Goal: Task Accomplishment & Management: Use online tool/utility

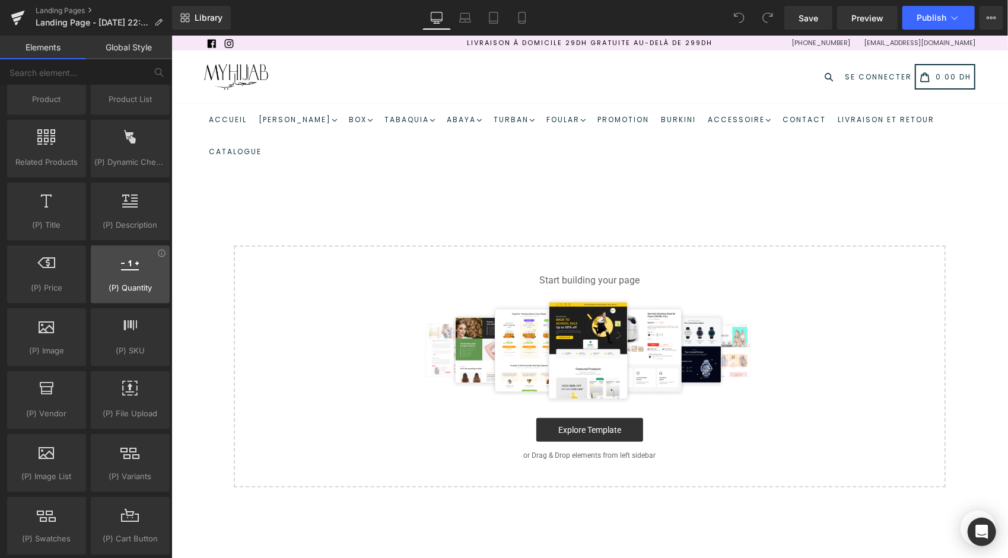
scroll to position [1068, 0]
click at [555, 412] on div "Start building your page Explore Template or Drag & Drop elements from left sid…" at bounding box center [588, 366] width 709 height 240
click at [932, 192] on div "Select your layout" at bounding box center [589, 336] width 836 height 301
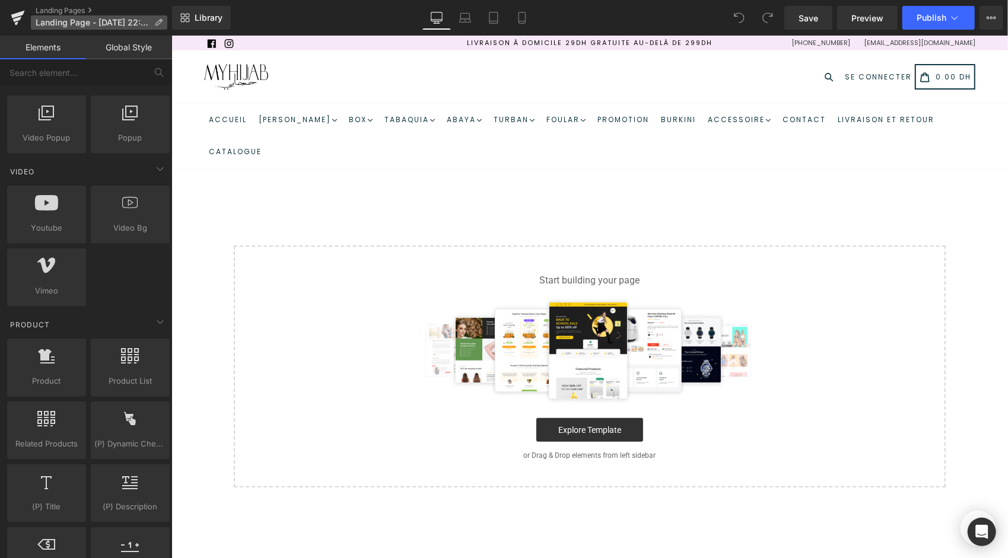
scroll to position [771, 0]
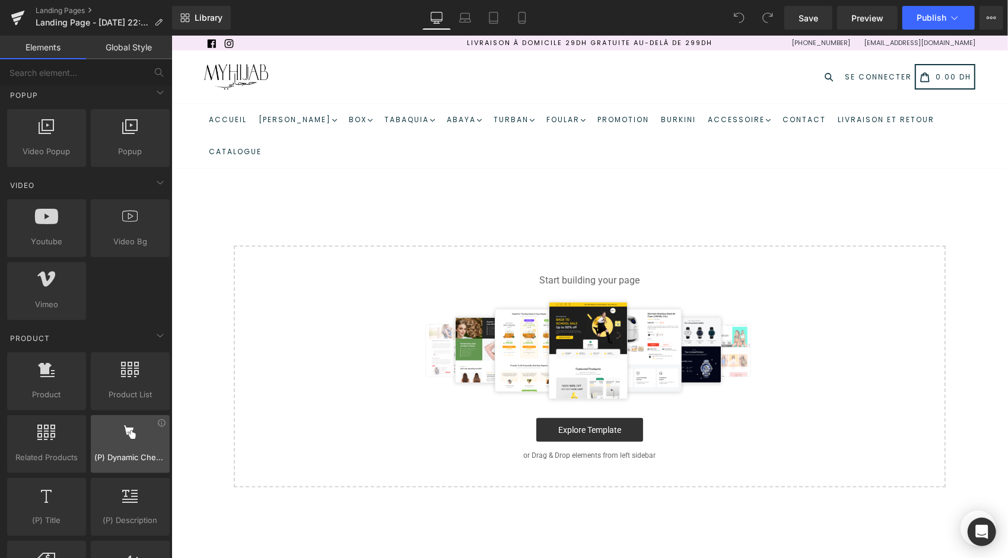
click at [133, 458] on div "(P) Dynamic Checkout Button button, call to action, cta, payment, dynamic" at bounding box center [130, 444] width 79 height 58
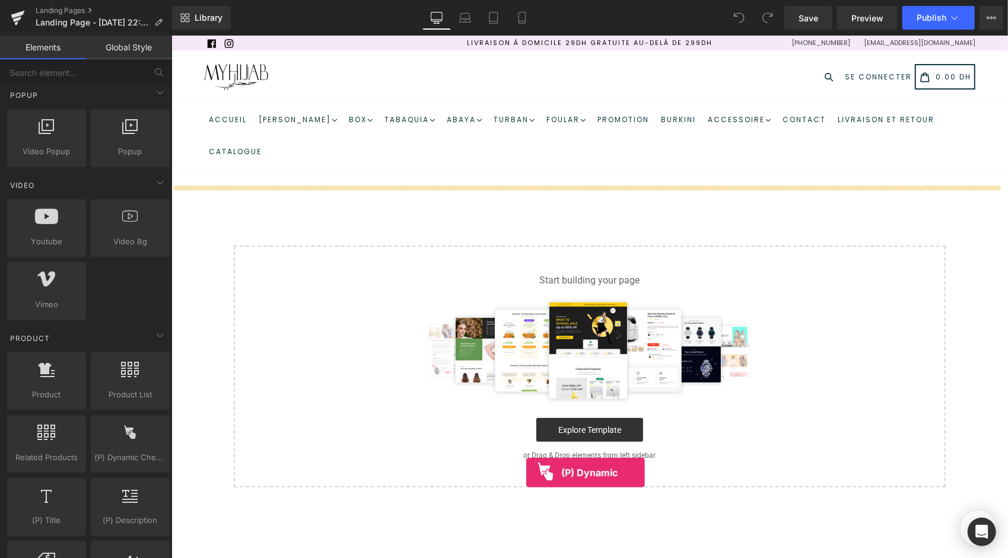
drag, startPoint x: 522, startPoint y: 475, endPoint x: 531, endPoint y: 463, distance: 14.8
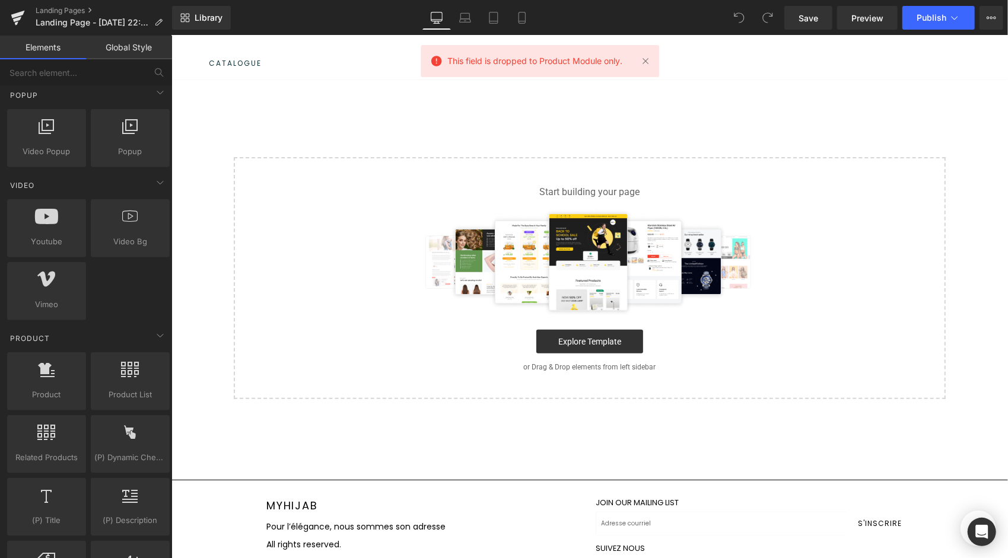
scroll to position [0, 0]
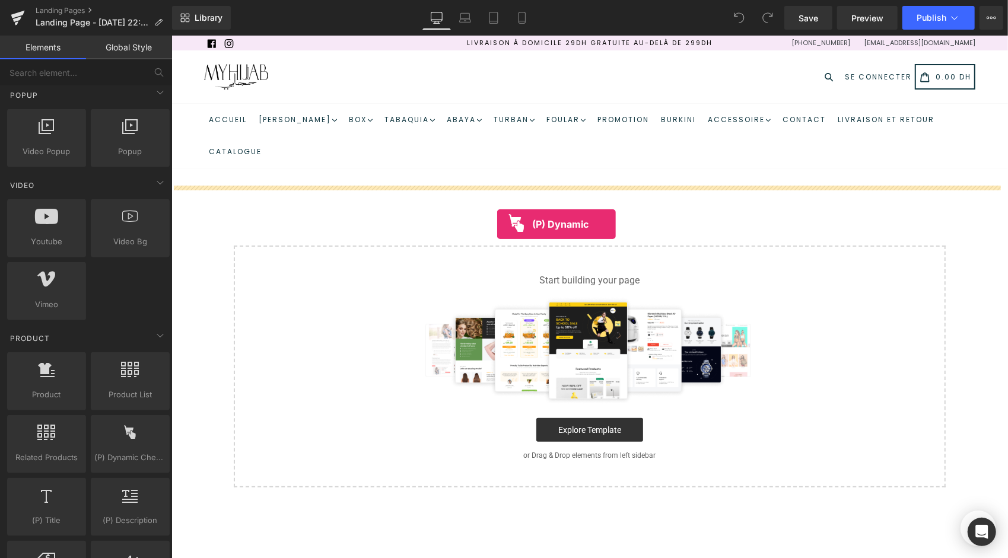
drag, startPoint x: 319, startPoint y: 470, endPoint x: 496, endPoint y: 222, distance: 304.8
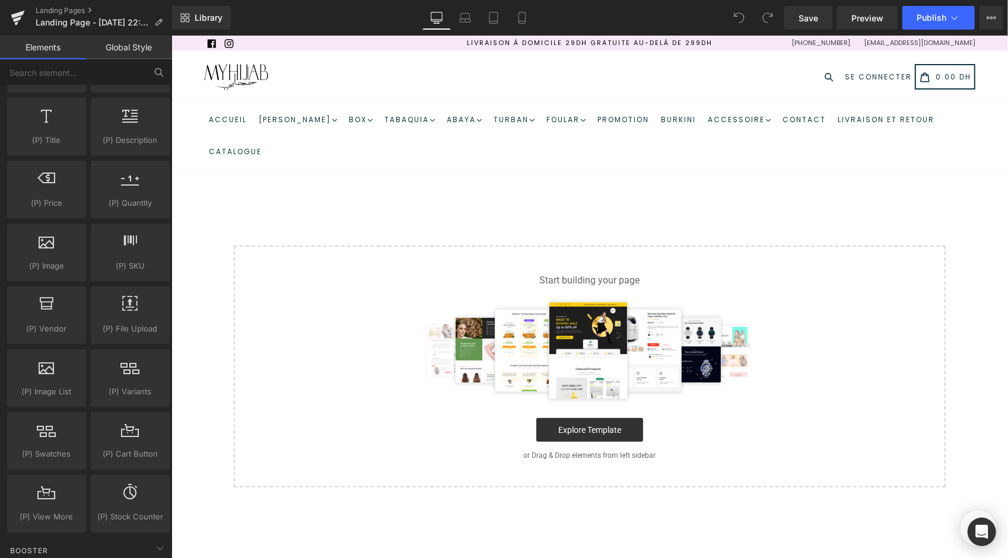
scroll to position [1068, 0]
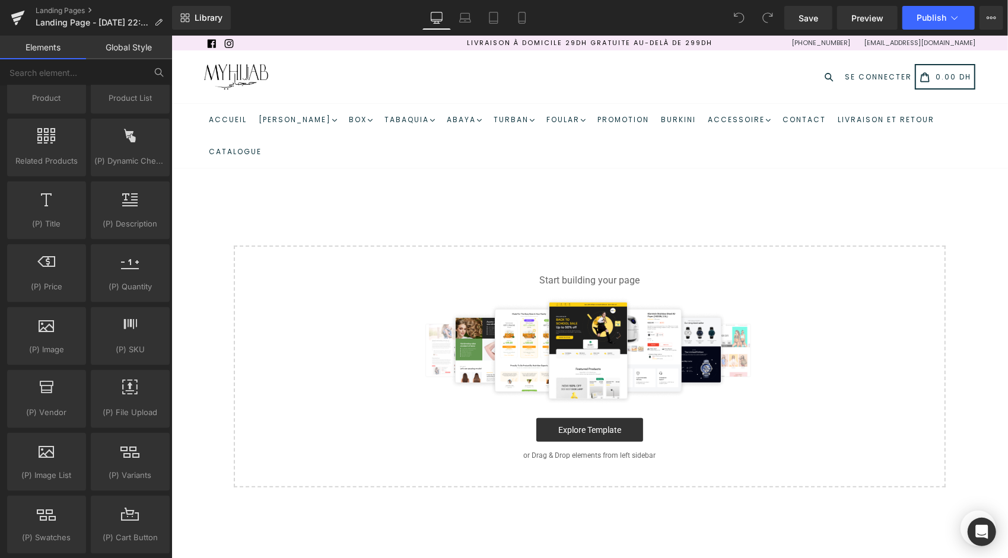
click at [168, 65] on button at bounding box center [159, 72] width 26 height 26
click at [122, 74] on input "text" at bounding box center [73, 72] width 146 height 26
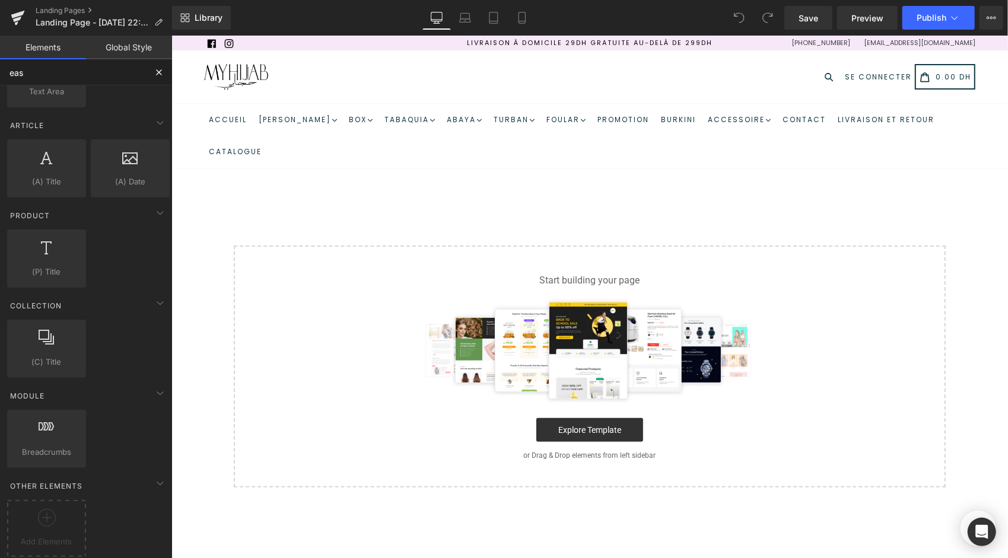
scroll to position [0, 0]
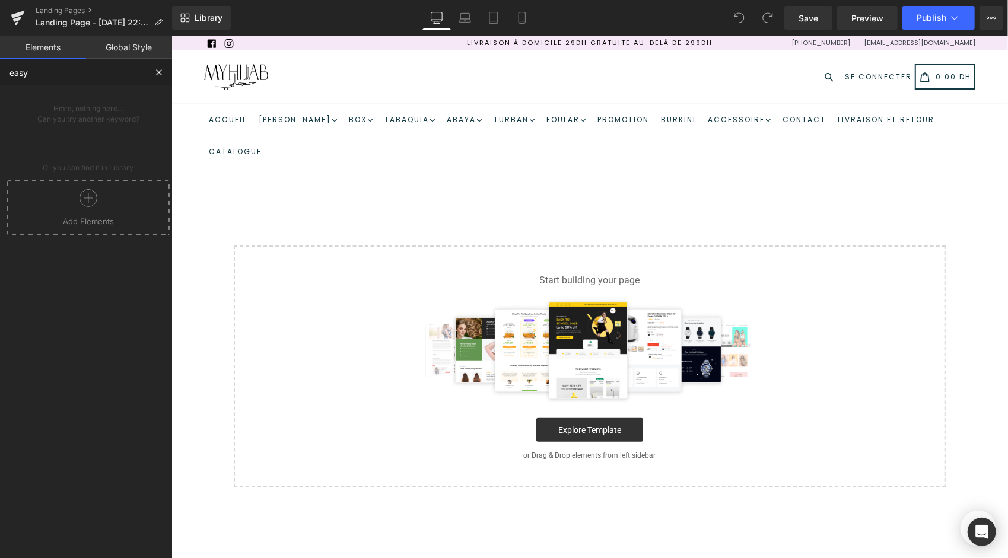
type input "easy"
click at [165, 70] on button at bounding box center [159, 72] width 26 height 26
click at [152, 67] on button at bounding box center [159, 72] width 26 height 26
click at [163, 66] on button at bounding box center [159, 72] width 26 height 26
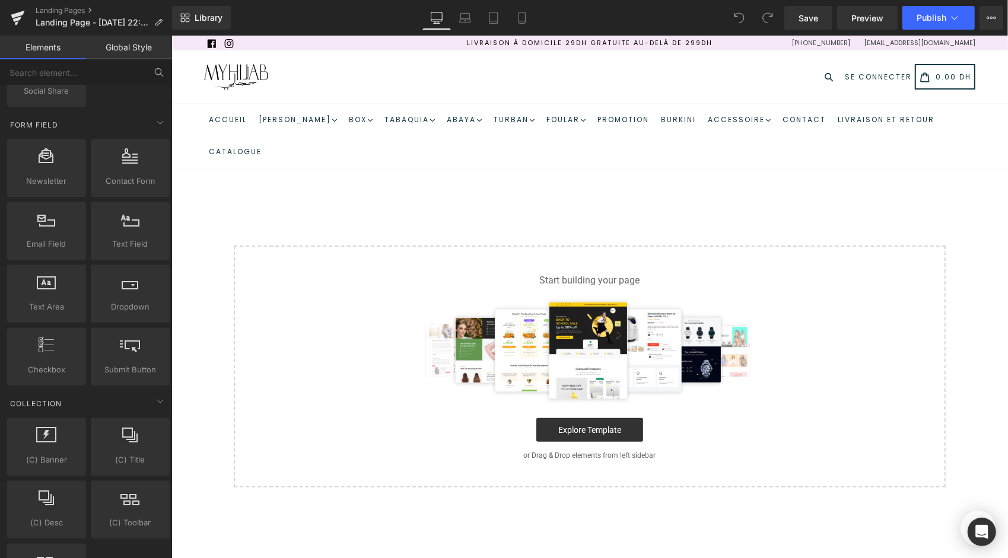
scroll to position [1720, 0]
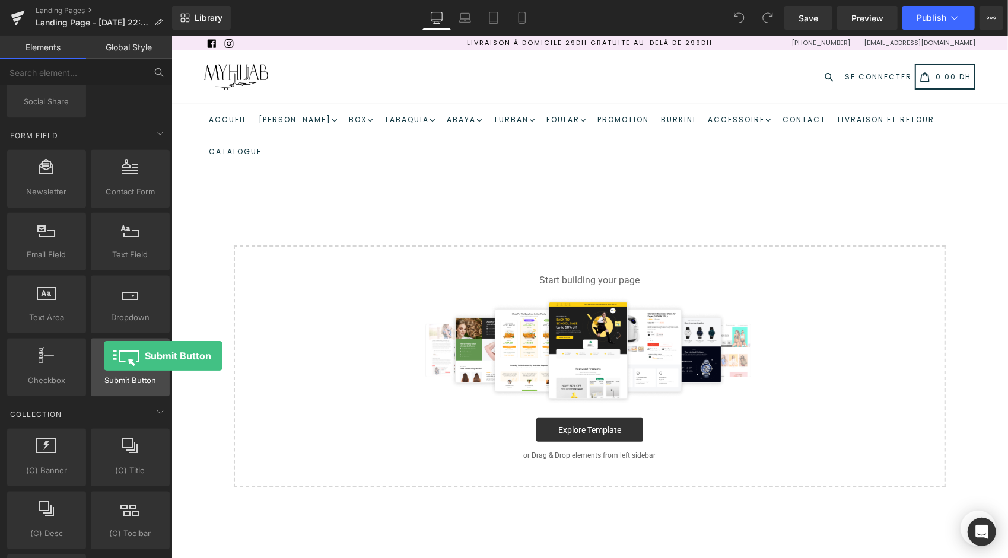
click at [104, 356] on div at bounding box center [130, 361] width 72 height 27
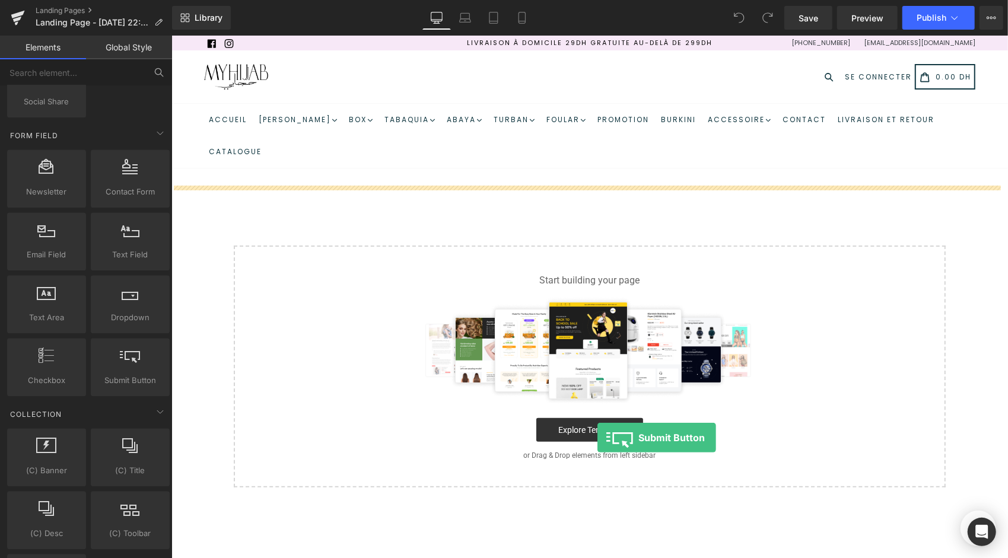
drag, startPoint x: 278, startPoint y: 392, endPoint x: 595, endPoint y: 438, distance: 320.6
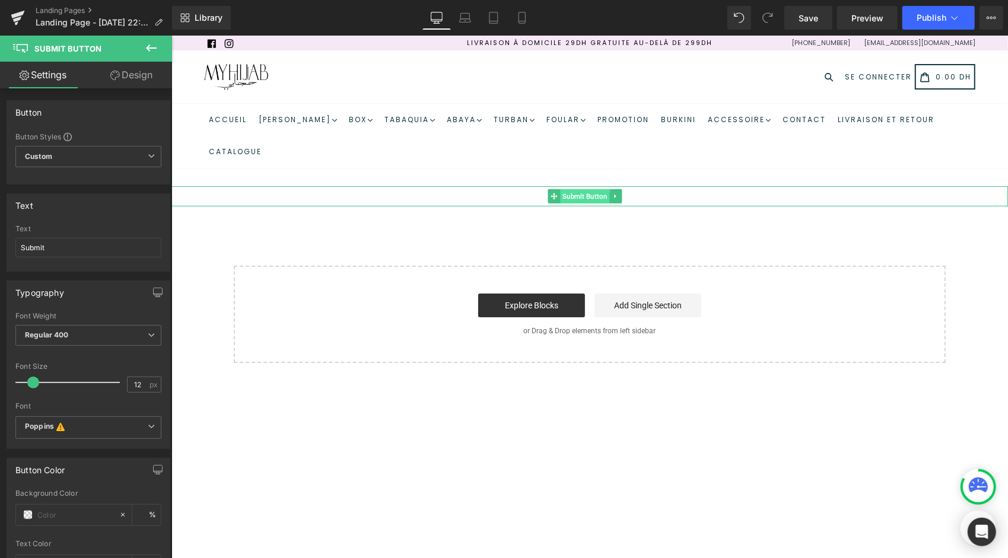
click at [587, 200] on span "Submit Button" at bounding box center [584, 196] width 49 height 14
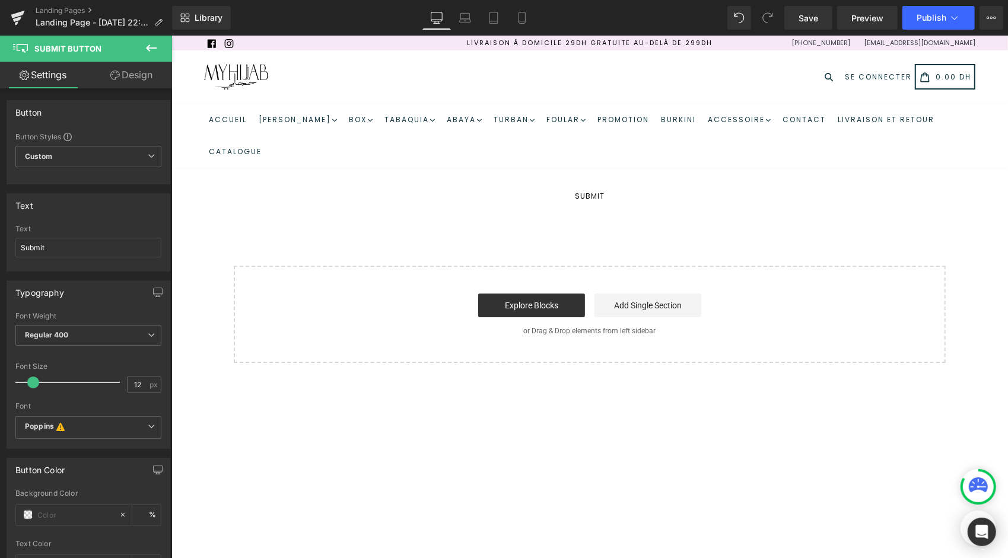
click at [127, 38] on span "Submit Button" at bounding box center [71, 49] width 119 height 26
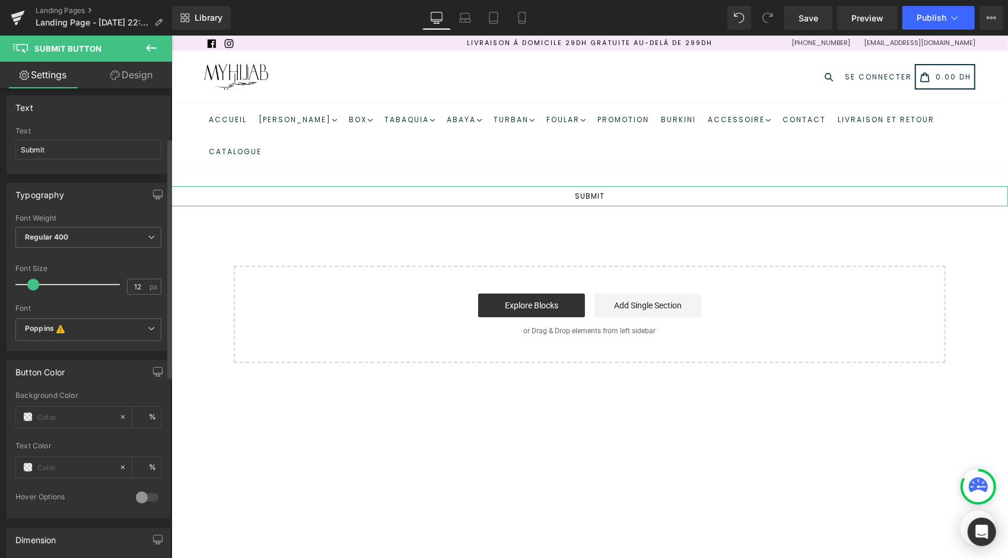
scroll to position [0, 0]
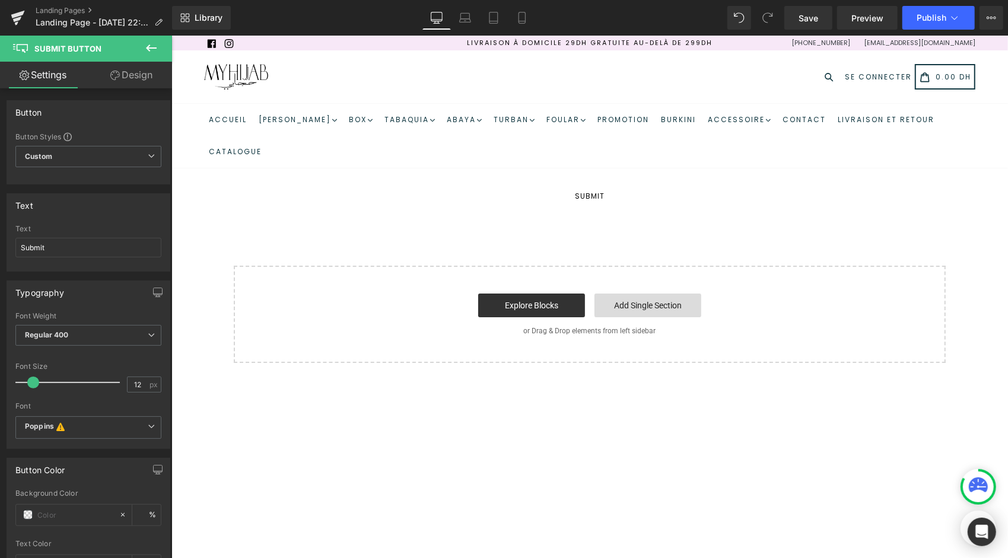
click at [627, 301] on link "Add Single Section" at bounding box center [647, 305] width 107 height 24
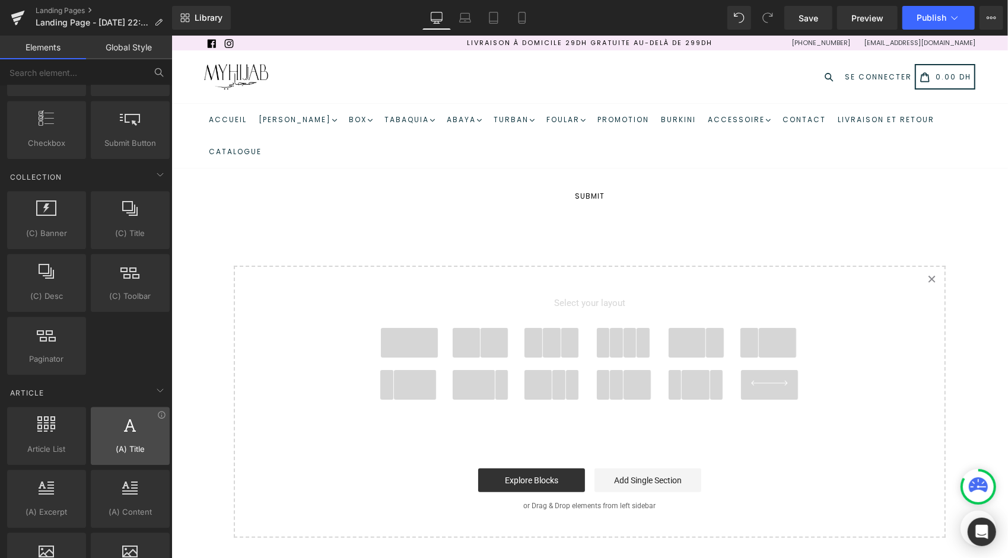
scroll to position [2127, 0]
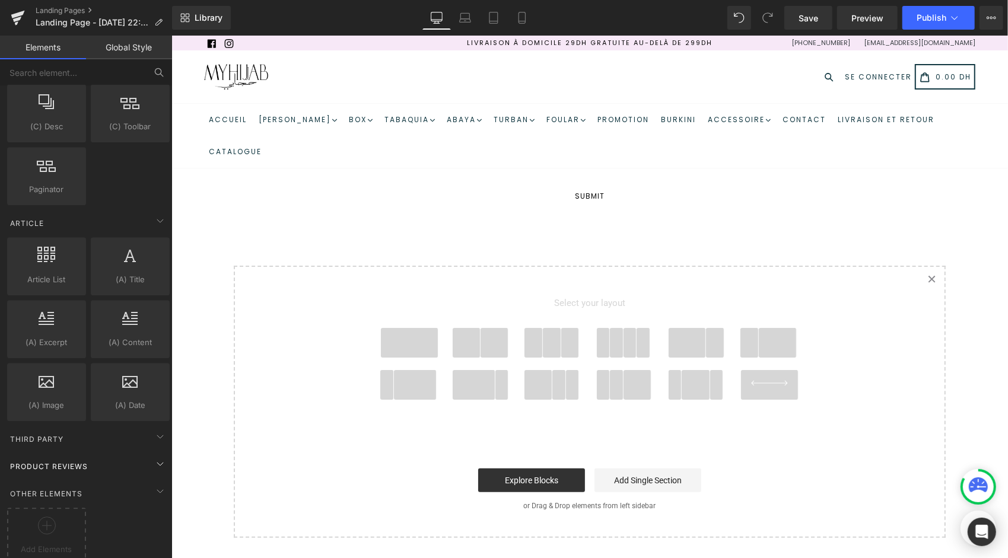
click at [93, 454] on div "Product Reviews" at bounding box center [88, 466] width 167 height 24
click at [87, 461] on div "Product Reviews" at bounding box center [88, 466] width 167 height 24
click at [53, 508] on div "Add Elements" at bounding box center [46, 536] width 79 height 57
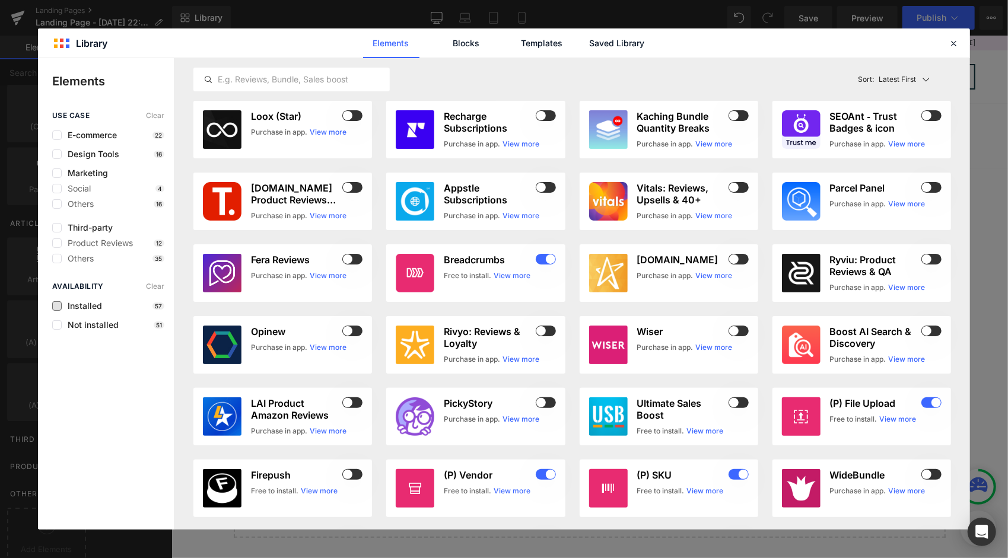
click at [100, 306] on span "Installed" at bounding box center [82, 305] width 40 height 9
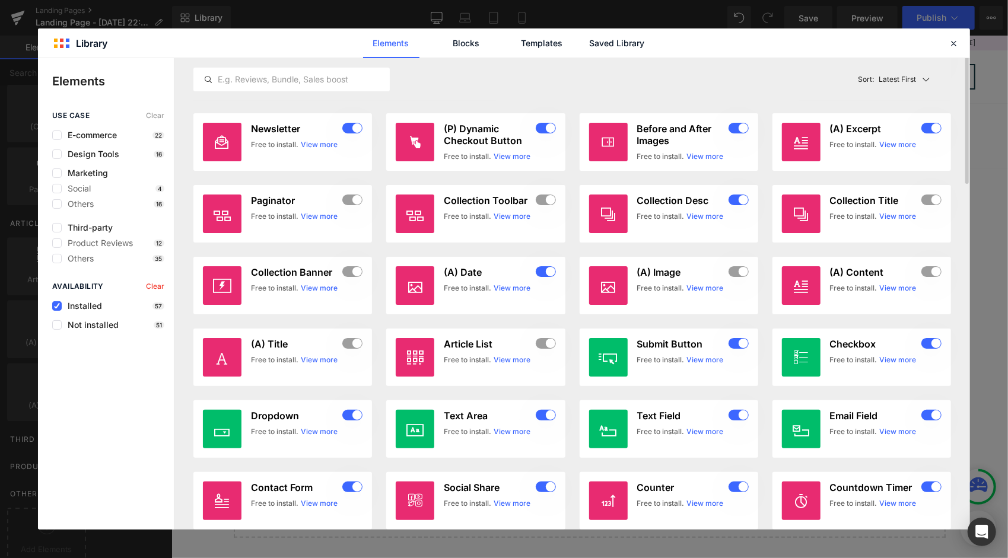
scroll to position [0, 0]
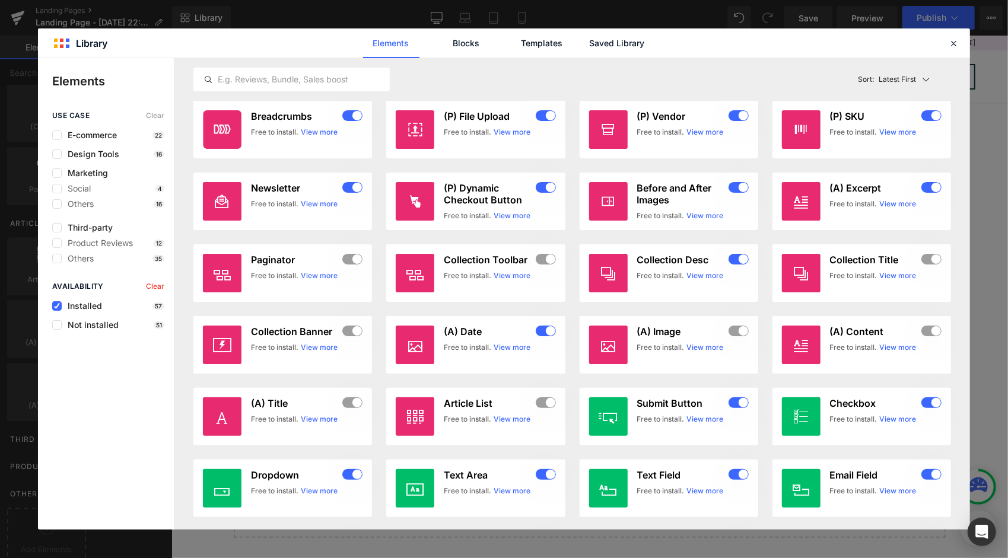
click at [82, 308] on span "Installed" at bounding box center [82, 305] width 40 height 9
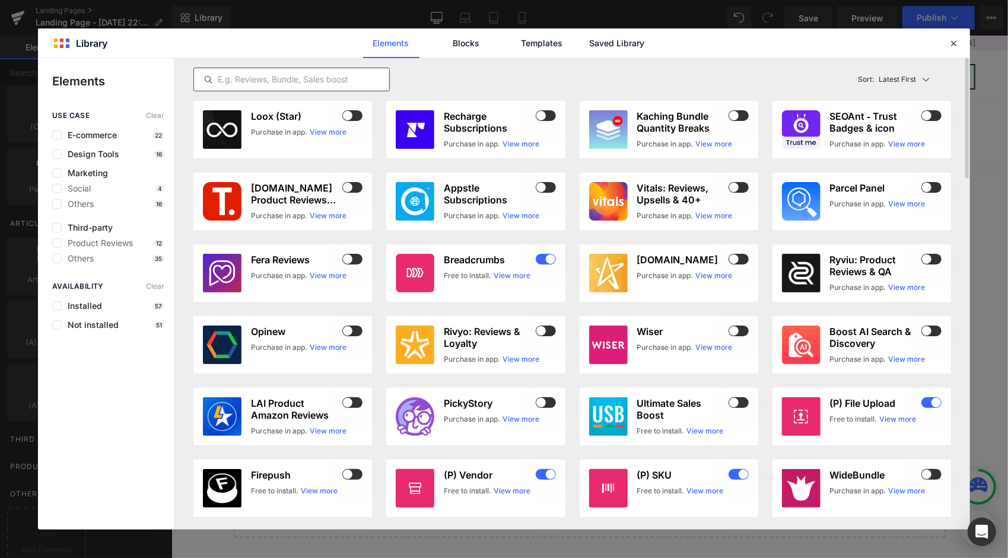
click at [343, 74] on input "text" at bounding box center [291, 79] width 195 height 14
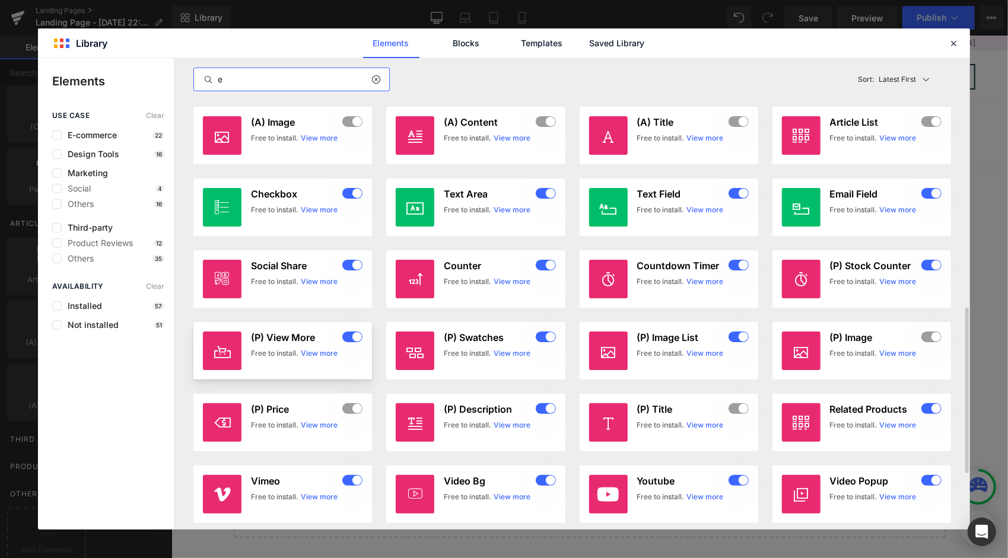
scroll to position [871, 0]
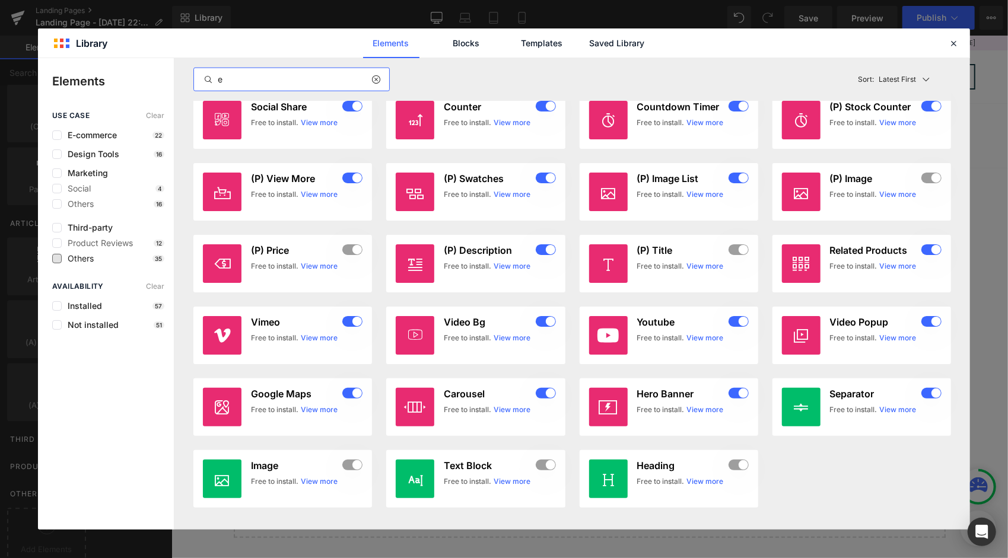
type input "e"
click at [81, 260] on span "Others" at bounding box center [78, 258] width 32 height 9
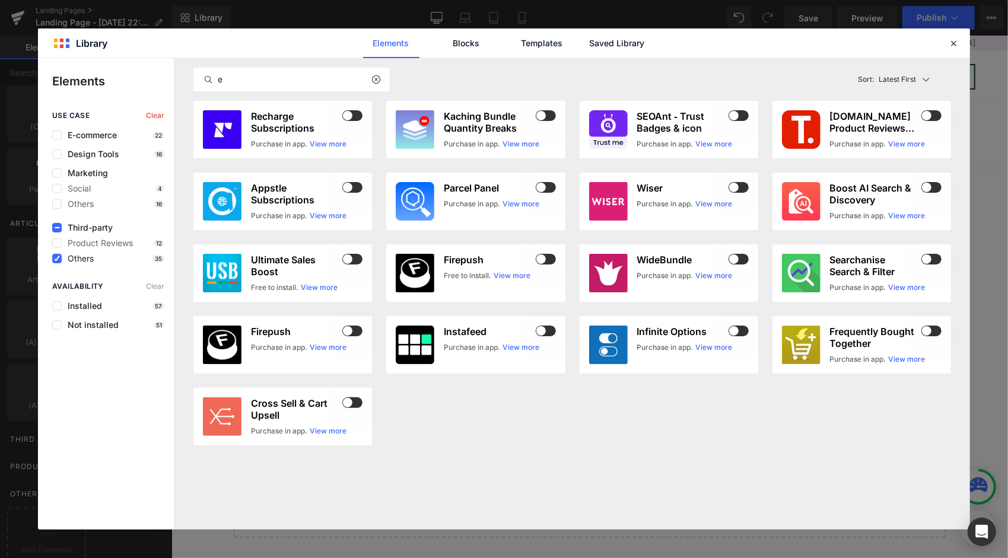
click at [81, 260] on span "Others" at bounding box center [78, 258] width 32 height 9
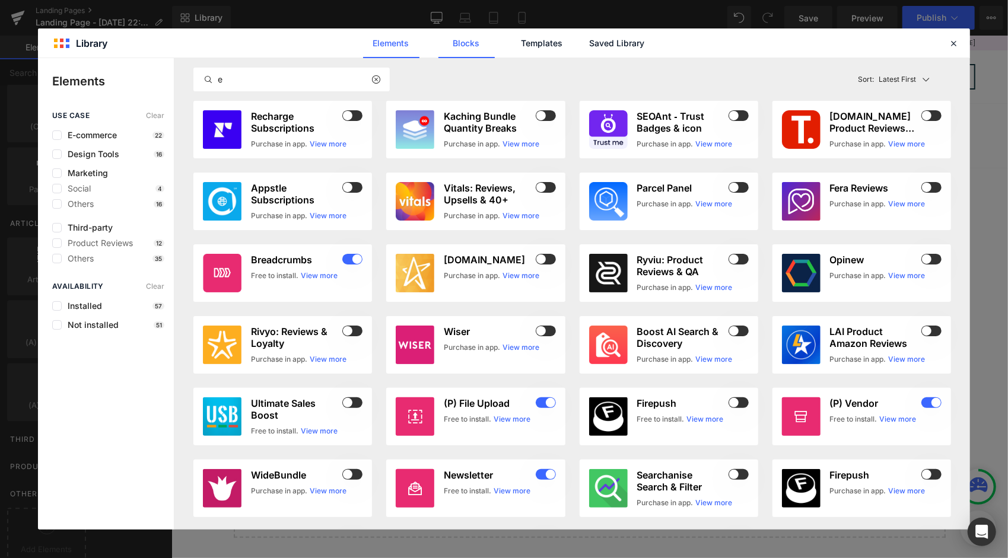
click at [441, 32] on link "Blocks" at bounding box center [466, 43] width 56 height 30
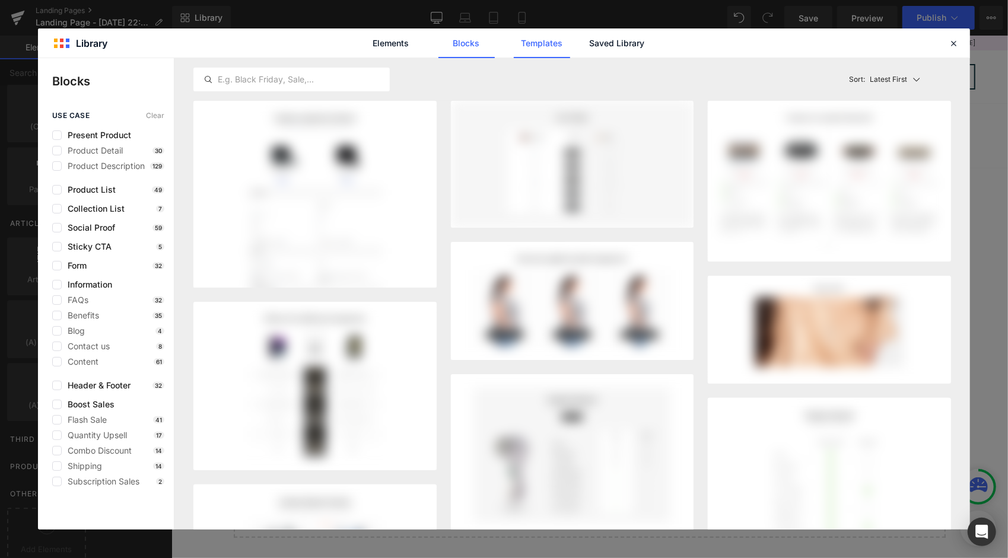
click at [534, 54] on link "Templates" at bounding box center [542, 43] width 56 height 30
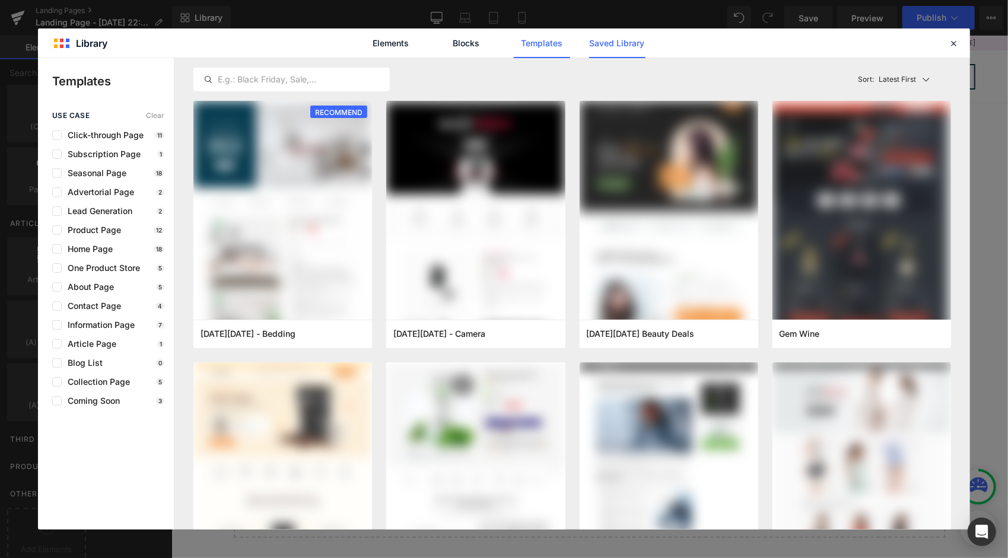
click at [603, 51] on link "Saved Library" at bounding box center [617, 43] width 56 height 30
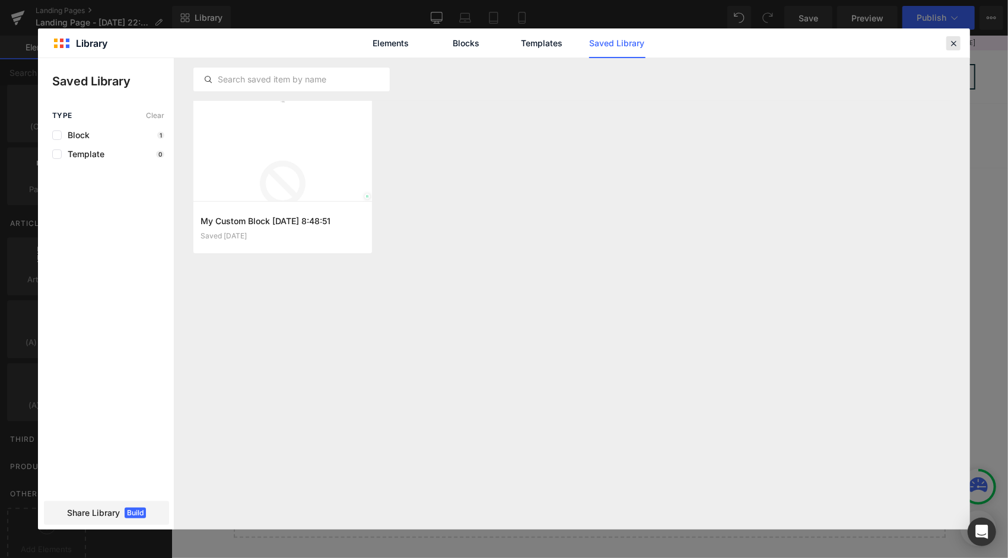
drag, startPoint x: 957, startPoint y: 43, endPoint x: 757, endPoint y: 24, distance: 201.3
click at [957, 43] on icon at bounding box center [953, 43] width 11 height 11
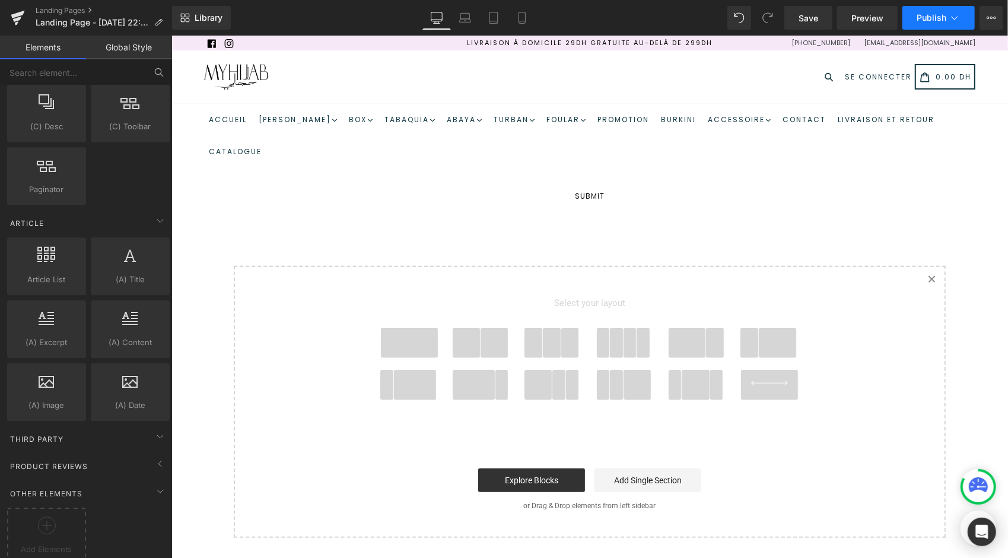
click at [967, 14] on button "Publish" at bounding box center [938, 18] width 72 height 24
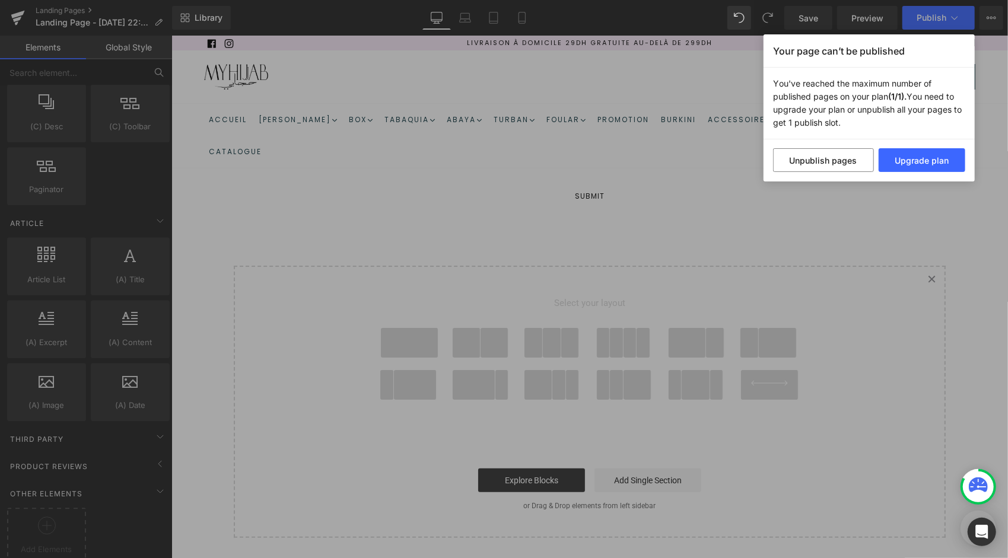
click at [1005, 14] on div "Your page can’t be published You've reached the maximum number of published pag…" at bounding box center [504, 279] width 1008 height 558
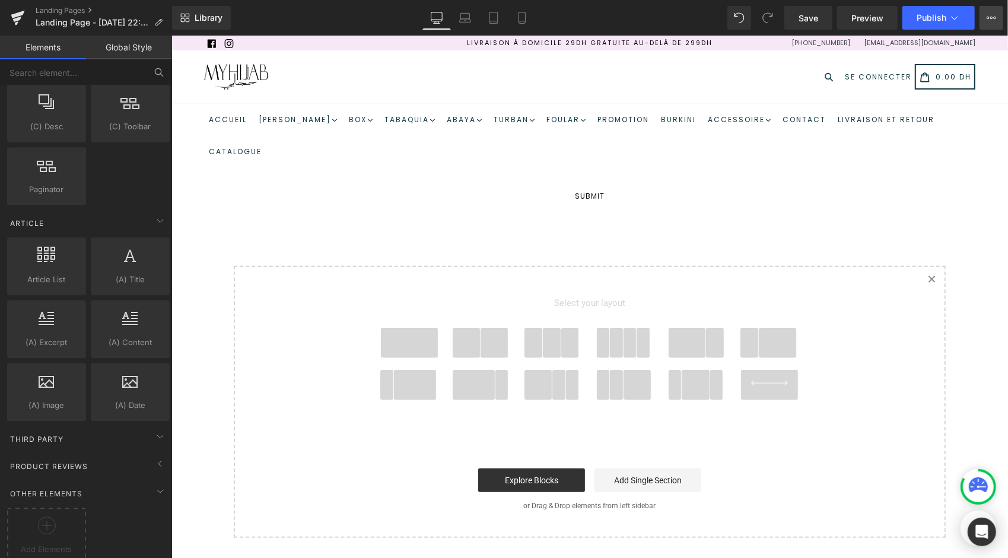
click at [984, 17] on button "Upgrade Plan View Live Page View with current Template Save Template to Library…" at bounding box center [991, 18] width 24 height 24
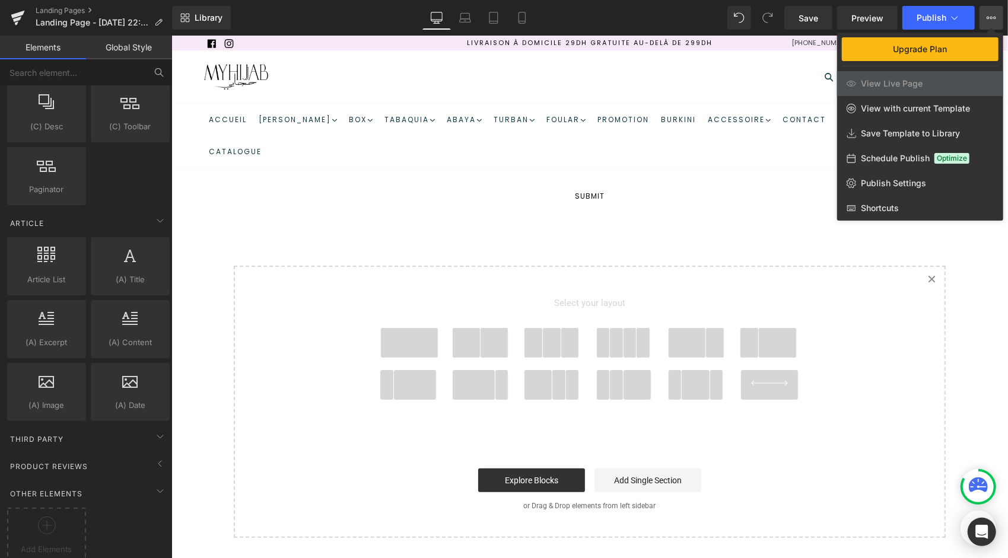
click at [222, 189] on div at bounding box center [589, 297] width 836 height 522
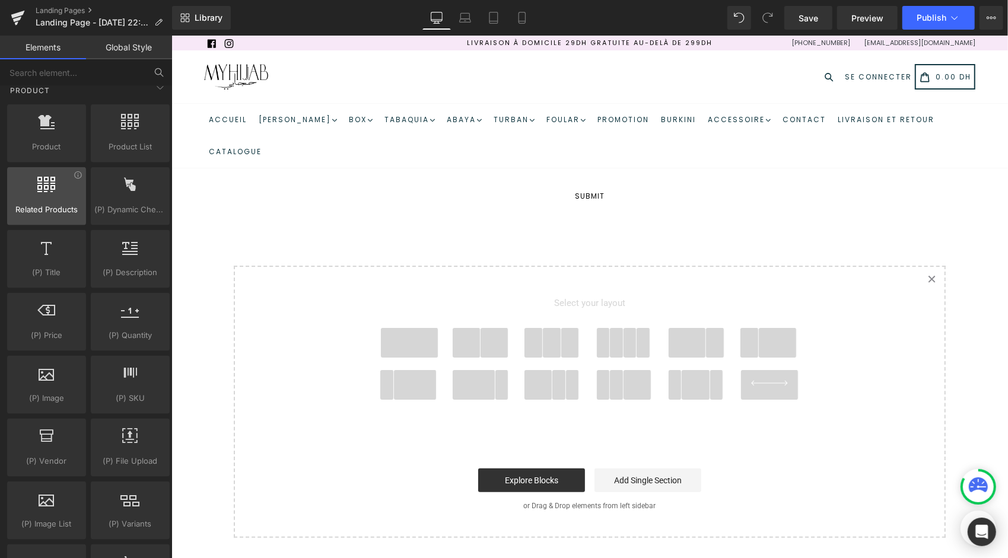
scroll to position [1059, 0]
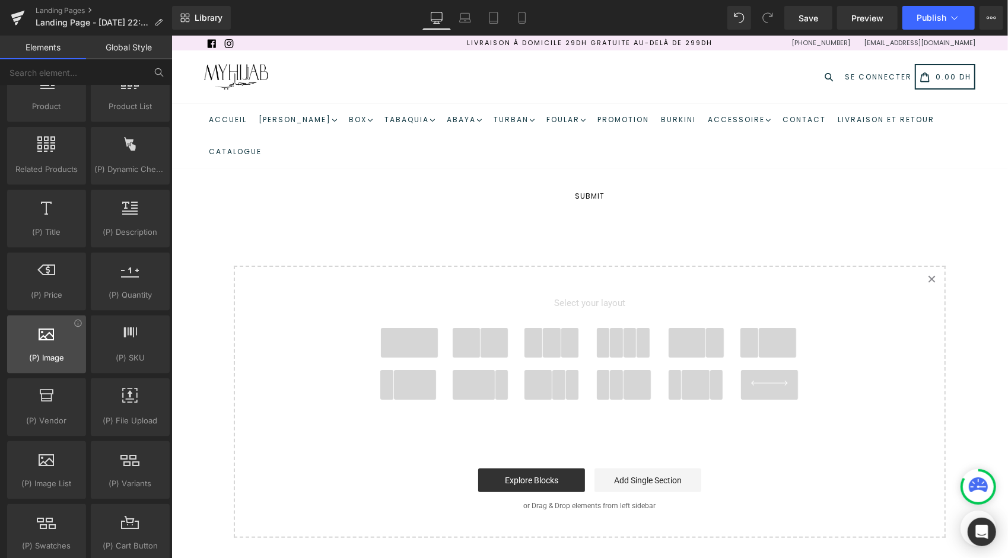
click at [43, 352] on span "(P) Image" at bounding box center [47, 358] width 72 height 12
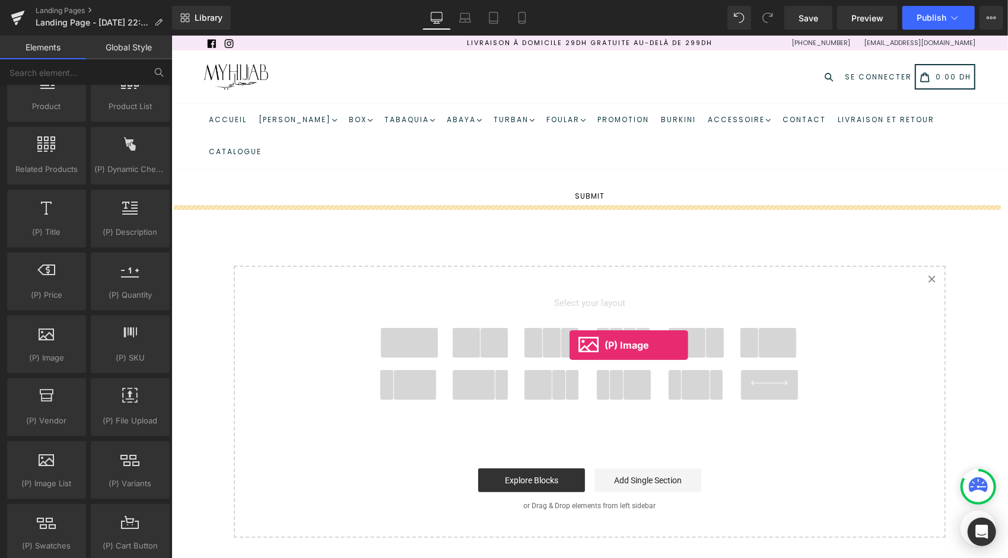
drag, startPoint x: 215, startPoint y: 383, endPoint x: 568, endPoint y: 345, distance: 355.0
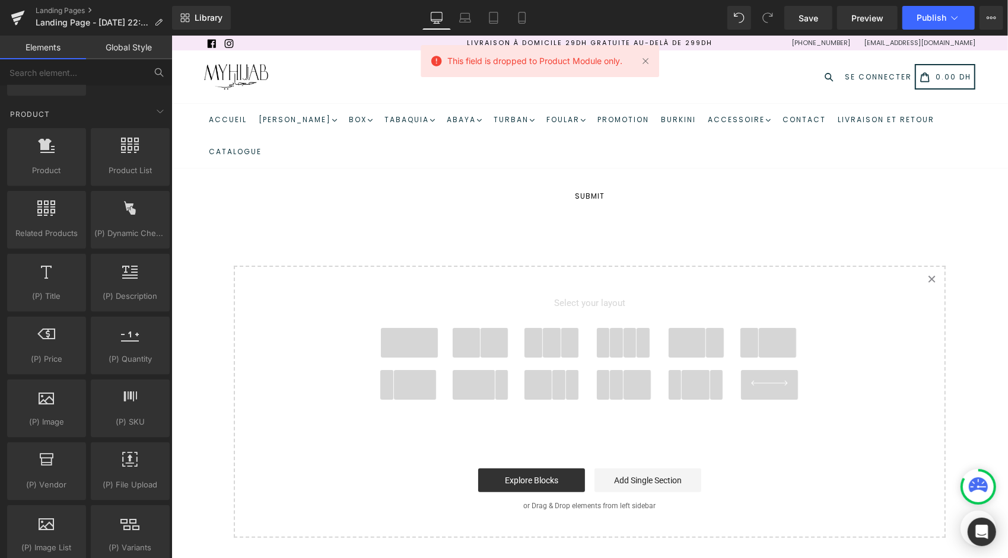
scroll to position [941, 0]
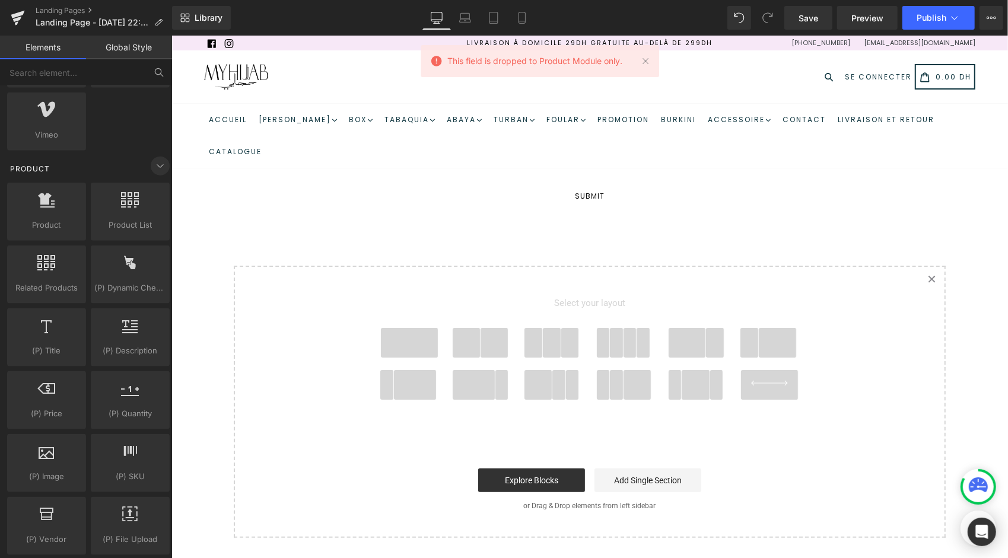
click at [159, 164] on icon at bounding box center [160, 166] width 14 height 14
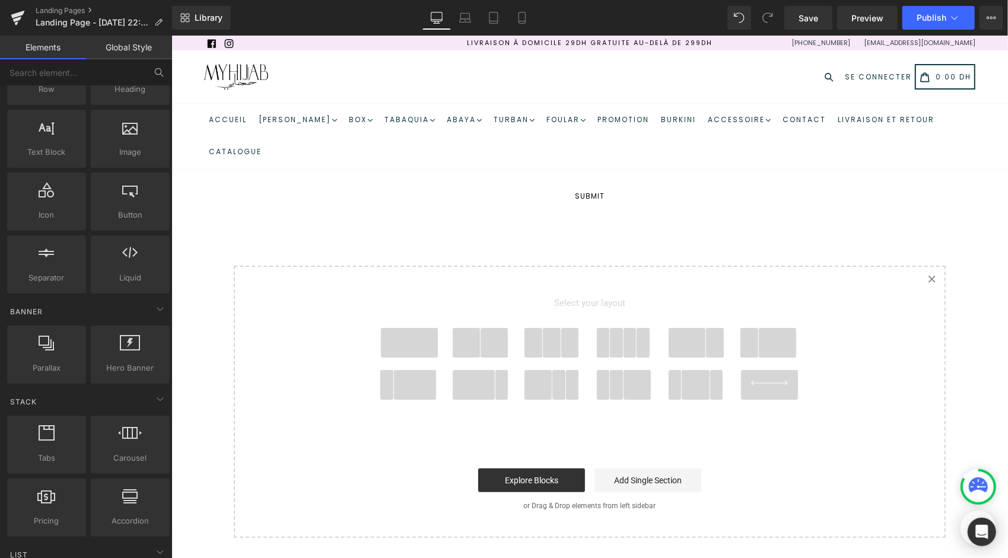
scroll to position [0, 0]
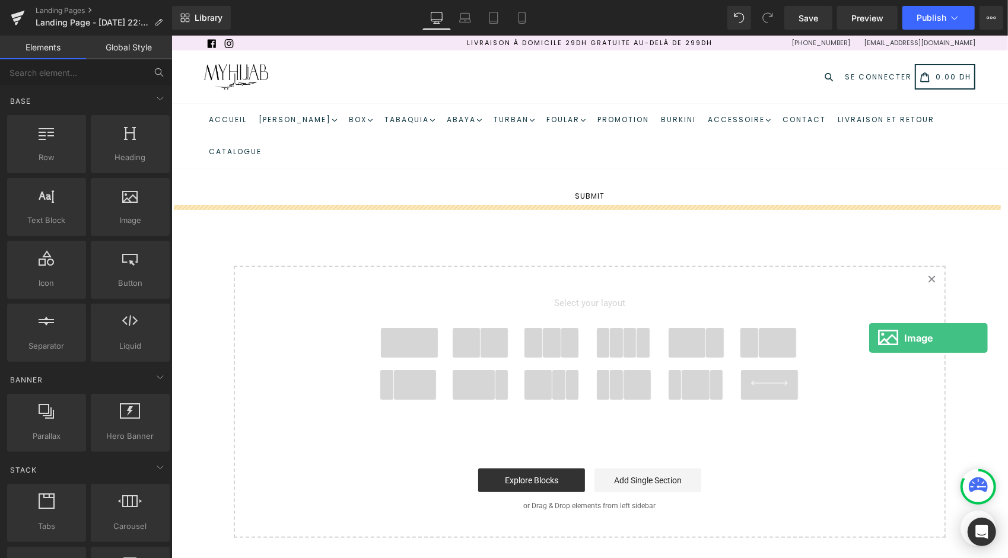
drag, startPoint x: 339, startPoint y: 263, endPoint x: 859, endPoint y: 343, distance: 525.7
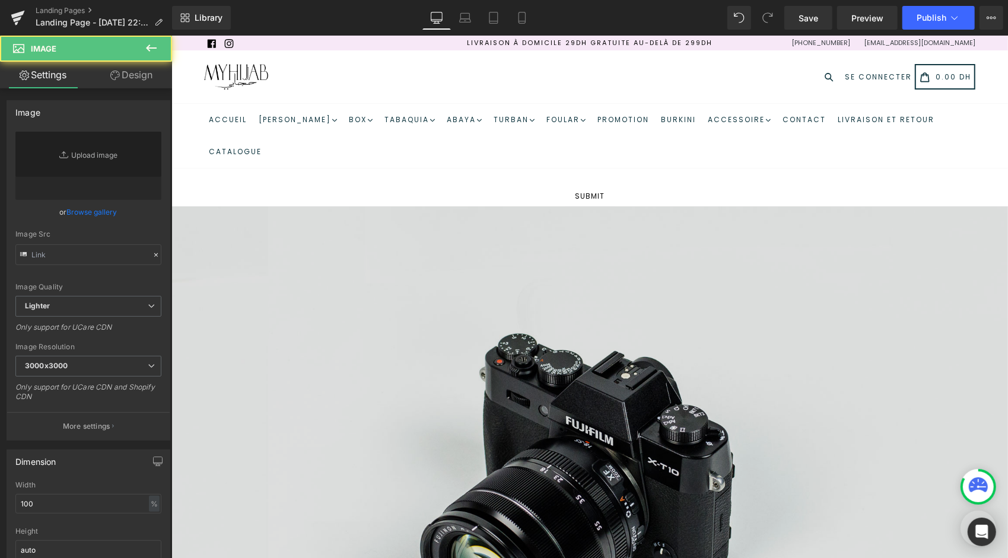
type input "//[DOMAIN_NAME][URL]"
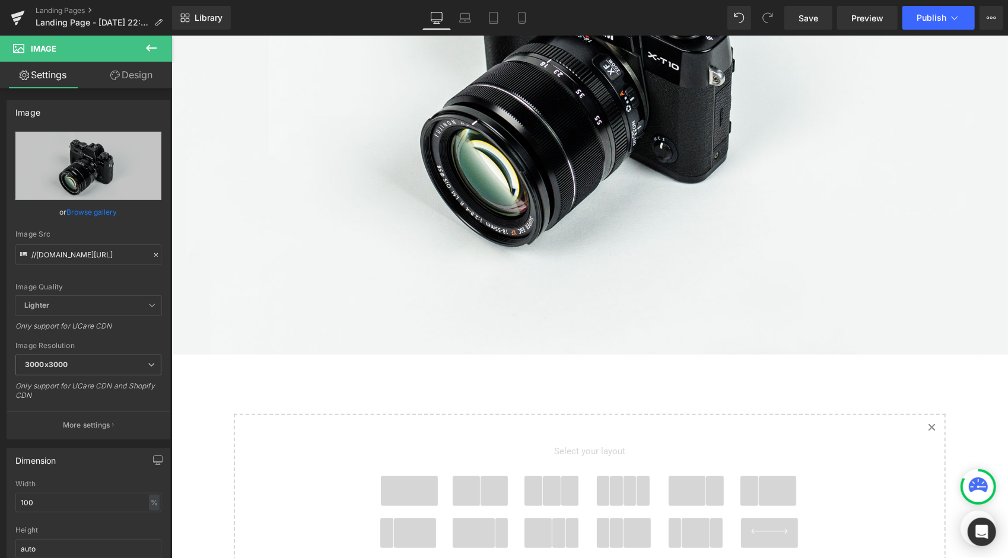
scroll to position [474, 0]
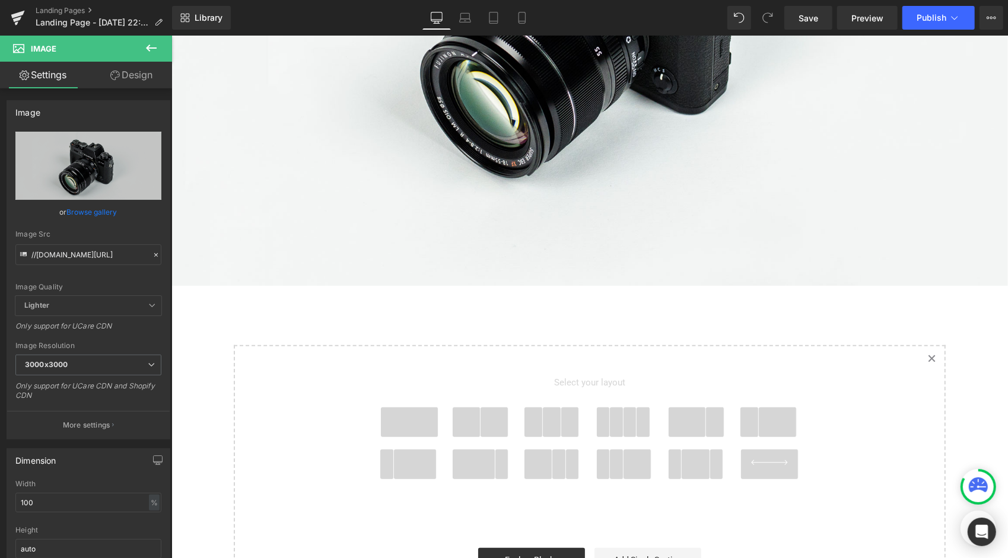
click at [767, 426] on span at bounding box center [777, 422] width 38 height 30
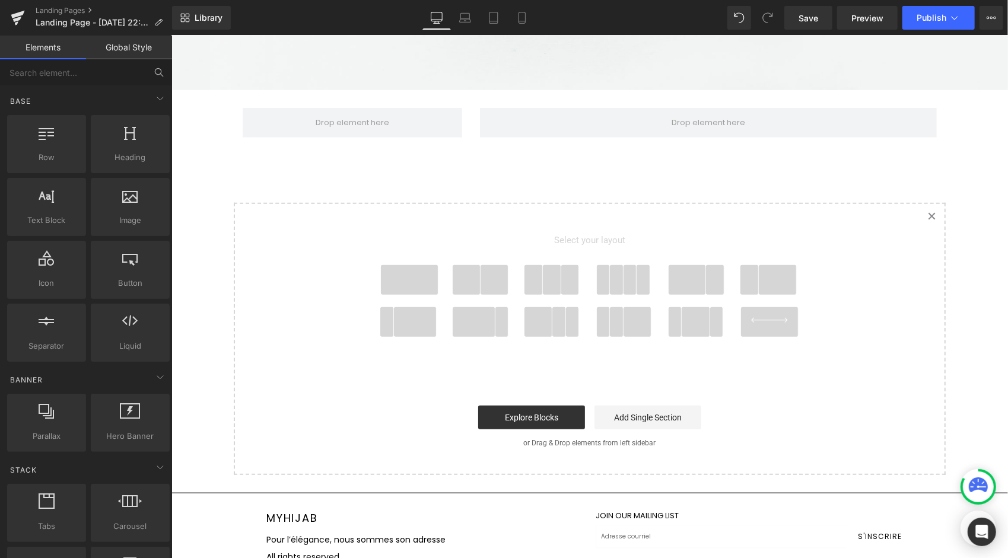
scroll to position [492, 0]
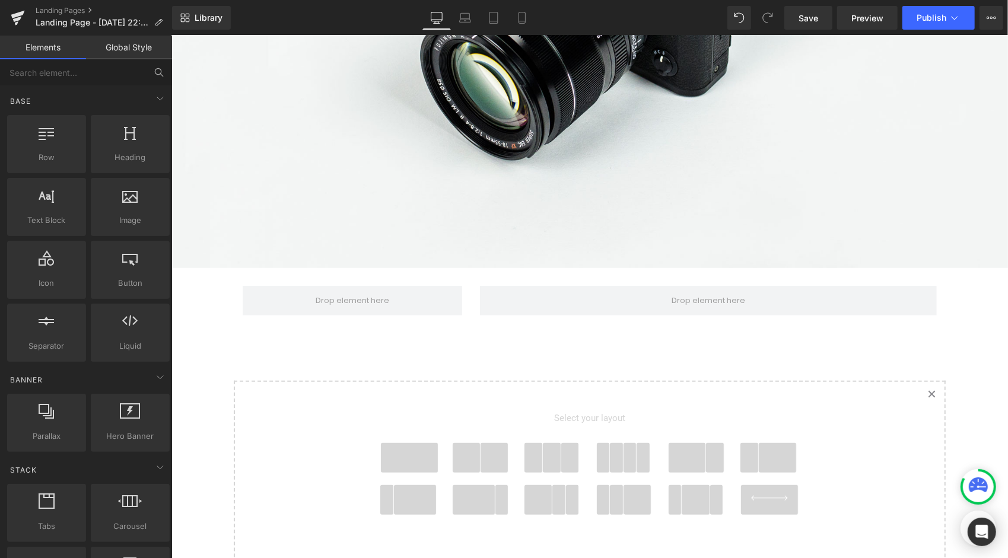
click at [921, 387] on link "Created with Sketch." at bounding box center [930, 394] width 26 height 26
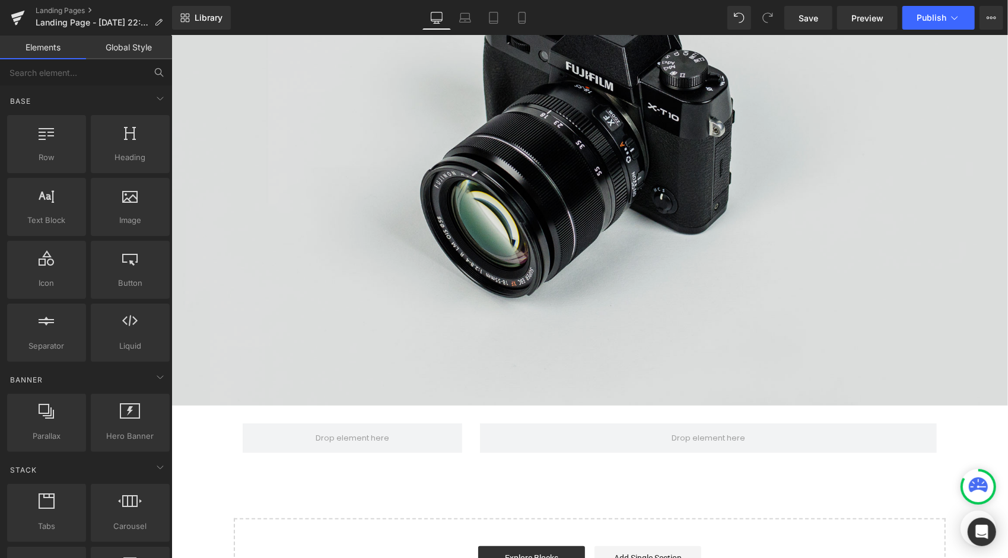
scroll to position [255, 0]
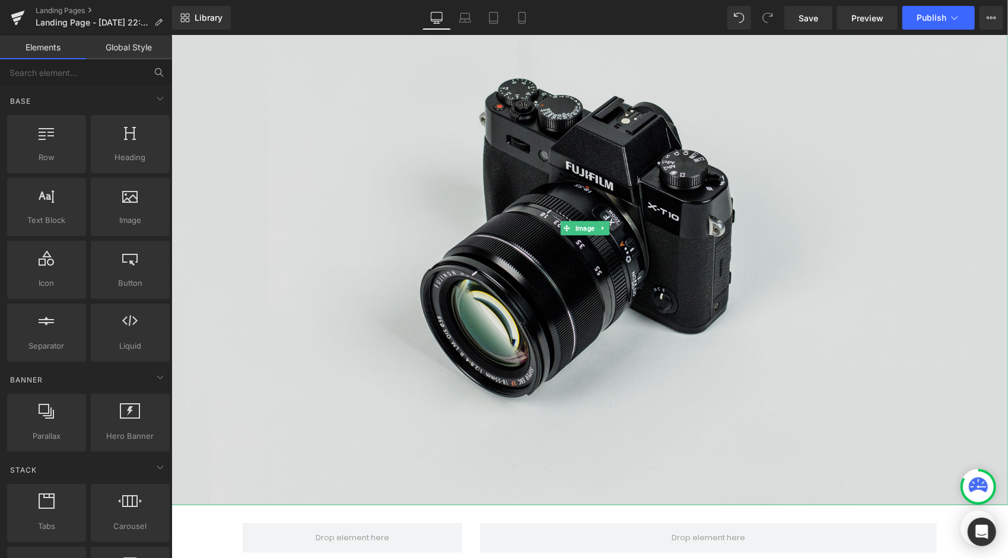
click at [637, 239] on img at bounding box center [589, 228] width 836 height 554
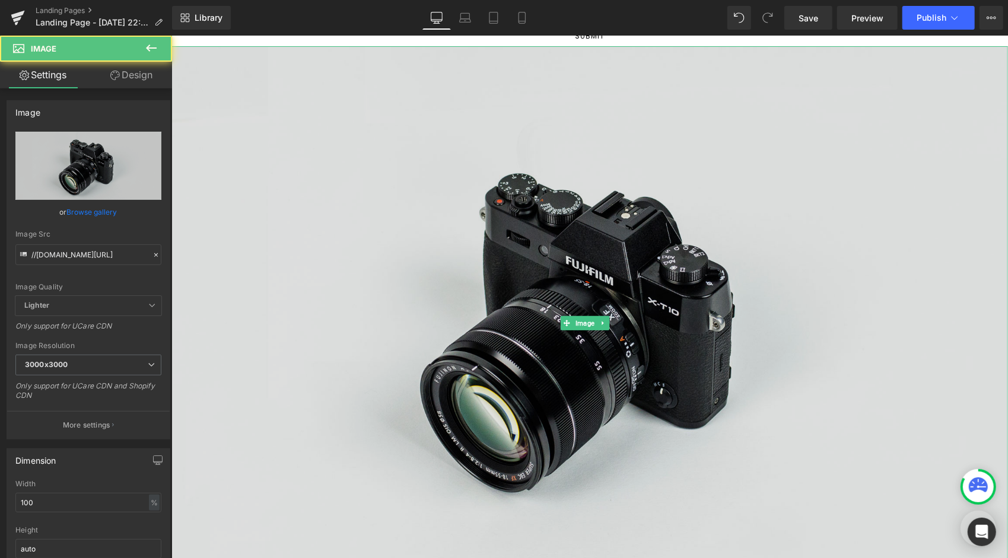
scroll to position [77, 0]
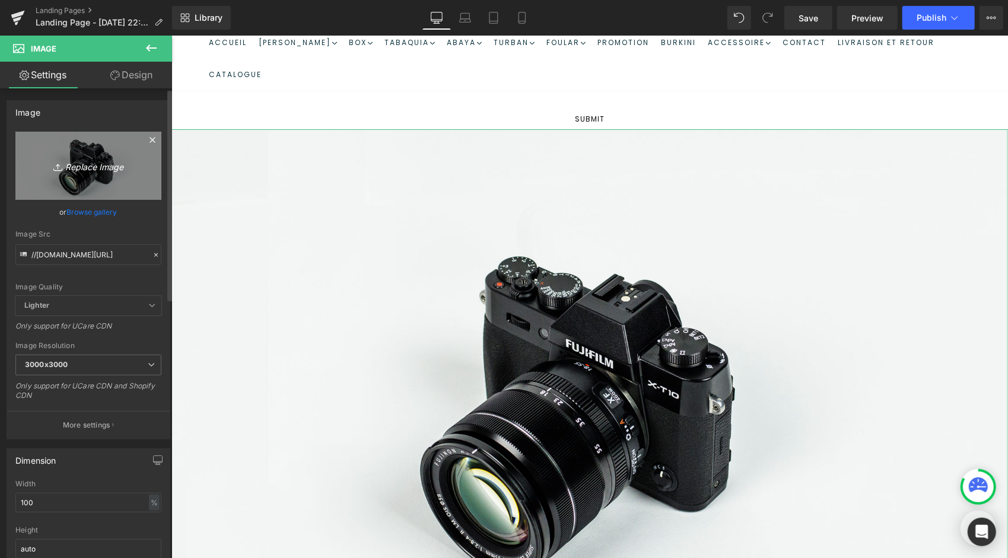
click at [98, 161] on icon "Replace Image" at bounding box center [88, 165] width 95 height 15
type input "C:\fakepath\1.png"
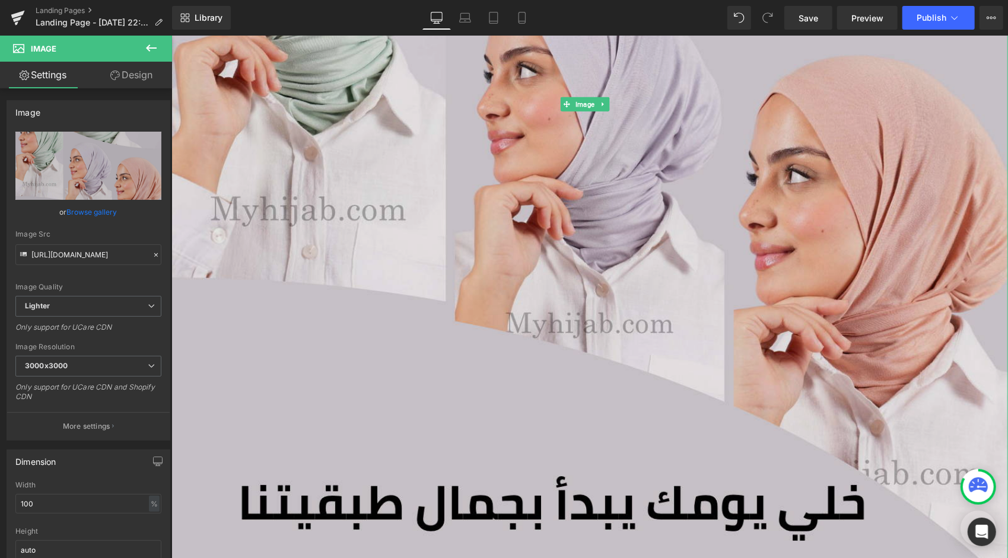
scroll to position [907, 0]
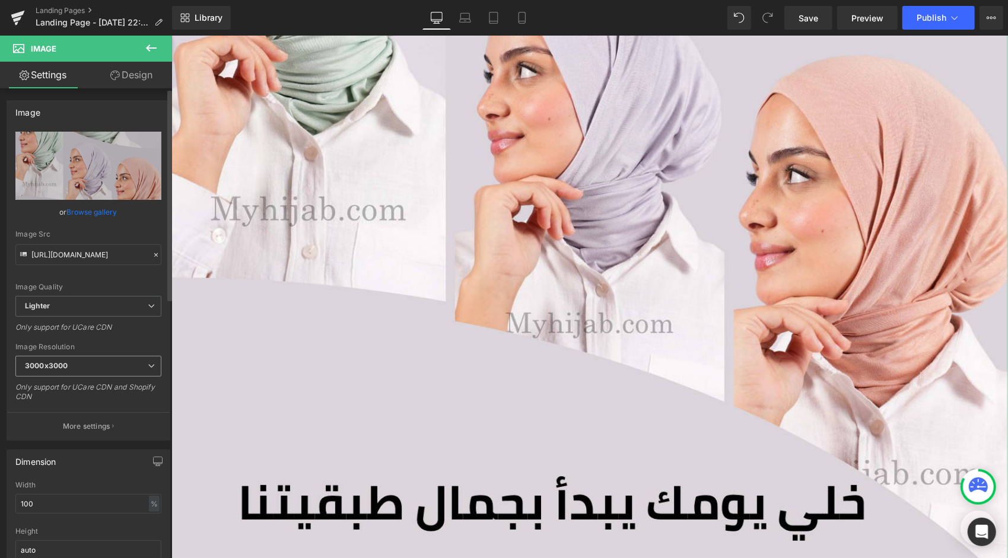
click at [122, 377] on div "3000x3000 100x100 240x240 480x480 576x576 640x640 768x768 800x800 960x960 1024x…" at bounding box center [88, 369] width 146 height 27
click at [128, 368] on span "3000x3000" at bounding box center [88, 366] width 146 height 21
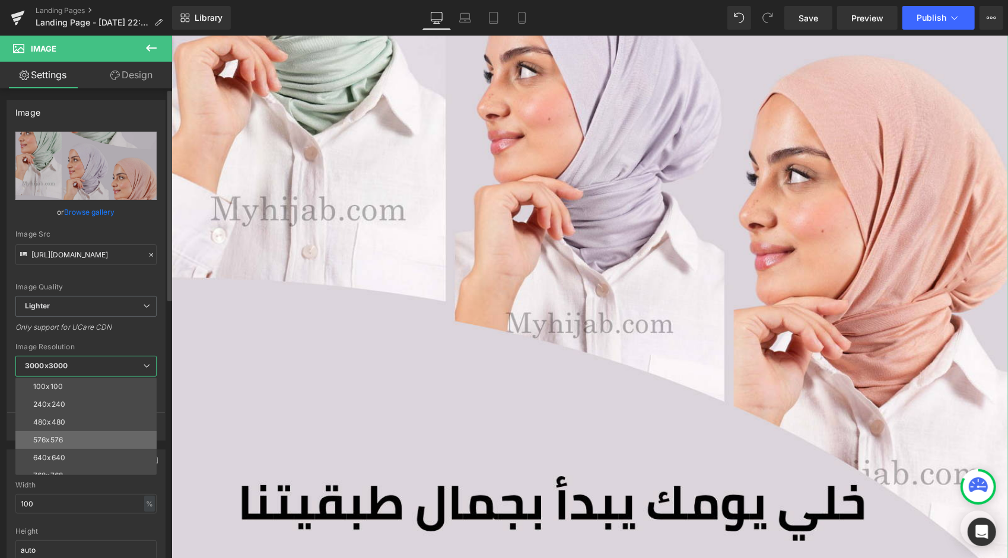
scroll to position [119, 0]
click at [70, 431] on li "1280x1280" at bounding box center [88, 428] width 146 height 18
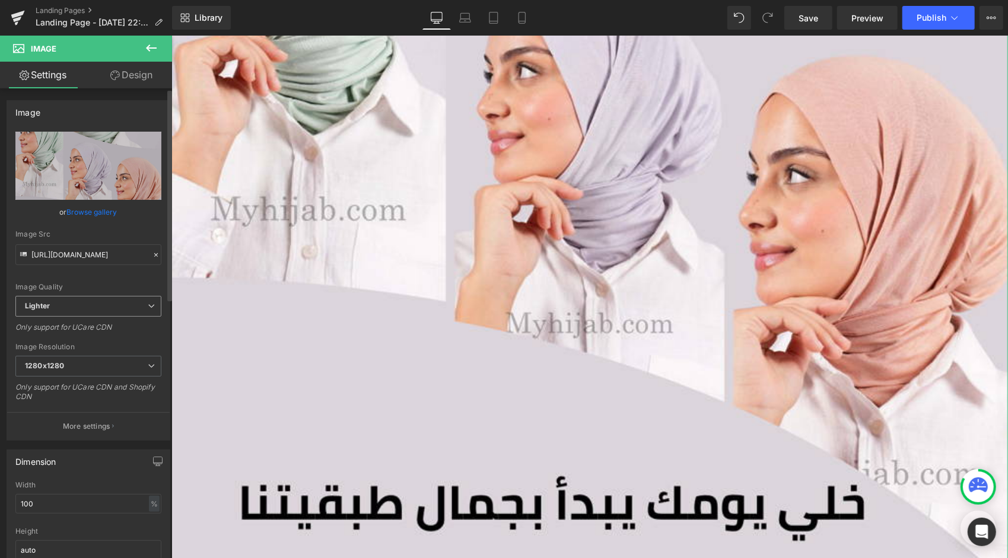
click at [111, 309] on span "Lighter" at bounding box center [88, 306] width 146 height 21
click at [75, 339] on li "Lightest" at bounding box center [85, 345] width 141 height 18
click at [85, 308] on span "Lightest" at bounding box center [88, 306] width 146 height 21
drag, startPoint x: 71, startPoint y: 327, endPoint x: 90, endPoint y: 329, distance: 19.7
click at [70, 327] on li "Lighter" at bounding box center [85, 327] width 141 height 18
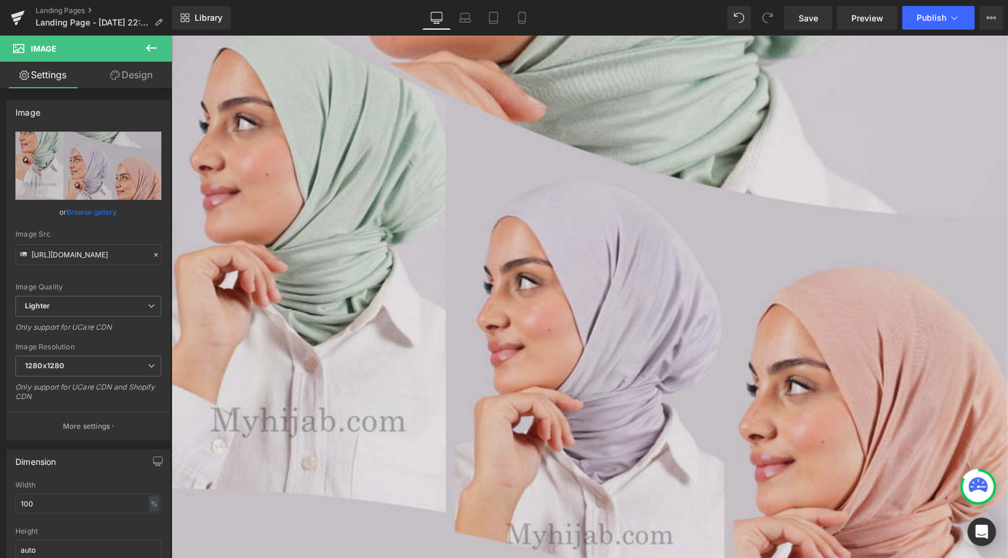
scroll to position [433, 0]
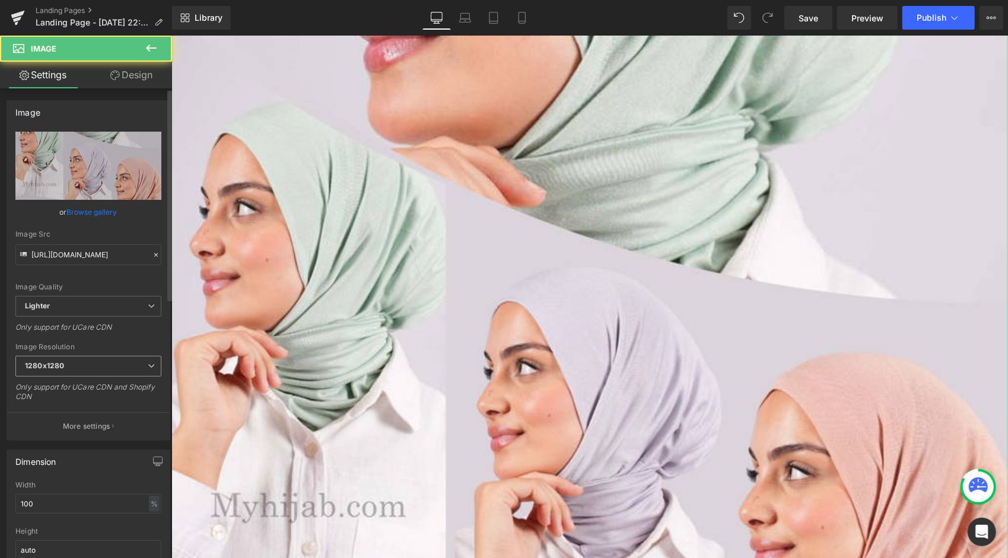
click at [86, 368] on span "1280x1280" at bounding box center [88, 366] width 146 height 21
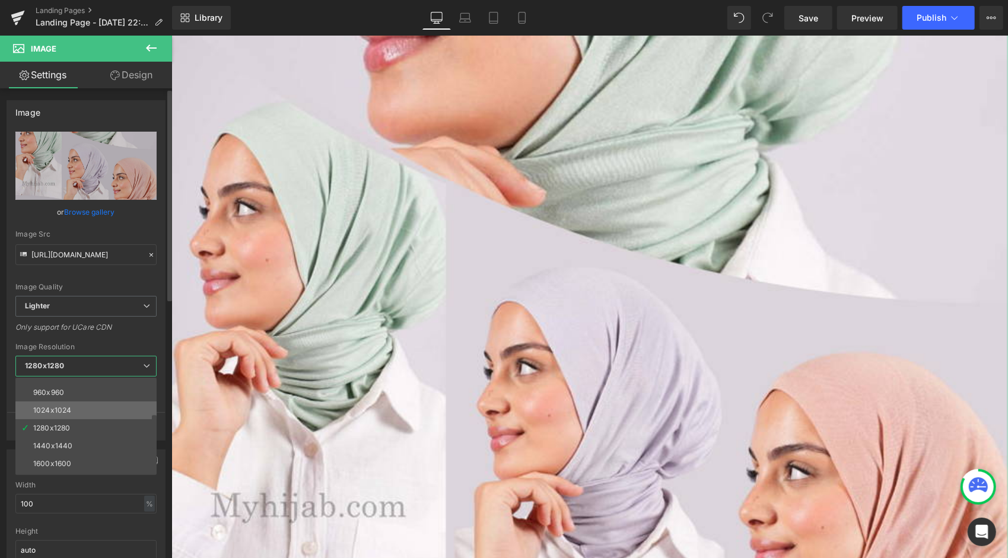
scroll to position [59, 0]
click at [69, 450] on li "960x960" at bounding box center [88, 452] width 146 height 18
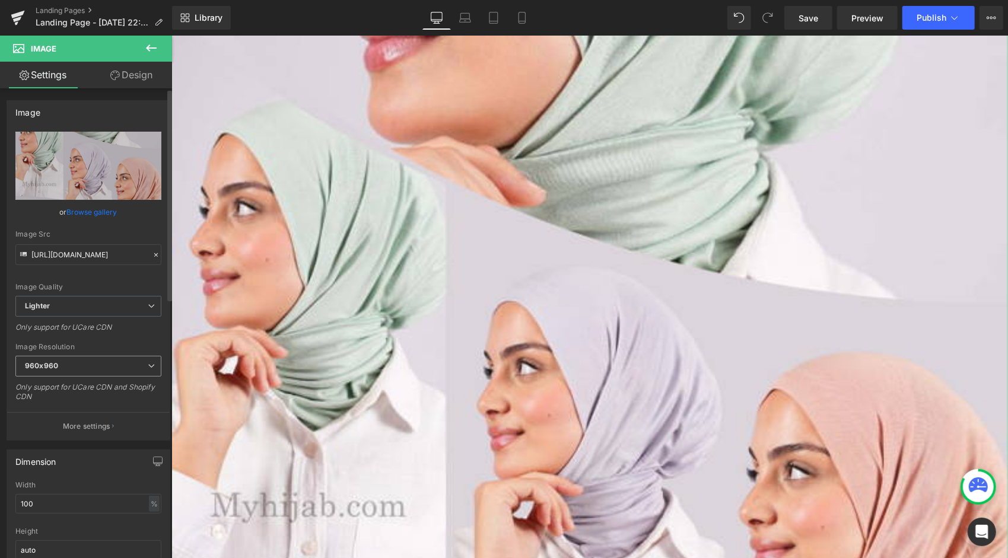
click at [107, 359] on span "960x960" at bounding box center [88, 366] width 146 height 21
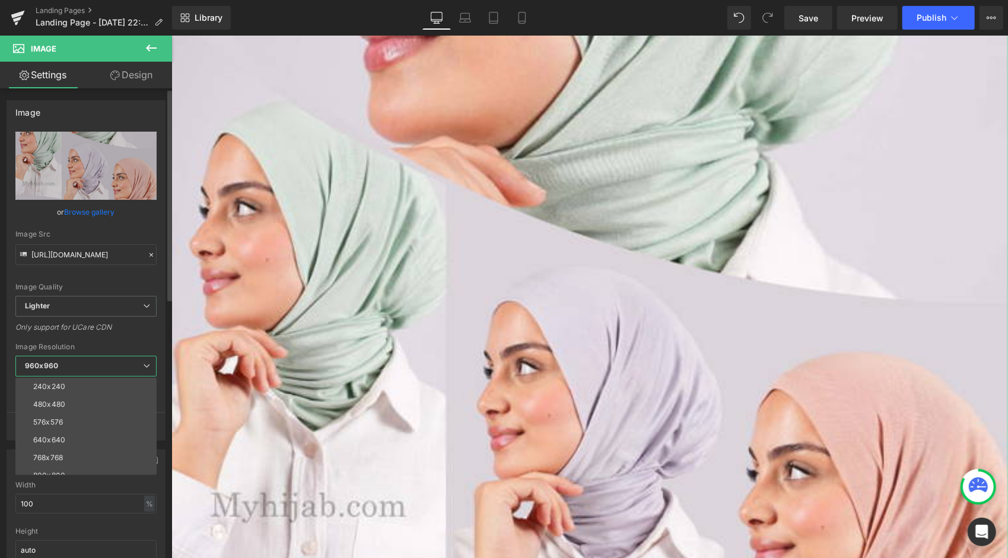
scroll to position [0, 0]
click at [103, 387] on li "100x100" at bounding box center [88, 387] width 146 height 18
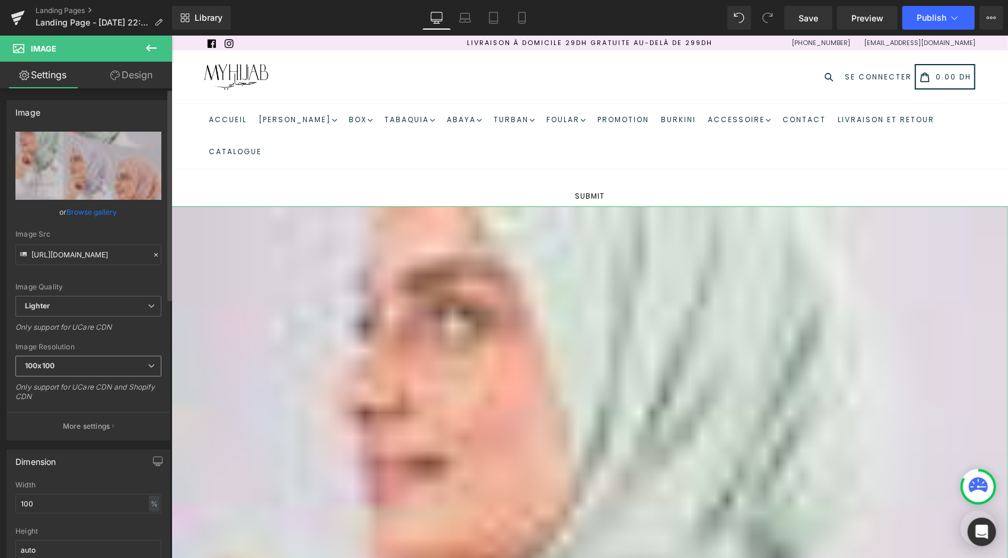
click at [113, 368] on span "100x100" at bounding box center [88, 366] width 146 height 21
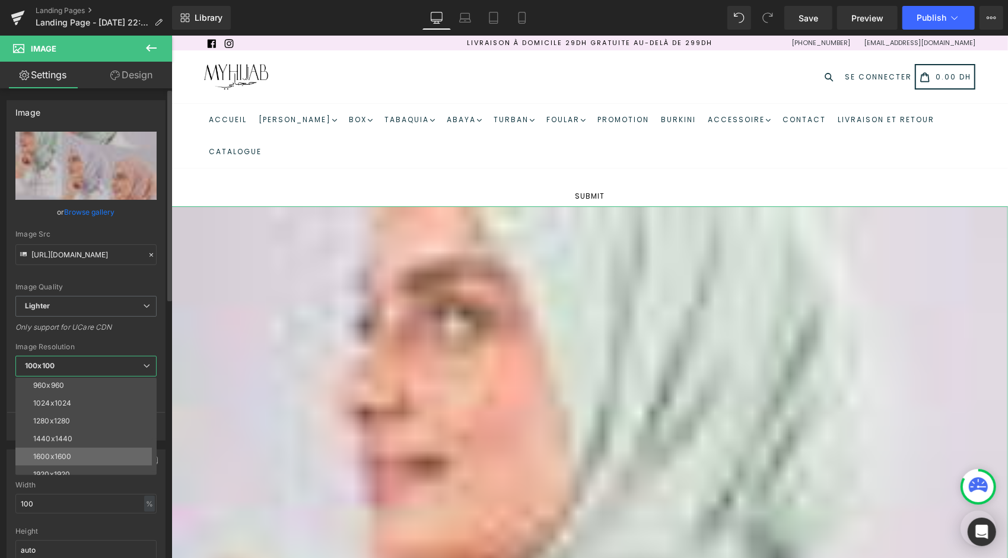
scroll to position [170, 0]
click at [62, 458] on li "3000x3000" at bounding box center [88, 466] width 146 height 18
type input "[URL][DOMAIN_NAME]"
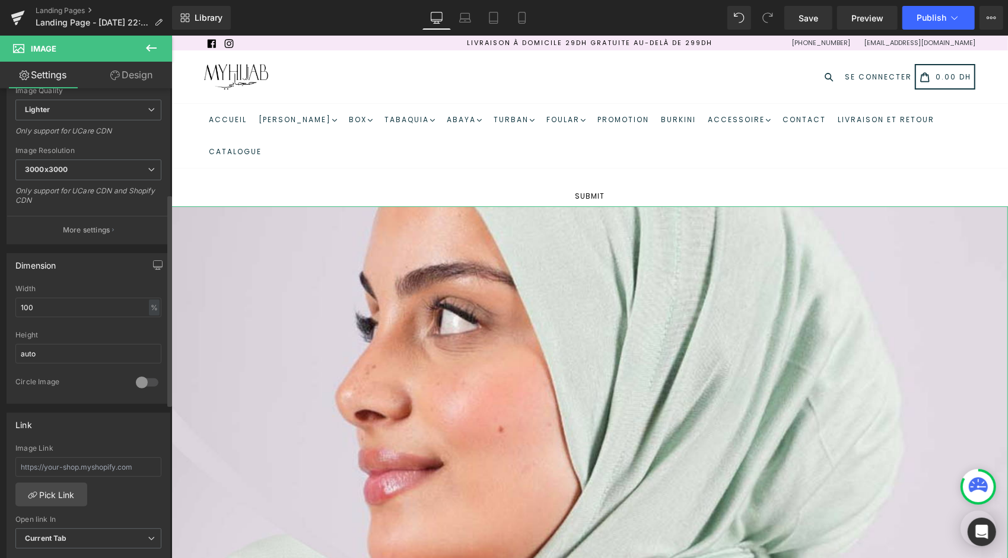
scroll to position [237, 0]
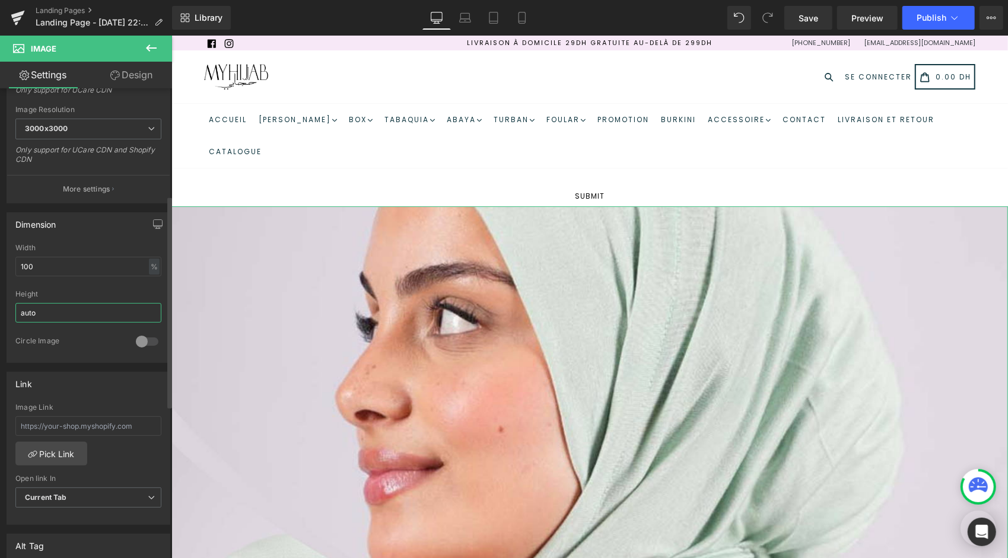
click at [128, 306] on input "auto" at bounding box center [88, 313] width 146 height 20
drag, startPoint x: 139, startPoint y: 331, endPoint x: 160, endPoint y: 338, distance: 22.5
click at [160, 338] on div "100% Width 100 % % px auto Height auto 0 Circle Image" at bounding box center [88, 303] width 163 height 119
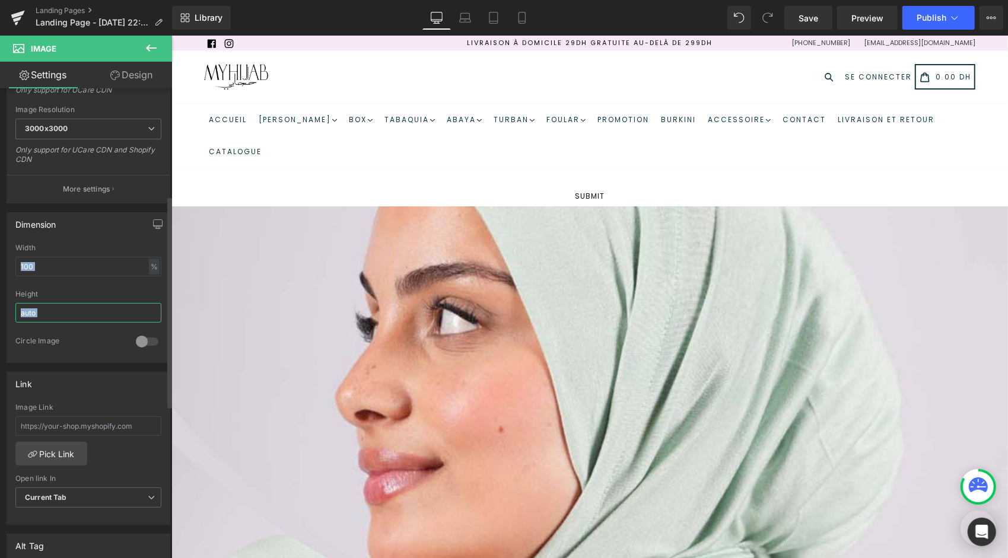
drag, startPoint x: 160, startPoint y: 338, endPoint x: 109, endPoint y: 315, distance: 56.5
click at [109, 315] on input "auto" at bounding box center [88, 313] width 146 height 20
click at [110, 311] on input "auto" at bounding box center [88, 313] width 146 height 20
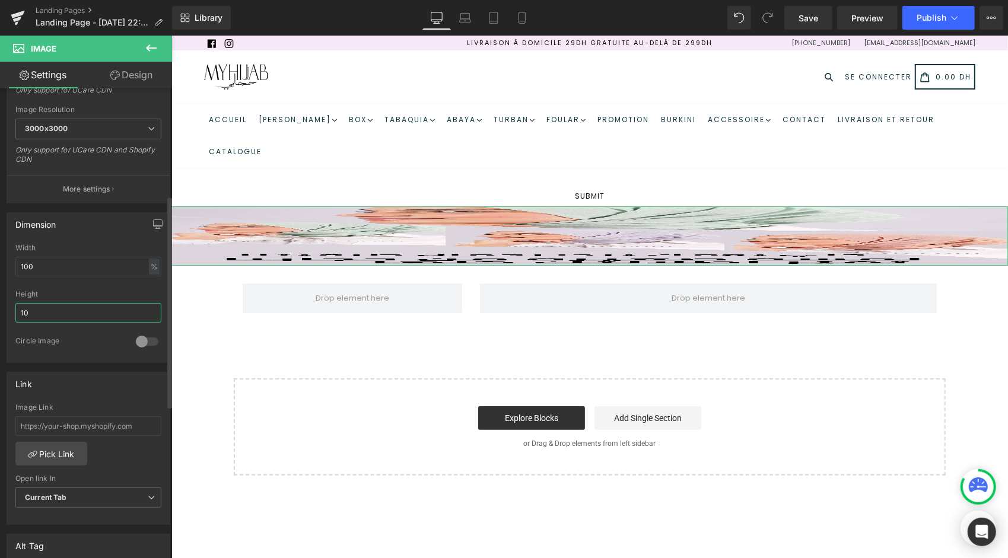
type input "1"
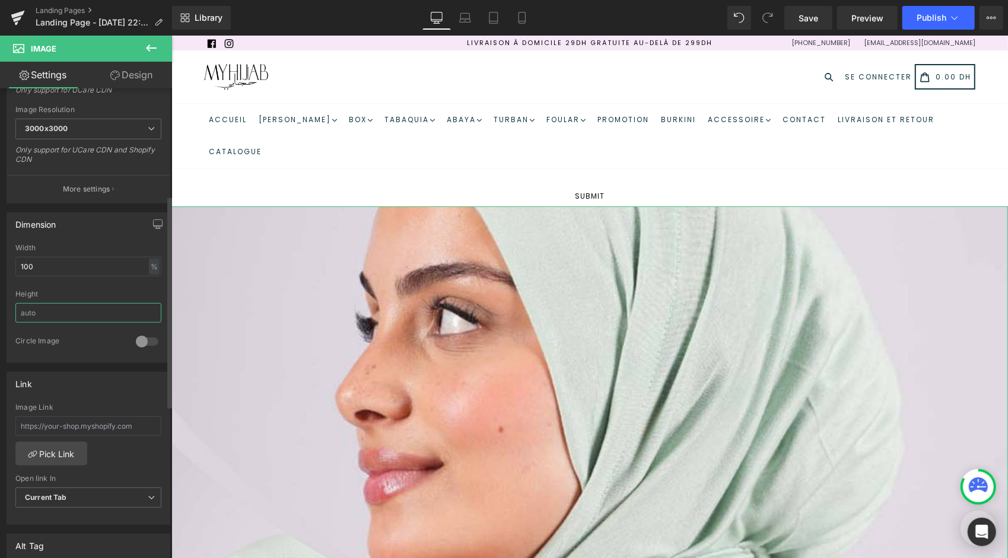
type input "2"
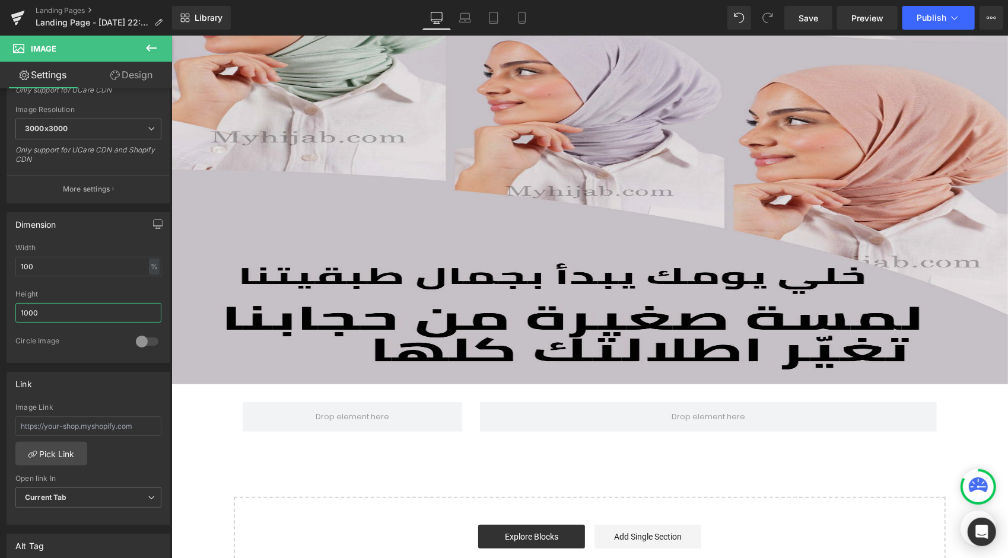
scroll to position [59, 0]
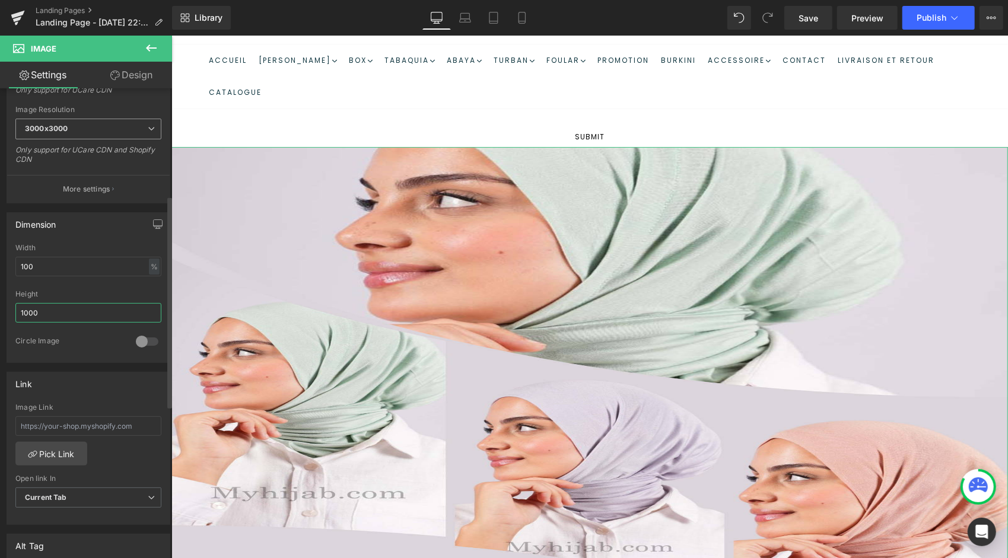
type input "1000"
click at [74, 134] on span "3000x3000" at bounding box center [88, 129] width 146 height 21
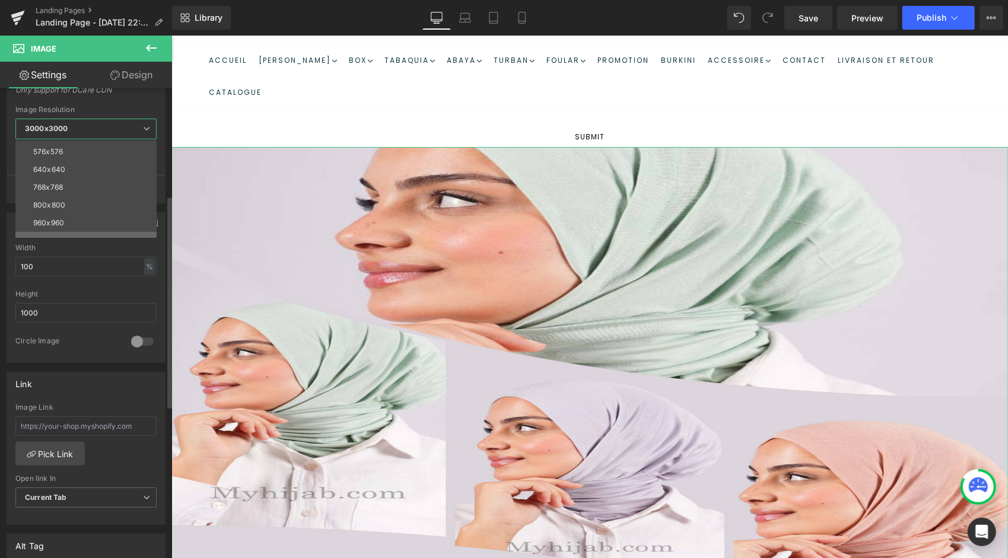
scroll to position [110, 0]
click at [66, 186] on li "1024x1024" at bounding box center [88, 182] width 146 height 18
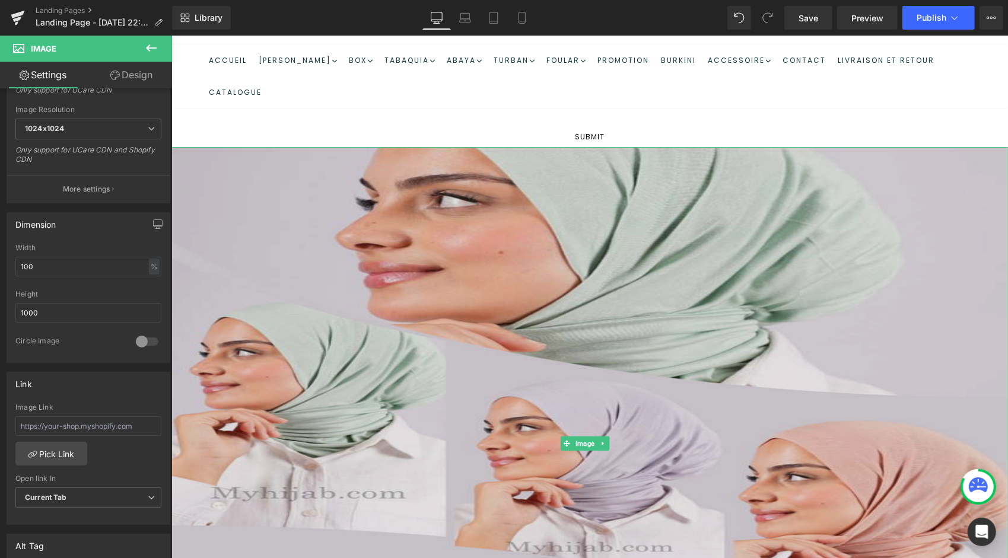
type input "[URL][DOMAIN_NAME]"
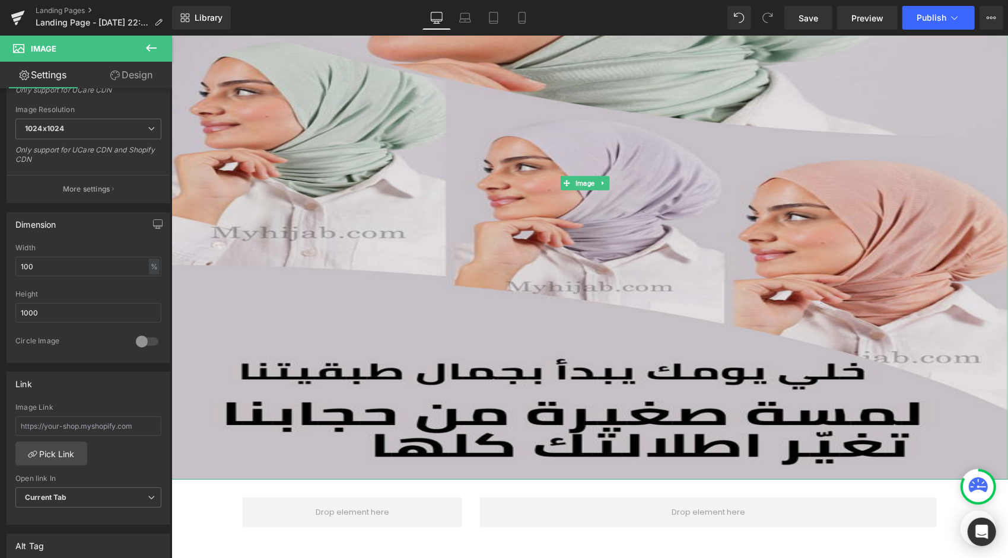
scroll to position [356, 0]
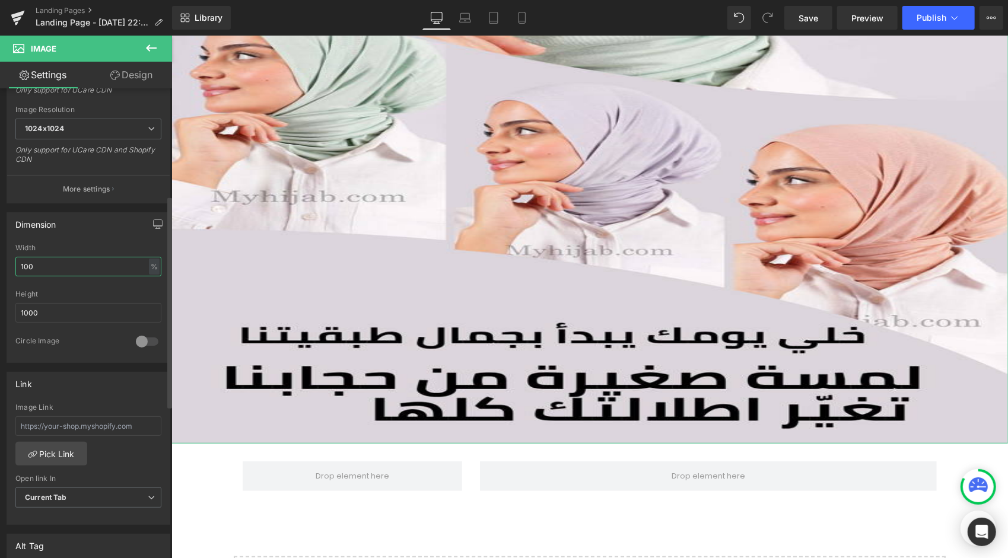
click at [97, 270] on input "100" at bounding box center [88, 267] width 146 height 20
click at [99, 269] on input "100" at bounding box center [88, 267] width 146 height 20
click at [149, 259] on div "%" at bounding box center [154, 267] width 11 height 16
click at [147, 294] on li "px" at bounding box center [153, 302] width 15 height 17
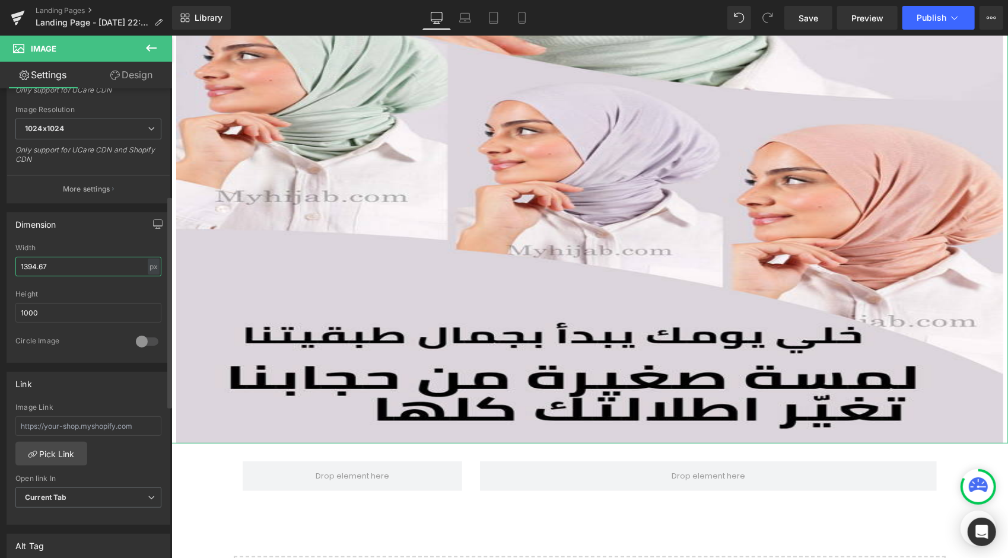
click at [97, 263] on input "1394.67" at bounding box center [88, 267] width 146 height 20
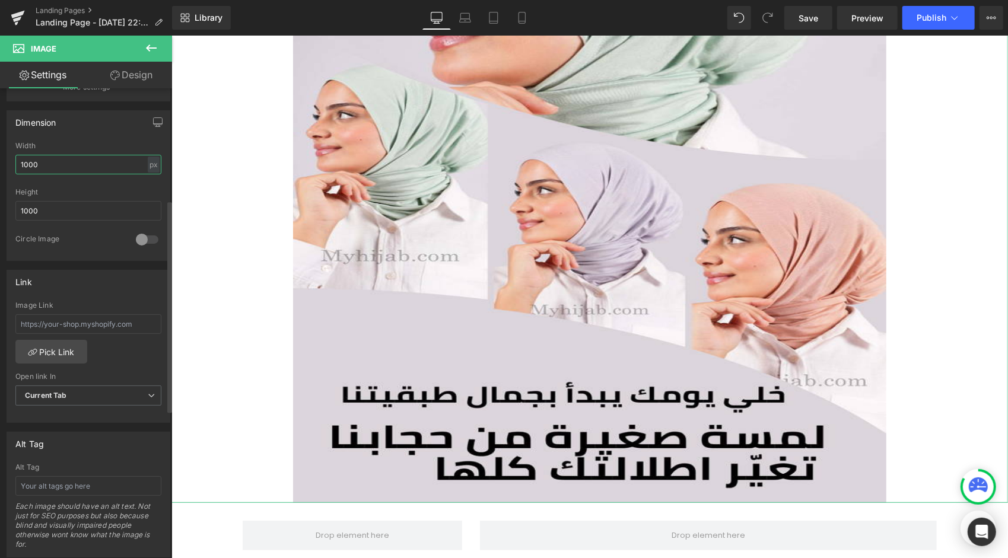
scroll to position [474, 0]
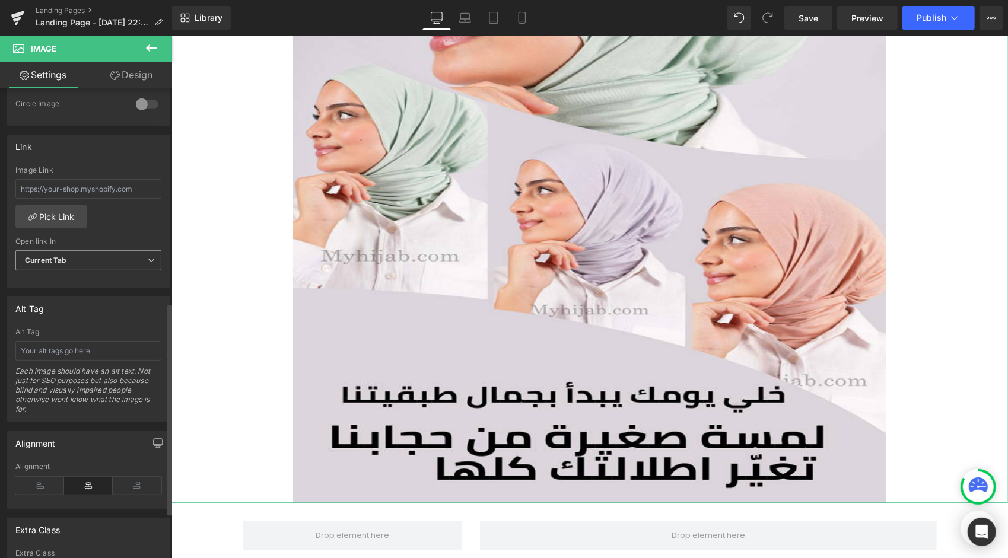
type input "1000"
click at [117, 261] on span "Current Tab" at bounding box center [88, 260] width 146 height 21
click at [117, 261] on span "Current Tab" at bounding box center [85, 260] width 141 height 21
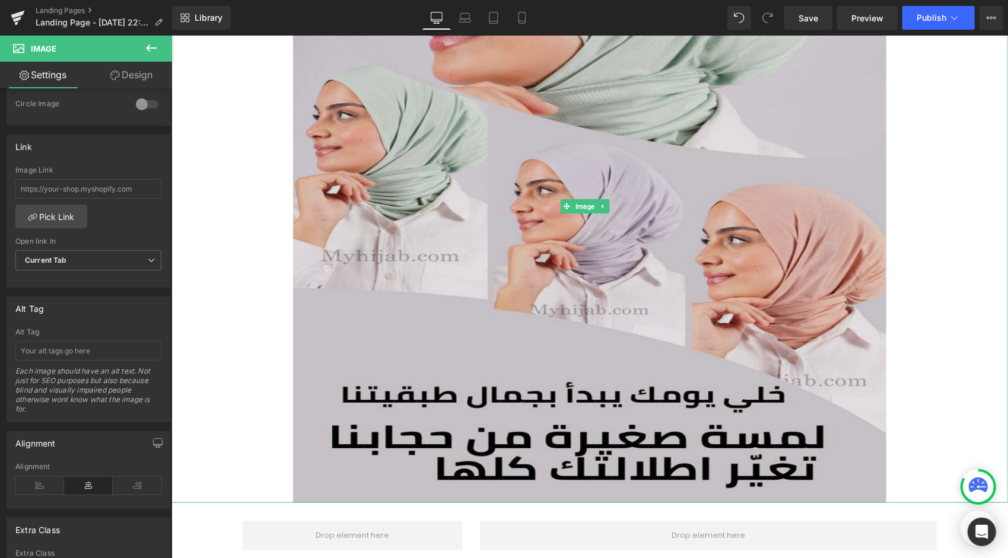
click at [488, 400] on img at bounding box center [588, 205] width 593 height 593
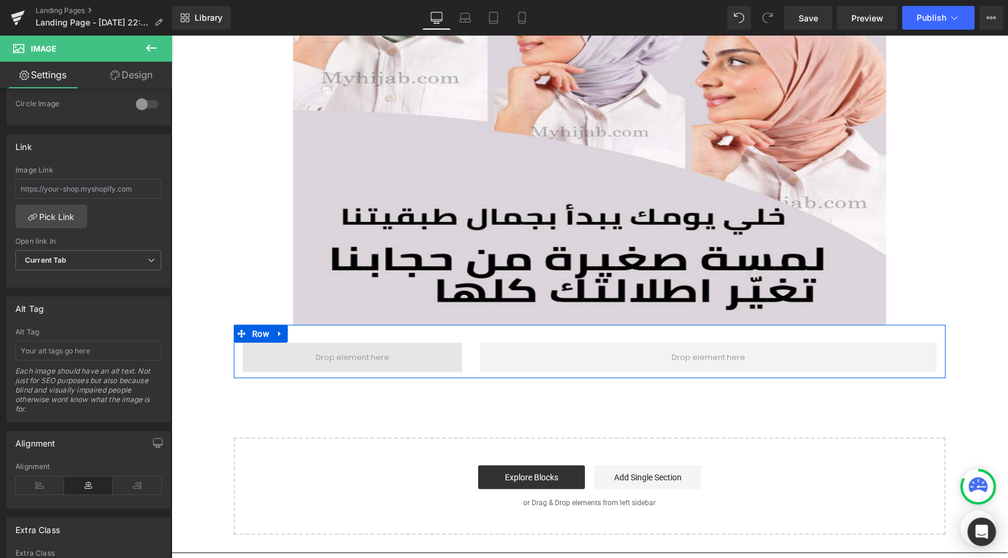
click at [316, 351] on span at bounding box center [352, 358] width 82 height 18
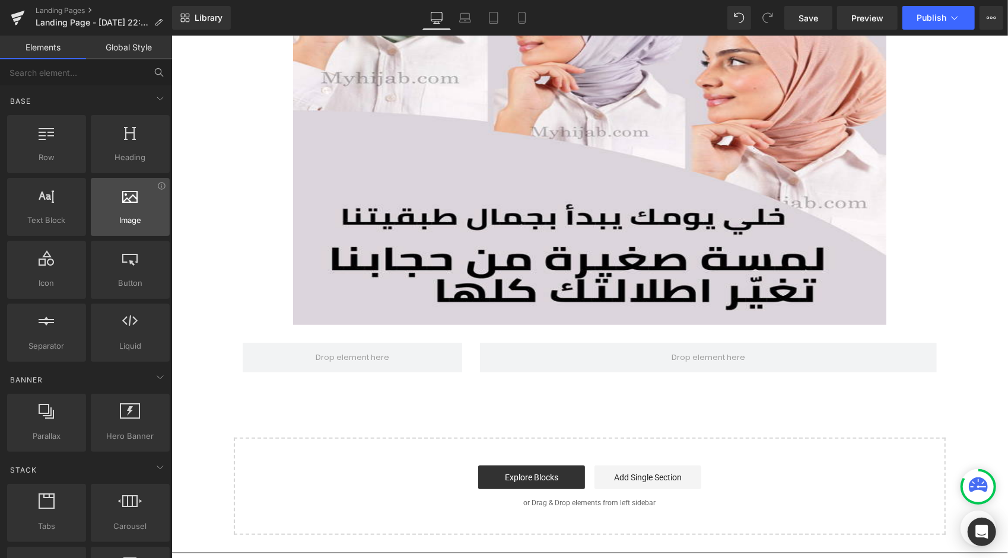
click at [133, 222] on span "Image" at bounding box center [130, 220] width 72 height 12
click at [115, 206] on div at bounding box center [130, 200] width 72 height 27
click at [133, 203] on div at bounding box center [130, 200] width 72 height 27
click at [133, 202] on div at bounding box center [130, 200] width 72 height 27
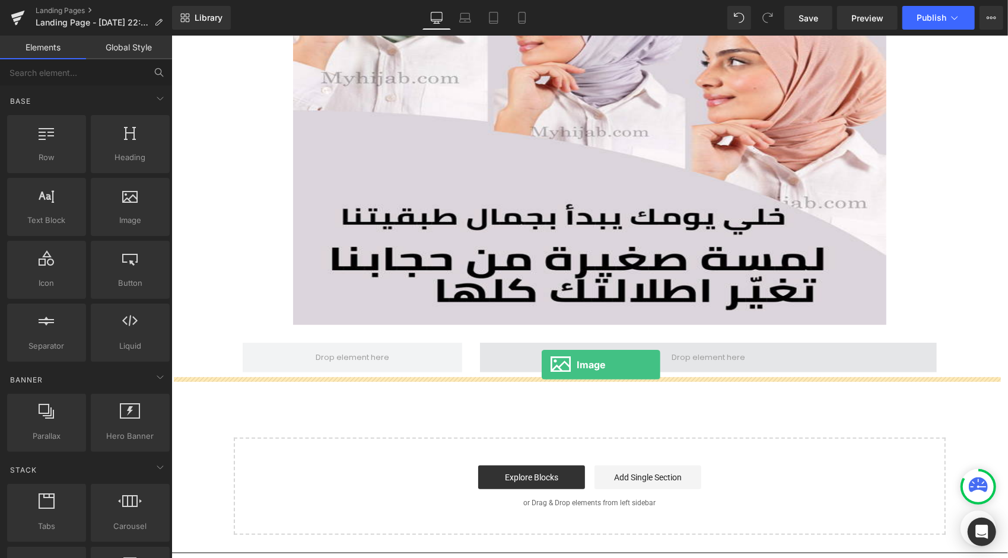
drag, startPoint x: 304, startPoint y: 237, endPoint x: 541, endPoint y: 364, distance: 268.5
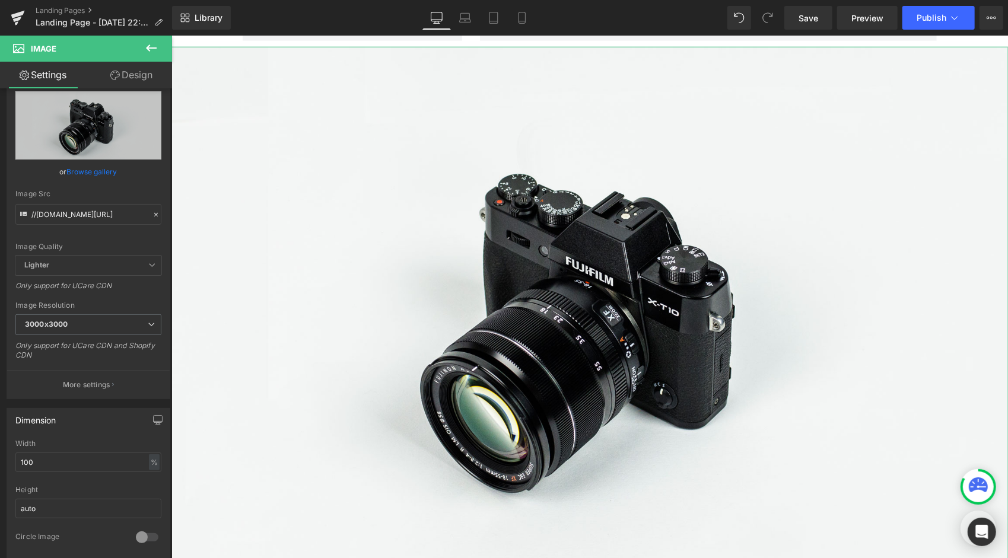
scroll to position [0, 0]
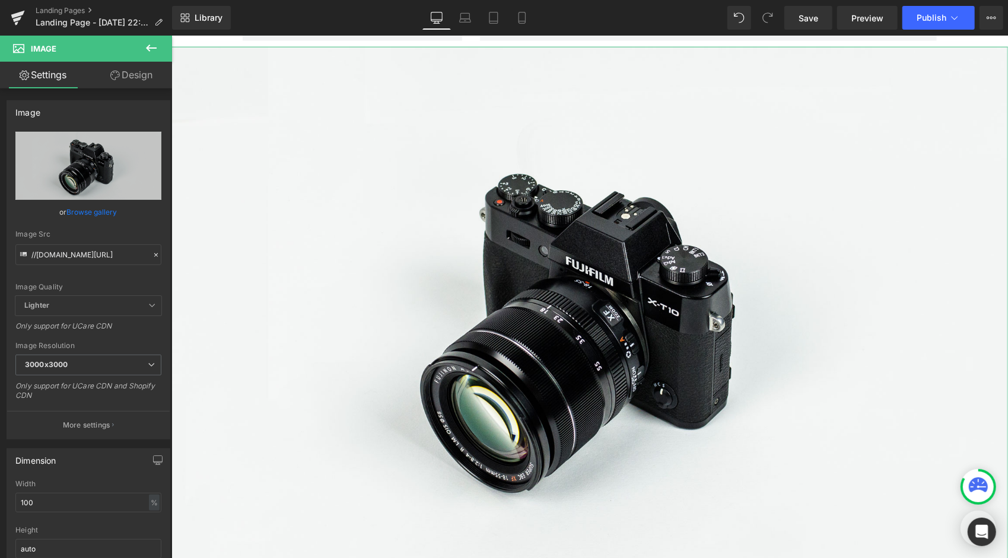
click at [142, 77] on link "Design" at bounding box center [131, 75] width 86 height 27
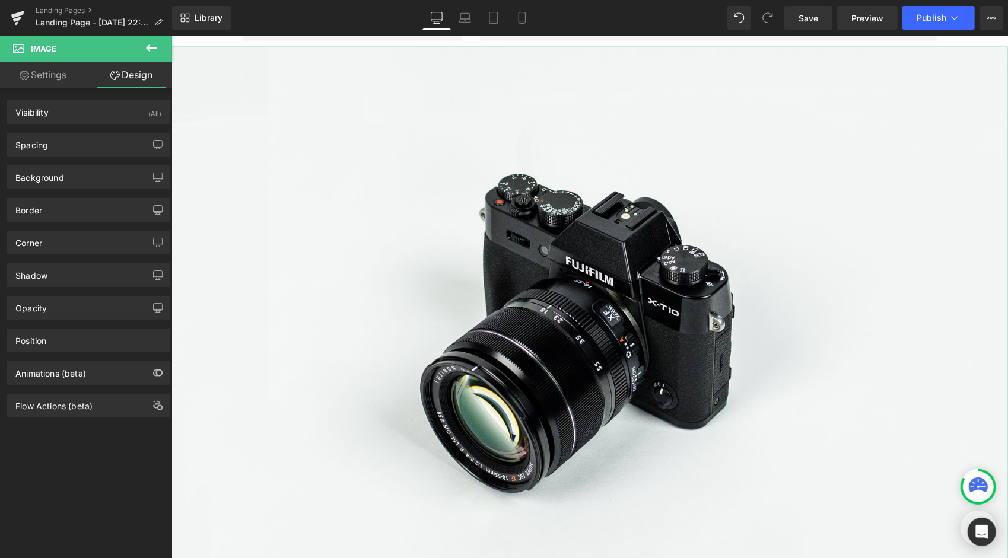
click at [46, 74] on link "Settings" at bounding box center [43, 75] width 86 height 27
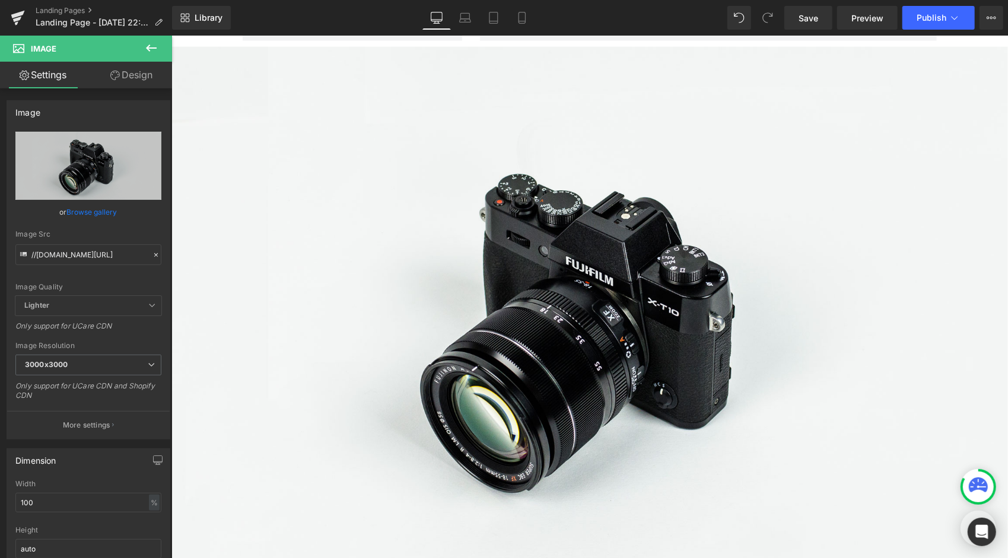
click at [158, 39] on button at bounding box center [151, 49] width 42 height 26
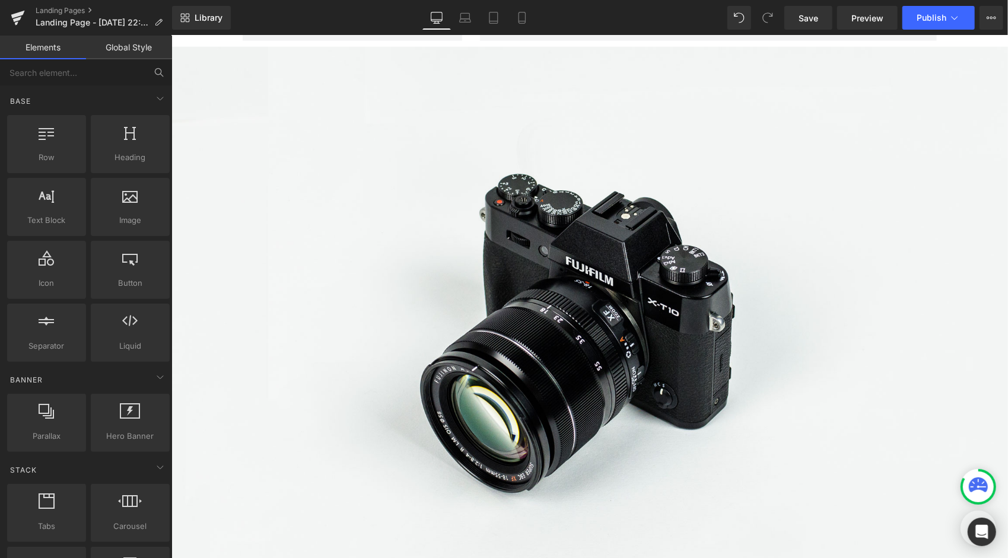
scroll to position [59, 0]
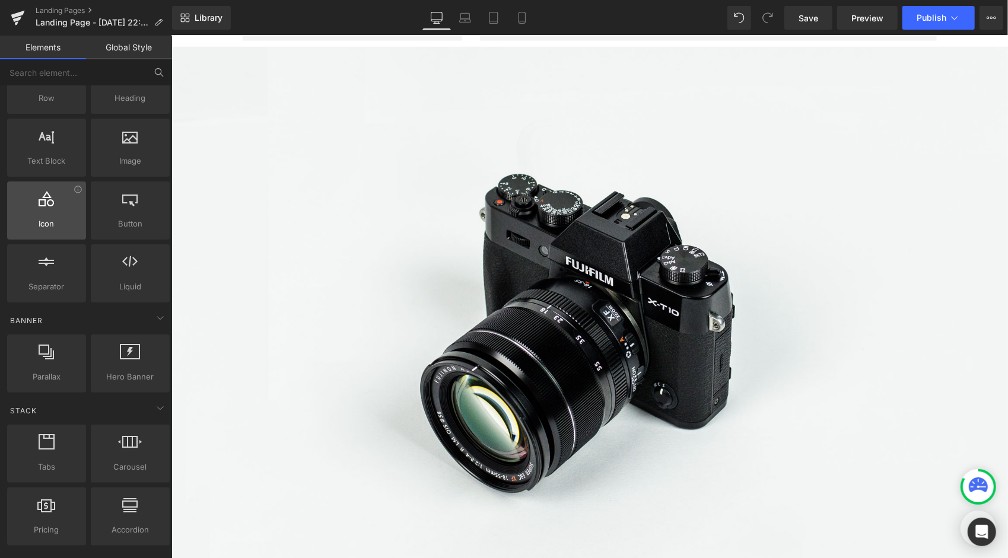
click at [55, 214] on div at bounding box center [47, 204] width 72 height 27
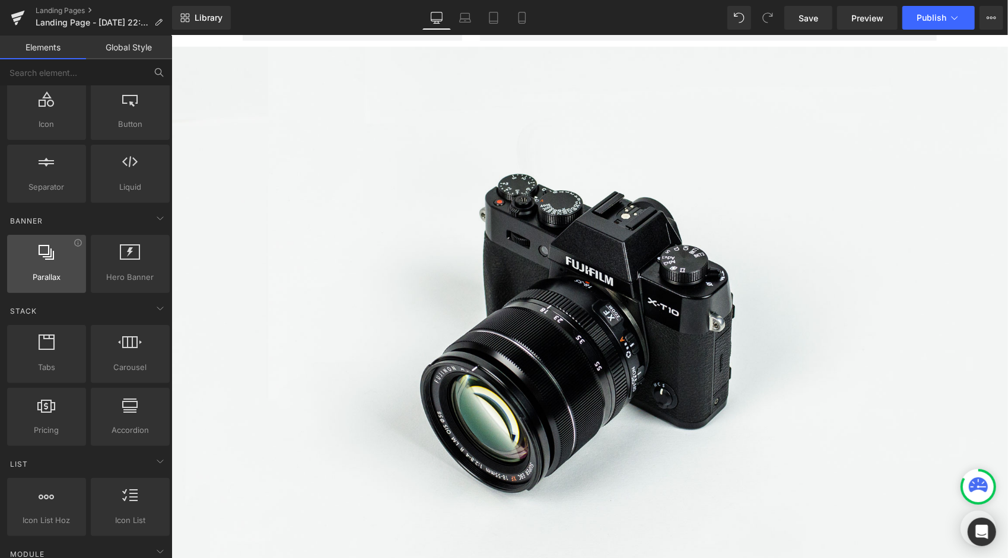
scroll to position [178, 0]
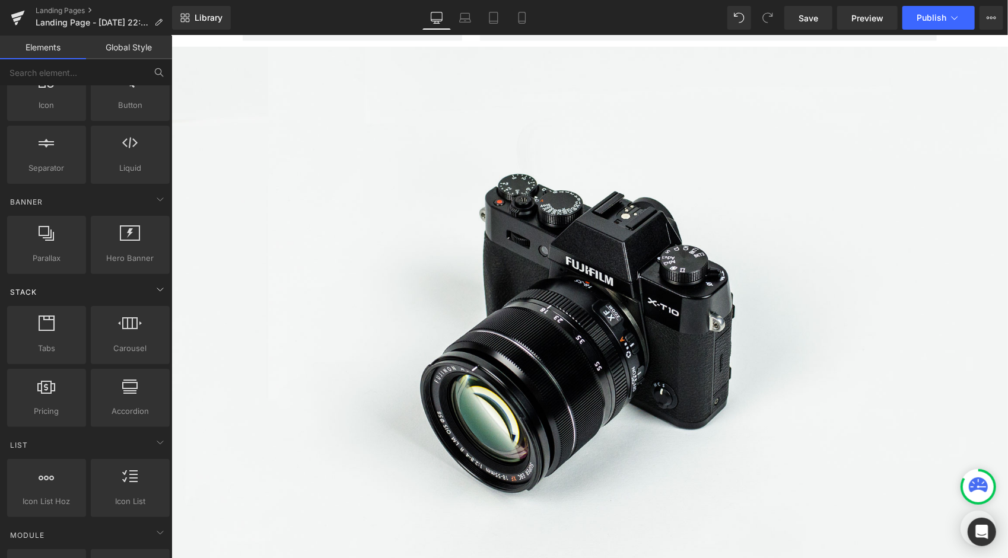
click at [116, 292] on div "Stack" at bounding box center [88, 292] width 167 height 24
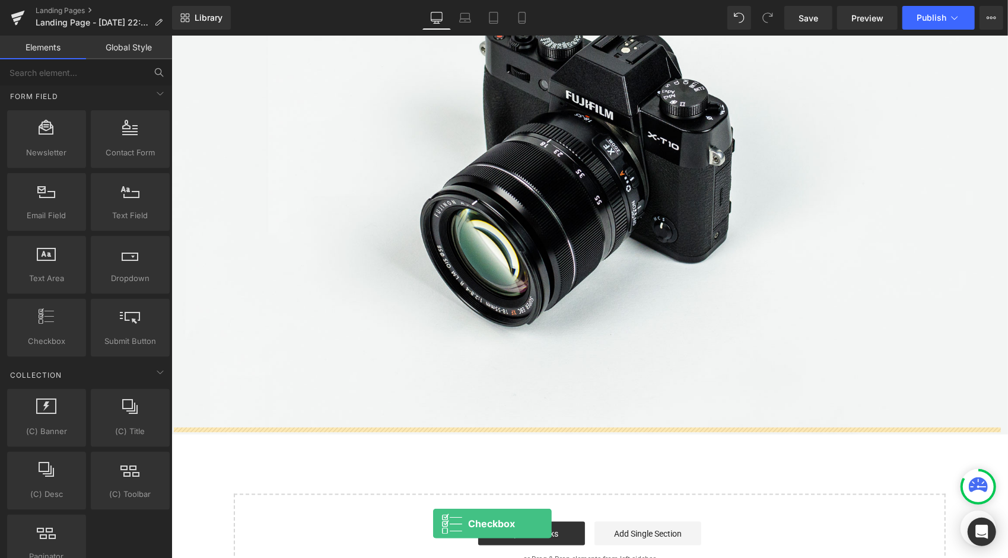
scroll to position [996, 0]
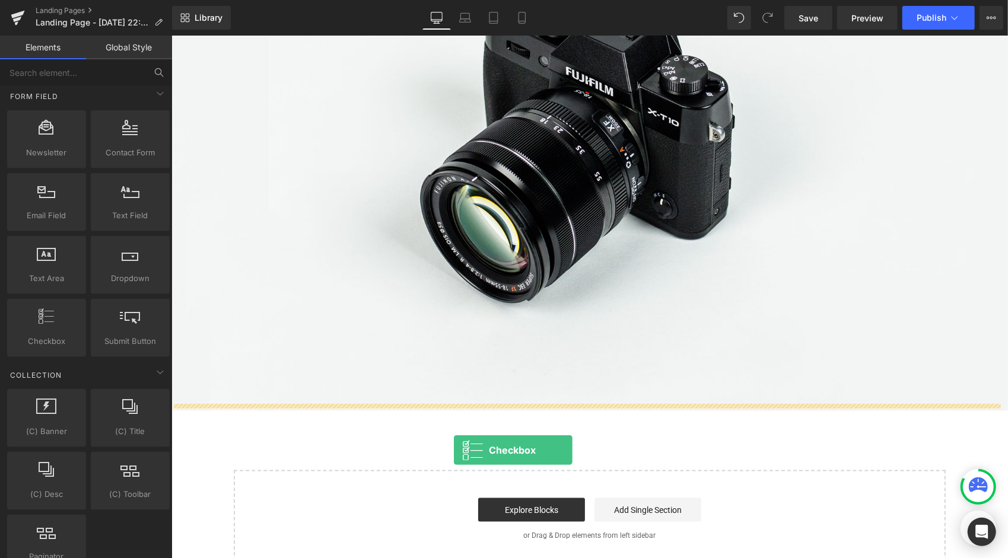
drag, startPoint x: 234, startPoint y: 362, endPoint x: 453, endPoint y: 449, distance: 235.3
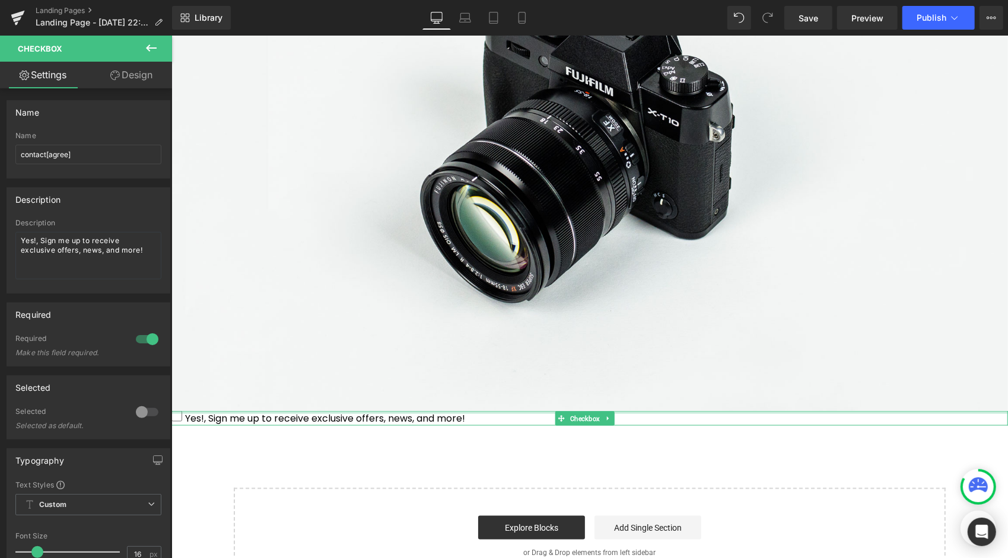
click at [343, 410] on div at bounding box center [589, 411] width 836 height 3
click at [347, 411] on span "Yes!, Sign me up to receive exclusive offers, news, and more!" at bounding box center [322, 418] width 283 height 14
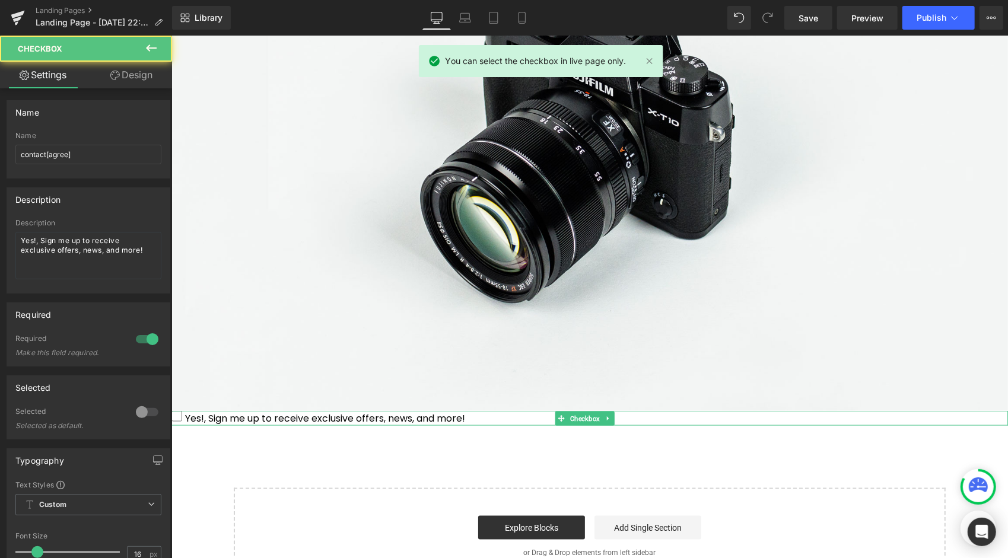
click at [402, 411] on span "Yes!, Sign me up to receive exclusive offers, news, and more!" at bounding box center [322, 418] width 283 height 14
click at [184, 411] on span "Yes!, Sign me up to receive exclusive offers, news, and more!" at bounding box center [322, 418] width 283 height 14
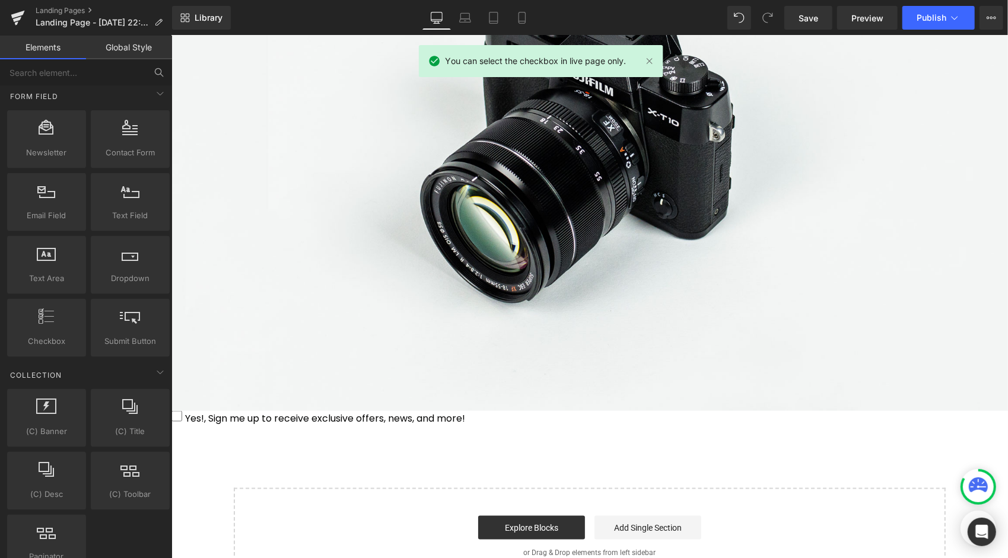
click at [273, 411] on span "Yes!, Sign me up to receive exclusive offers, news, and more!" at bounding box center [322, 418] width 283 height 14
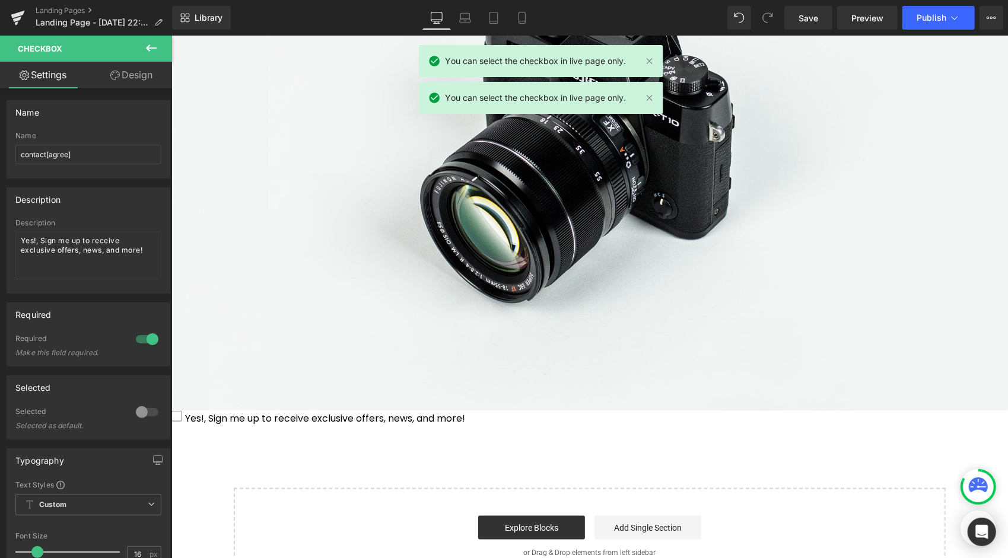
click at [148, 56] on button at bounding box center [151, 49] width 42 height 26
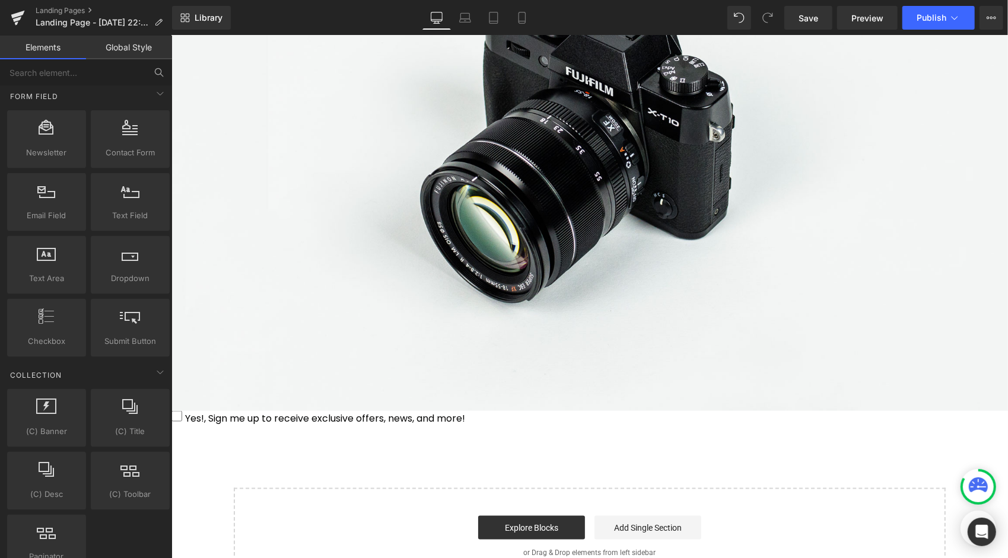
click at [744, 1] on div "Library Desktop Desktop Laptop Tablet Mobile Save Preview Publish Scheduled Upg…" at bounding box center [590, 18] width 836 height 36
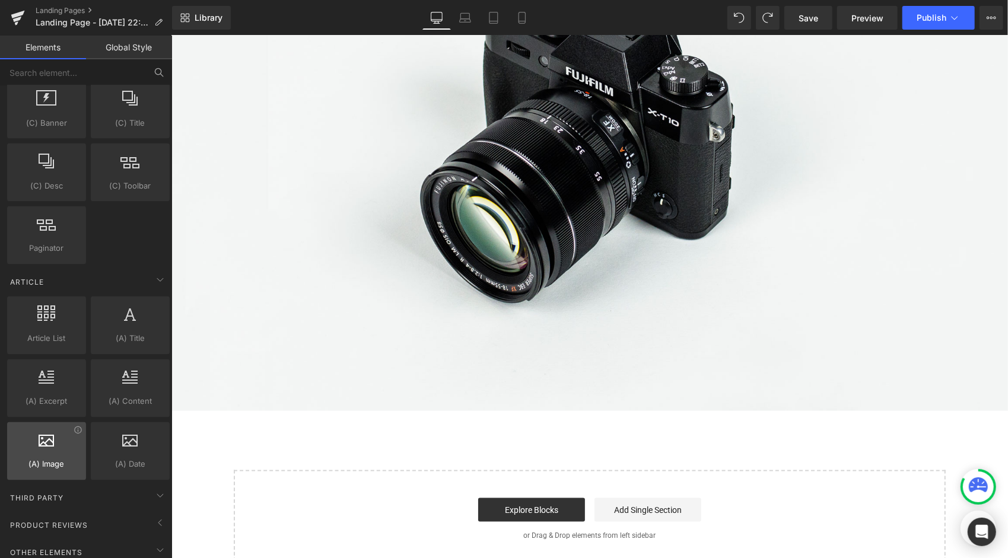
scroll to position [1440, 0]
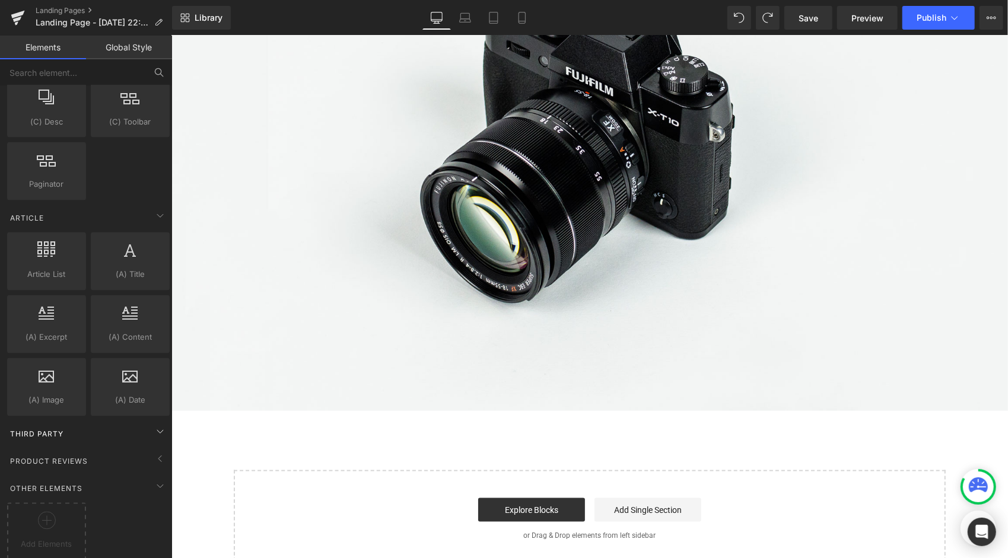
click at [74, 422] on div "Third Party" at bounding box center [88, 434] width 167 height 24
click at [129, 422] on div "Third Party" at bounding box center [88, 434] width 167 height 24
click at [153, 452] on icon at bounding box center [160, 459] width 14 height 14
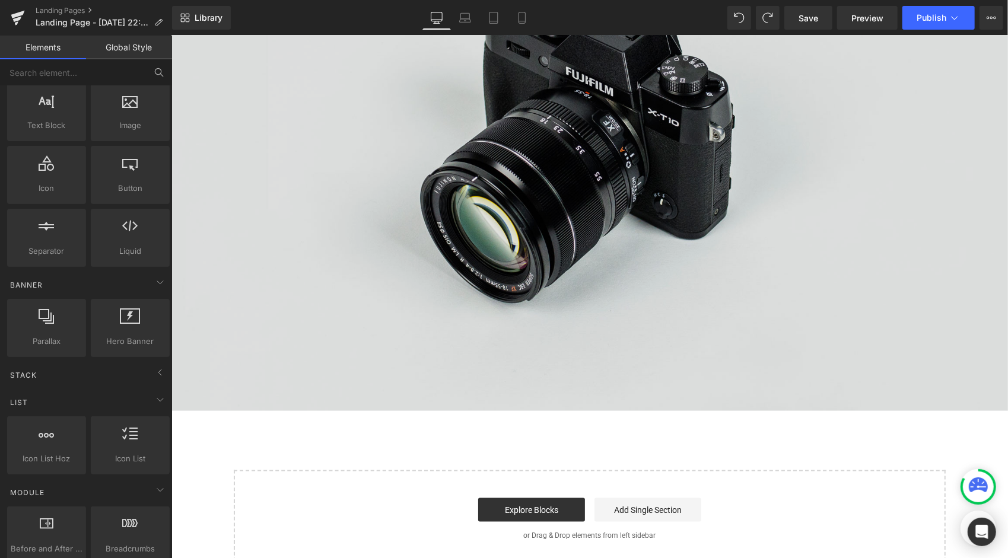
scroll to position [76, 0]
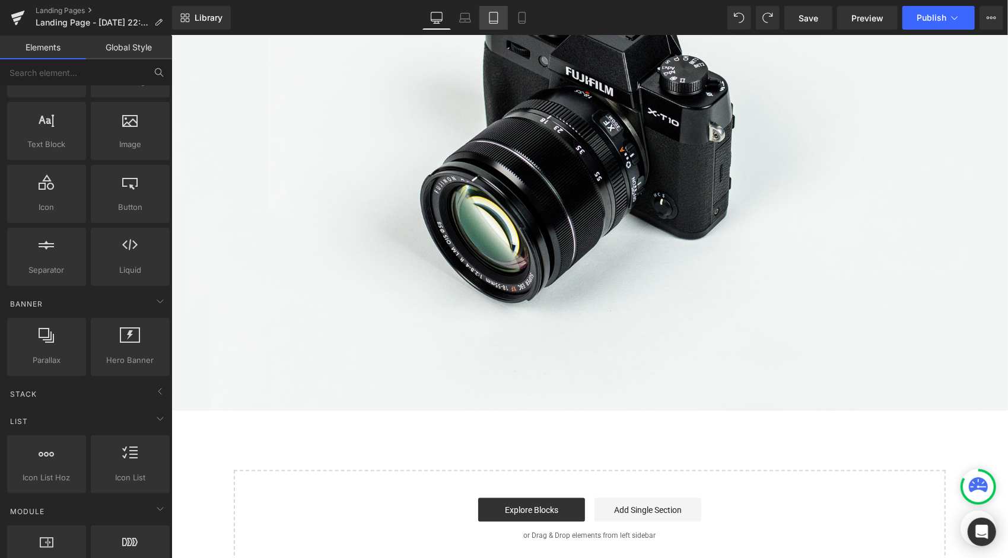
click at [502, 7] on link "Tablet" at bounding box center [493, 18] width 28 height 24
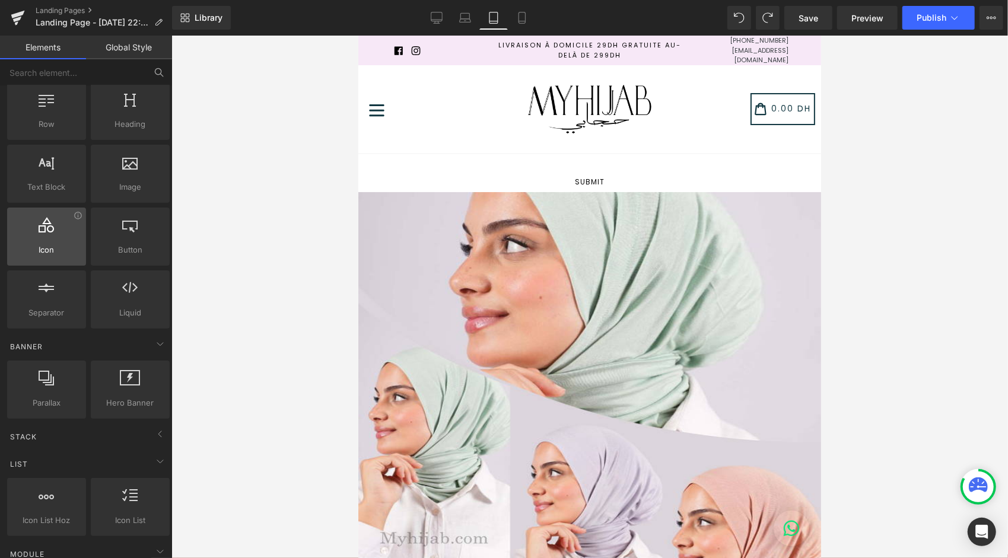
scroll to position [0, 0]
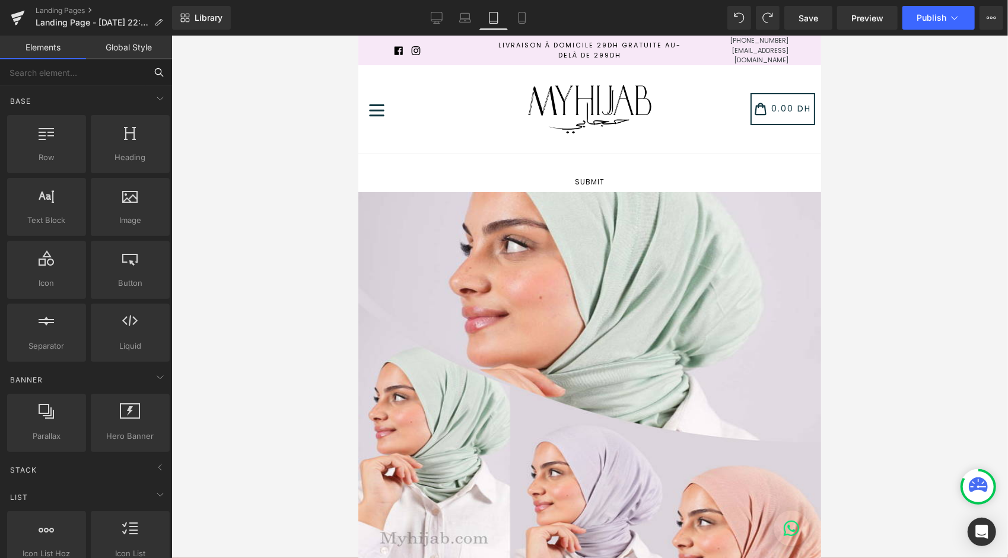
click at [82, 83] on input "text" at bounding box center [73, 72] width 146 height 26
click at [806, 12] on span "Save" at bounding box center [808, 18] width 20 height 12
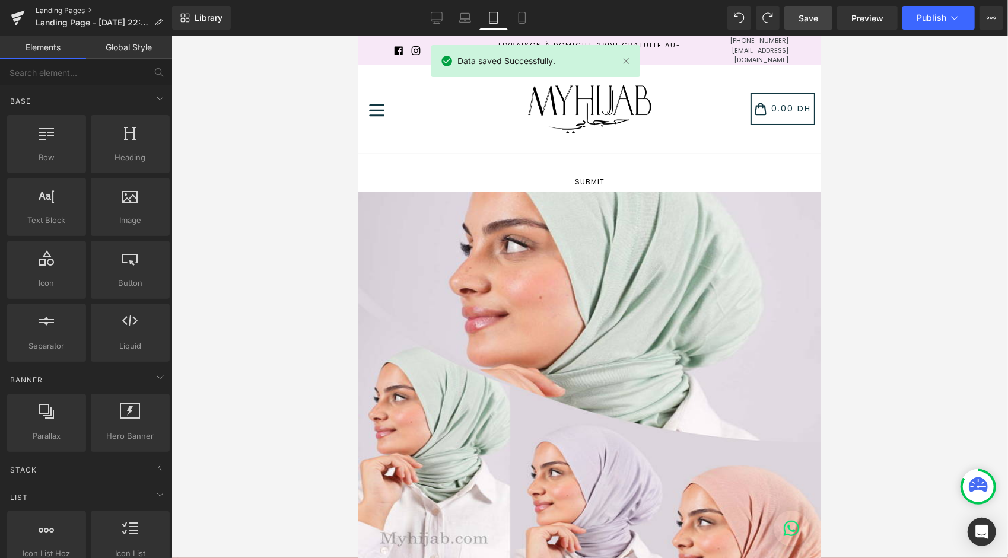
click at [84, 12] on link "Landing Pages" at bounding box center [104, 10] width 136 height 9
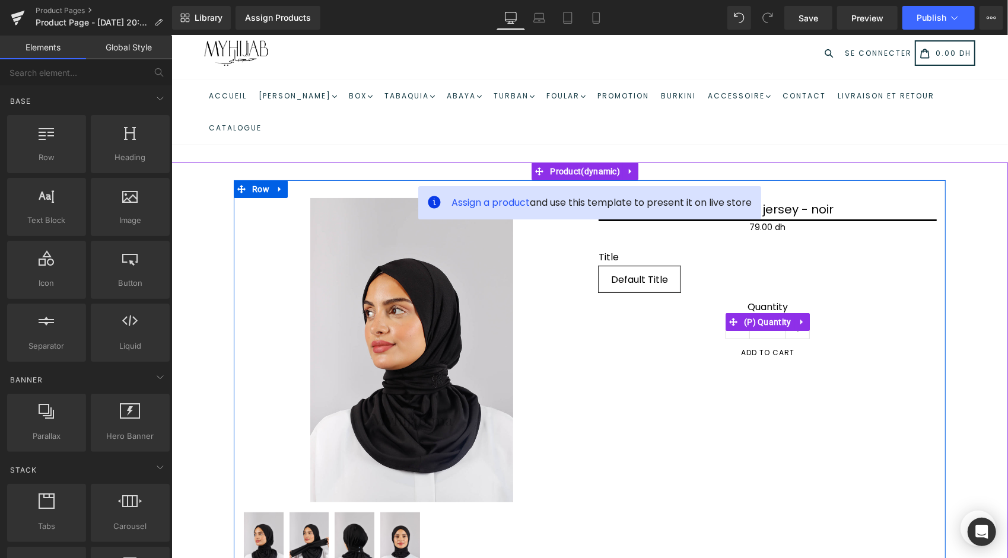
scroll to position [59, 0]
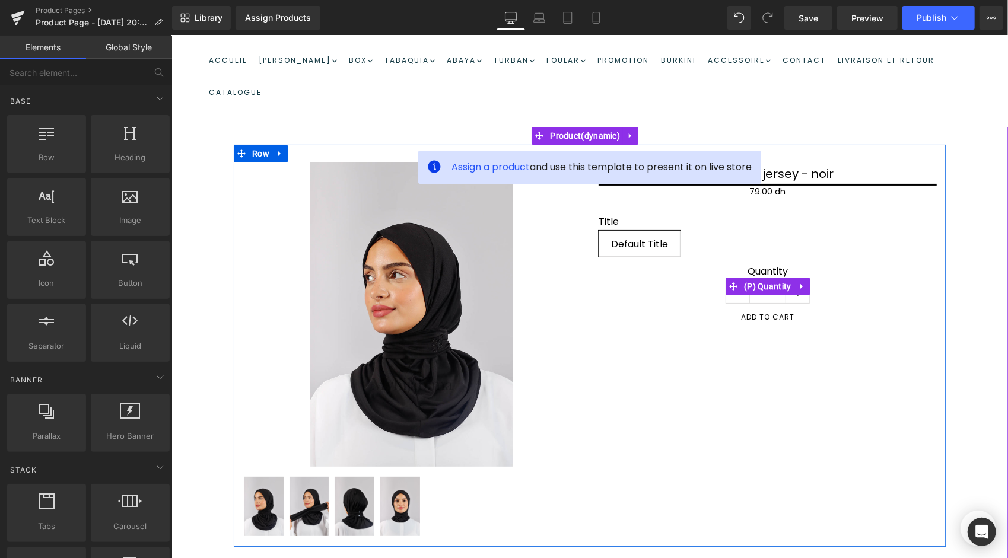
click at [598, 278] on div "Quantity 1" at bounding box center [767, 286] width 338 height 42
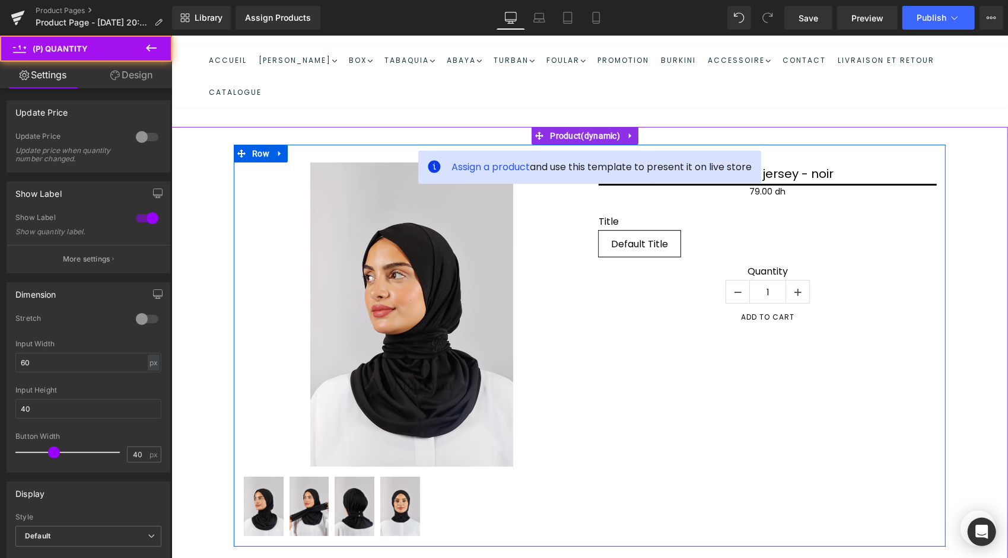
click at [451, 279] on img at bounding box center [411, 314] width 203 height 304
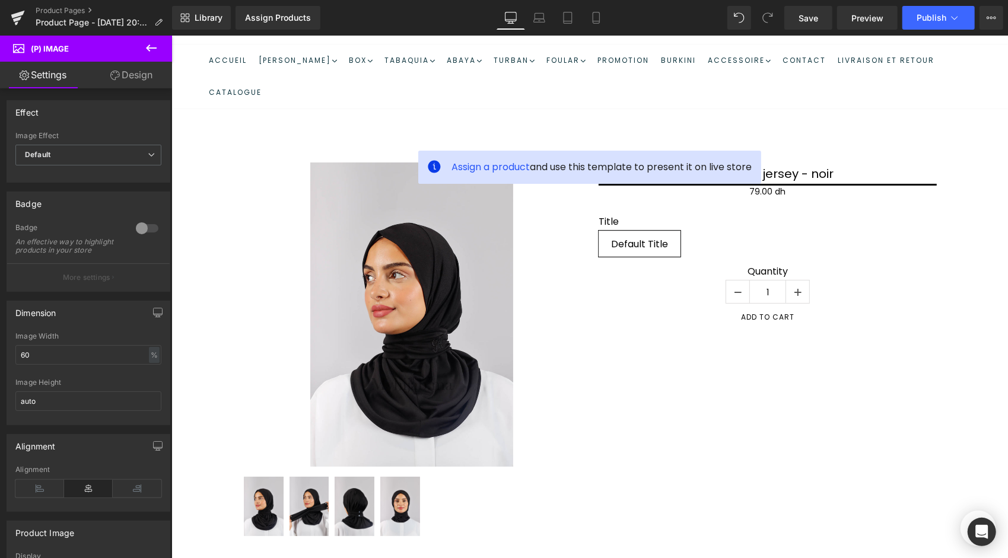
drag, startPoint x: 98, startPoint y: 75, endPoint x: 63, endPoint y: 87, distance: 37.1
click at [98, 75] on link "Design" at bounding box center [131, 75] width 86 height 27
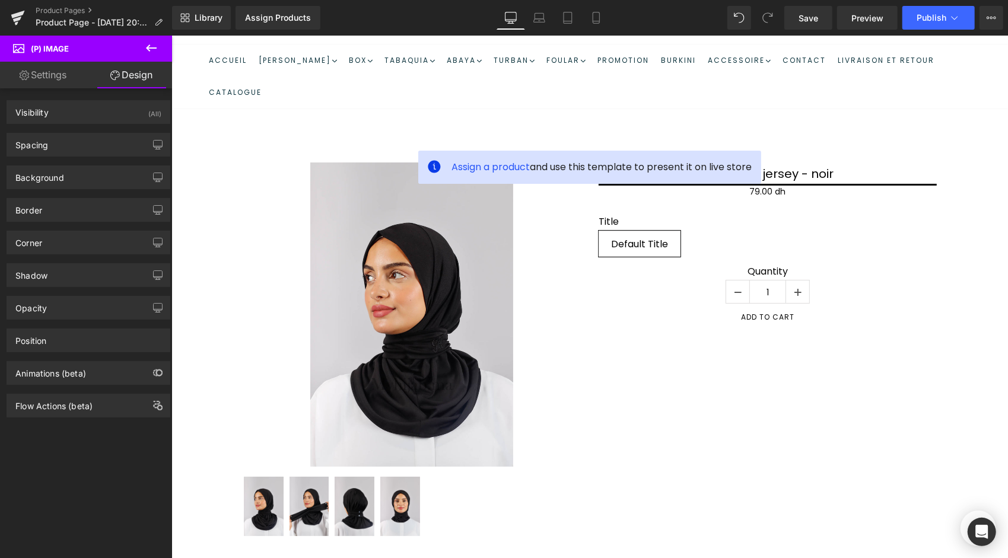
click at [62, 87] on link "Settings" at bounding box center [43, 75] width 86 height 27
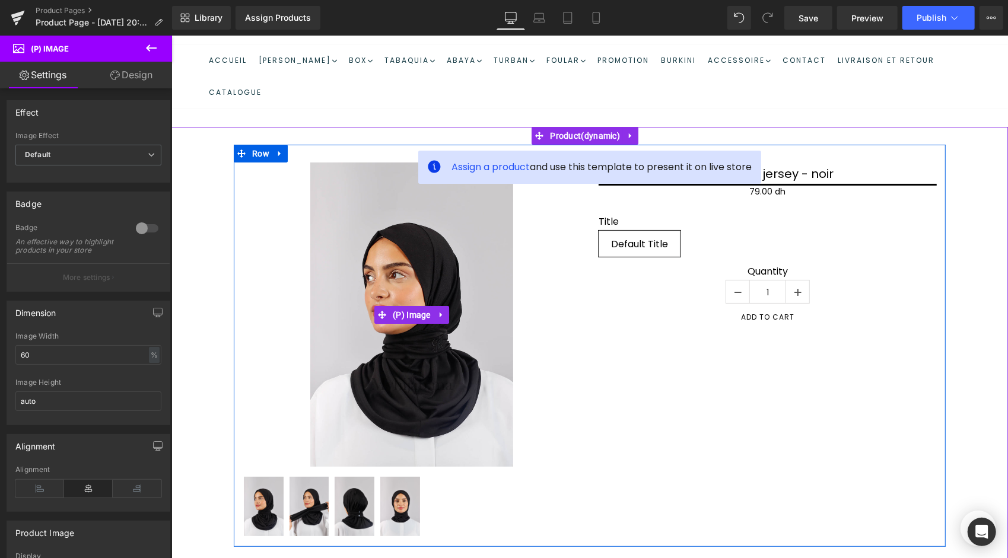
click at [336, 294] on img at bounding box center [411, 314] width 203 height 304
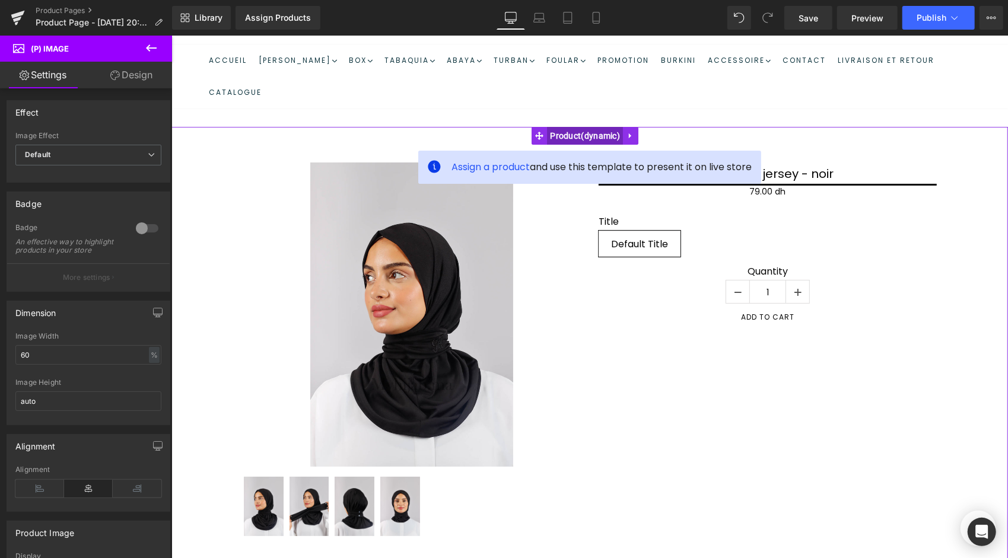
click at [606, 139] on span "Product" at bounding box center [584, 135] width 76 height 18
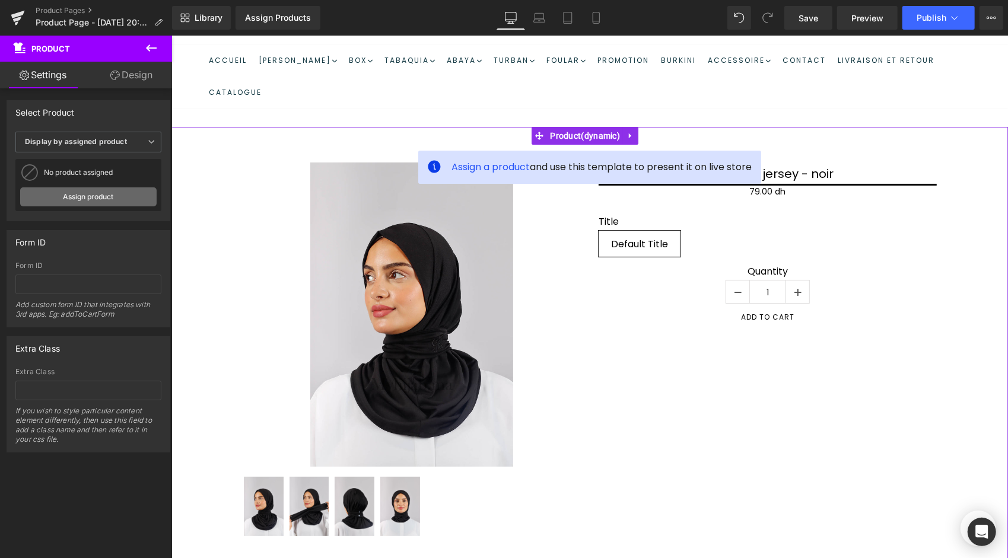
click at [82, 196] on link "Assign product" at bounding box center [88, 196] width 136 height 19
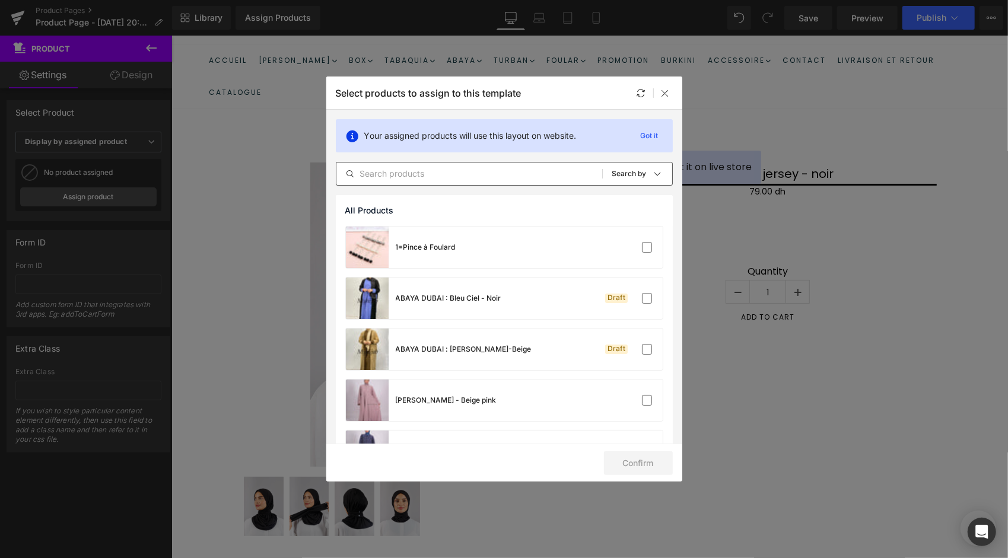
click at [469, 168] on input "text" at bounding box center [469, 174] width 266 height 14
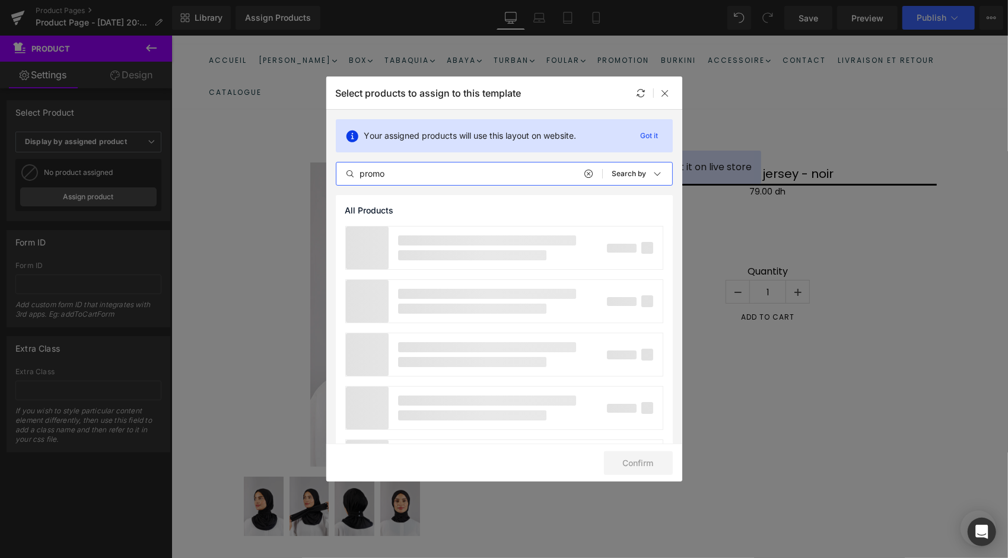
type input "promo"
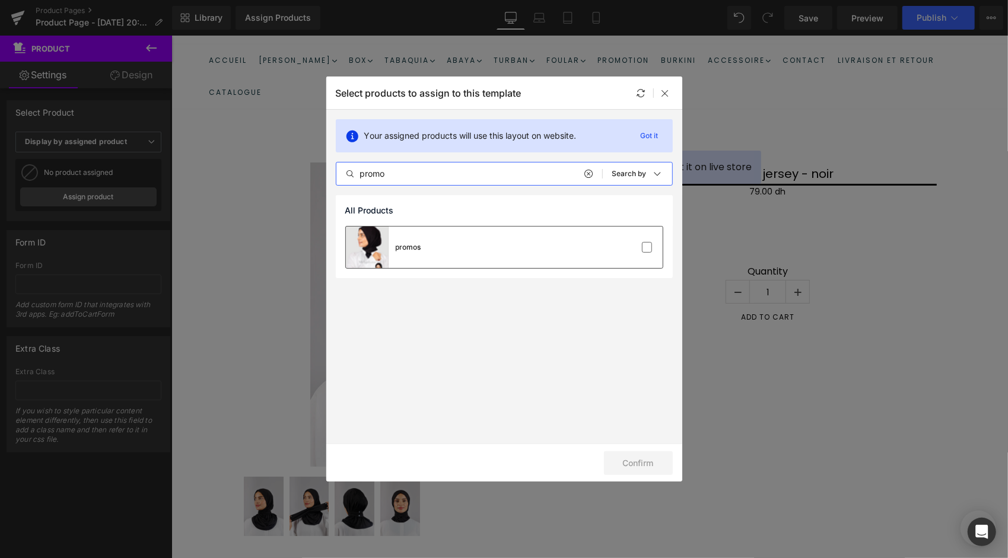
click at [522, 243] on div "promos" at bounding box center [504, 248] width 317 height 42
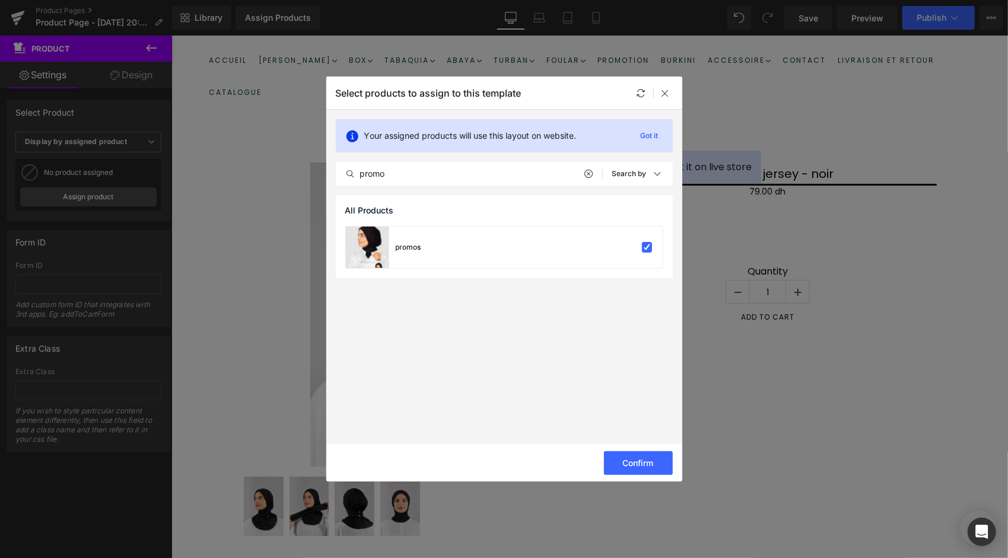
click at [624, 474] on div "Confirm" at bounding box center [504, 463] width 356 height 38
click at [632, 466] on button "Confirm" at bounding box center [638, 463] width 69 height 24
click at [644, 463] on button "Success" at bounding box center [631, 463] width 84 height 24
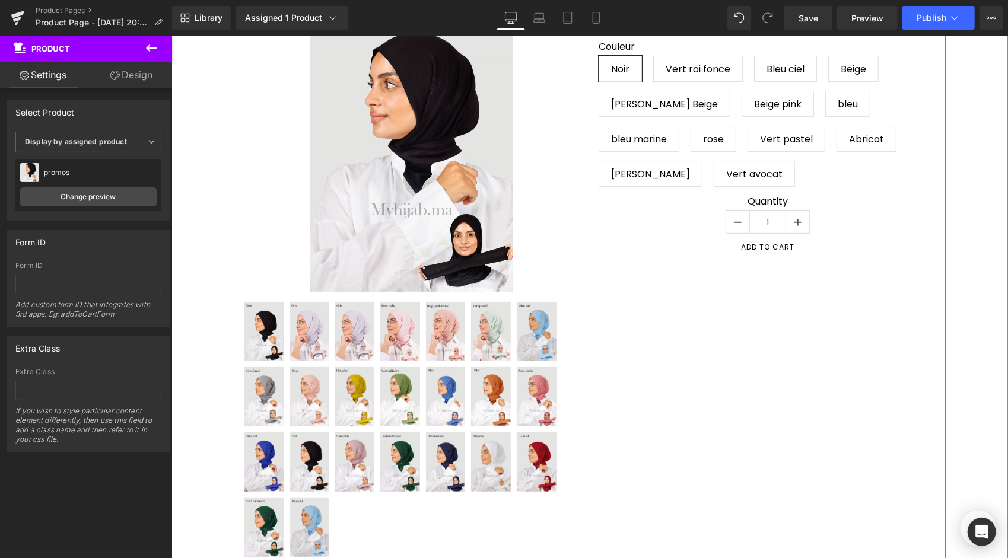
scroll to position [297, 0]
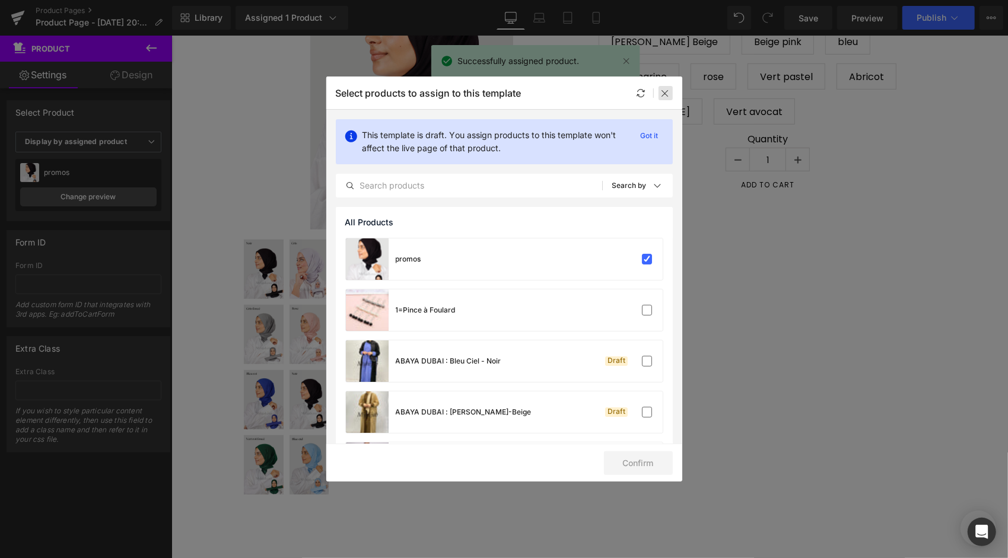
click at [665, 90] on icon at bounding box center [665, 92] width 9 height 9
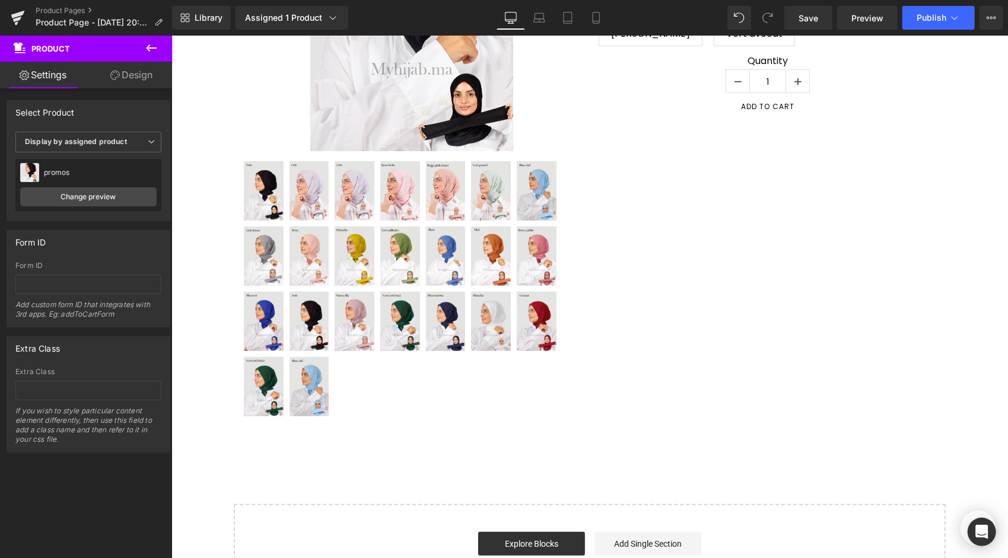
scroll to position [285, 0]
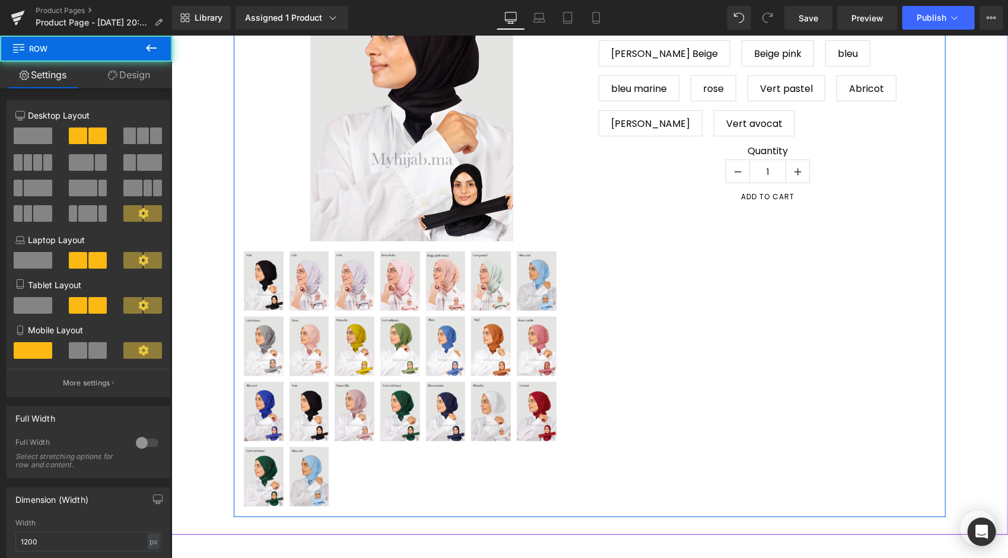
click at [705, 247] on div "Sale Off (P) Image 0" at bounding box center [589, 218] width 712 height 598
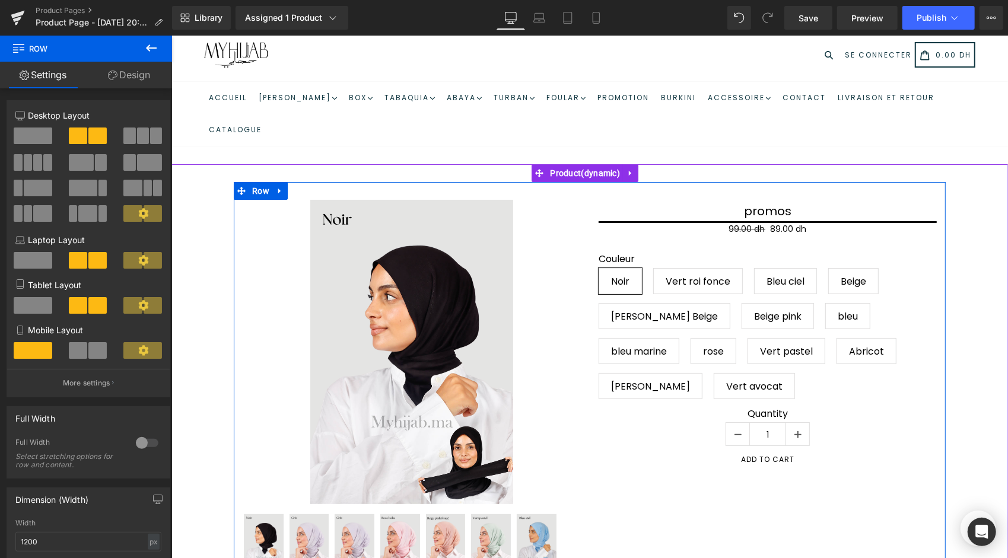
scroll to position [0, 0]
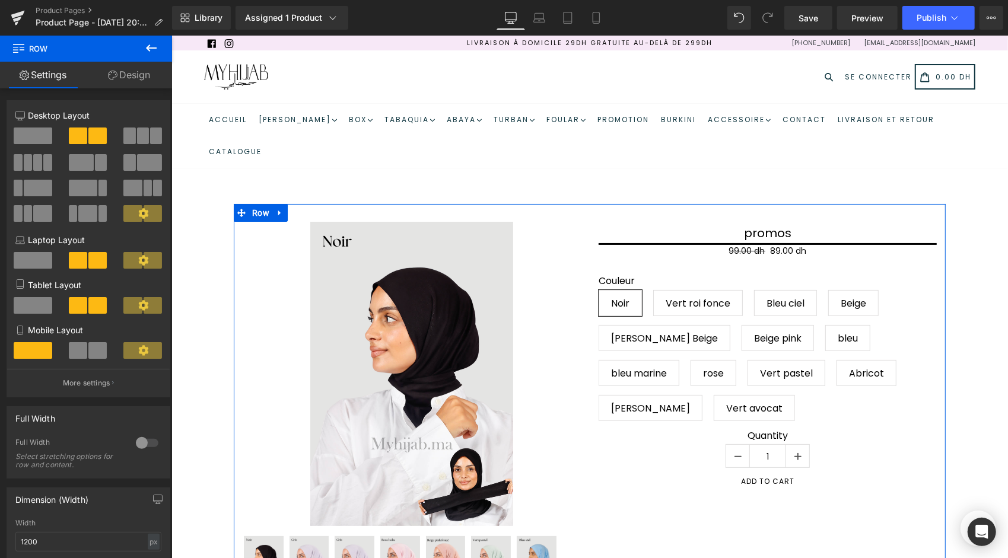
click at [44, 135] on span at bounding box center [33, 136] width 39 height 17
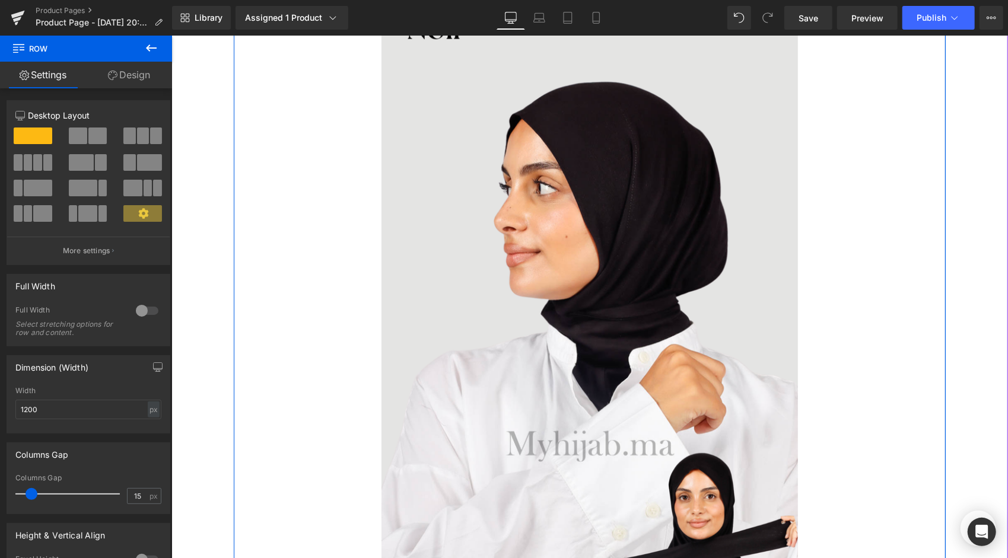
scroll to position [178, 0]
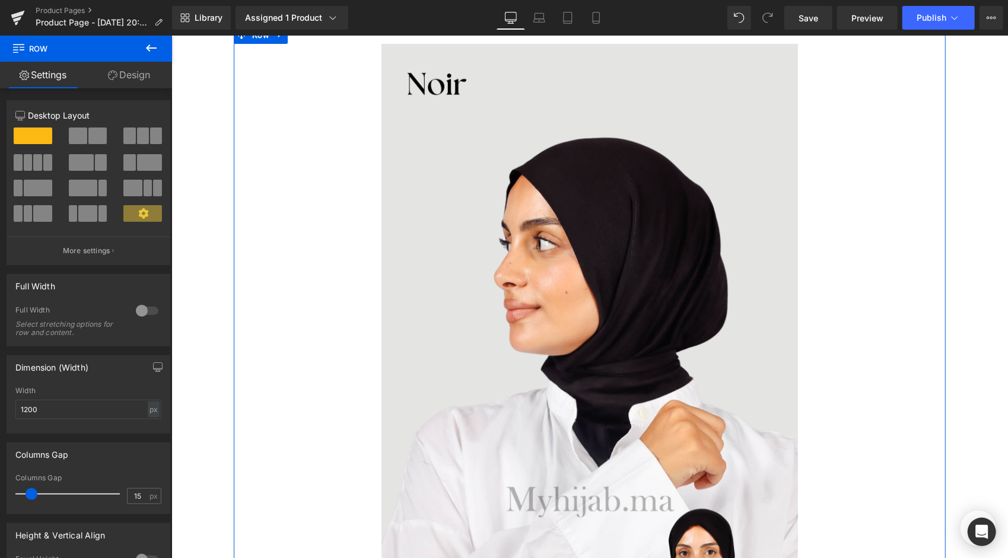
click at [94, 135] on span at bounding box center [97, 136] width 18 height 17
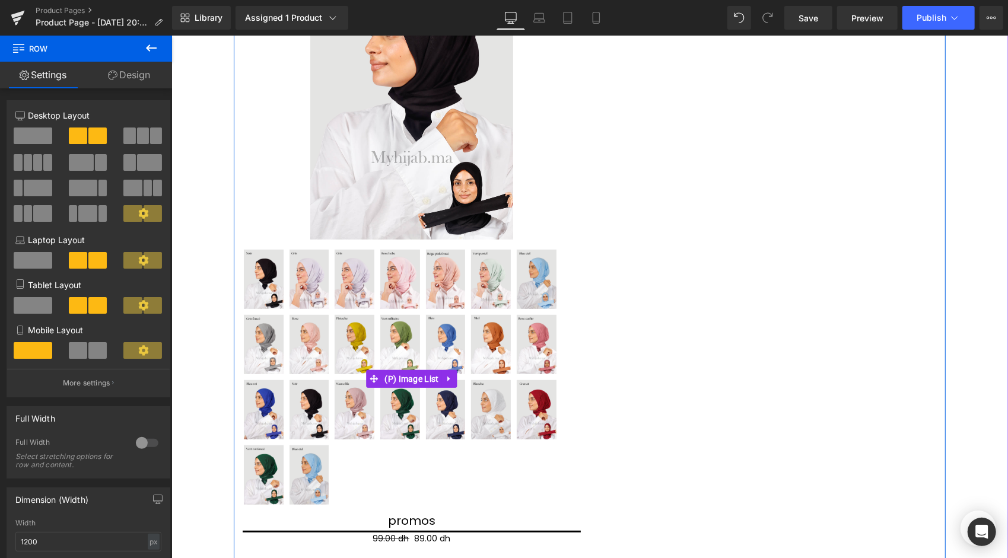
scroll to position [297, 0]
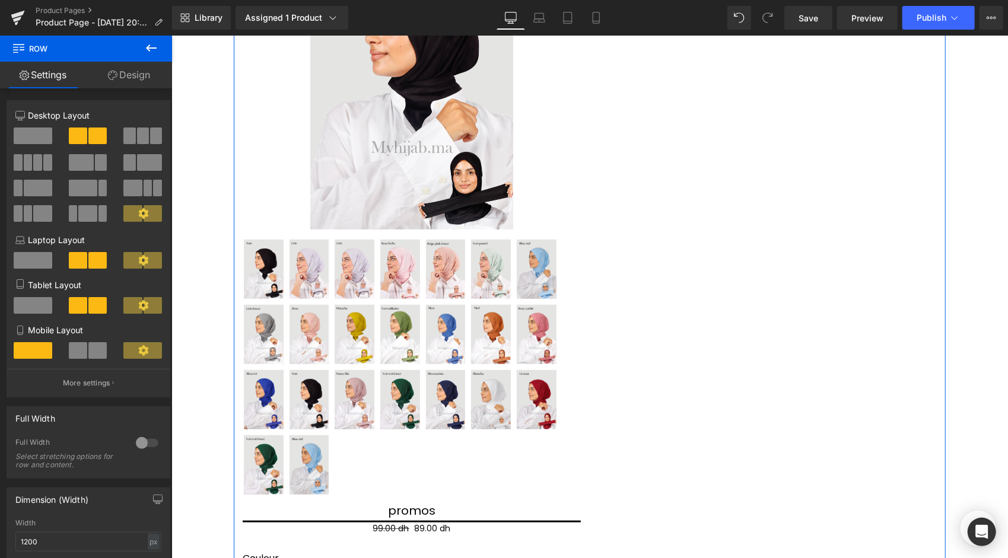
click at [150, 128] on span at bounding box center [156, 136] width 12 height 17
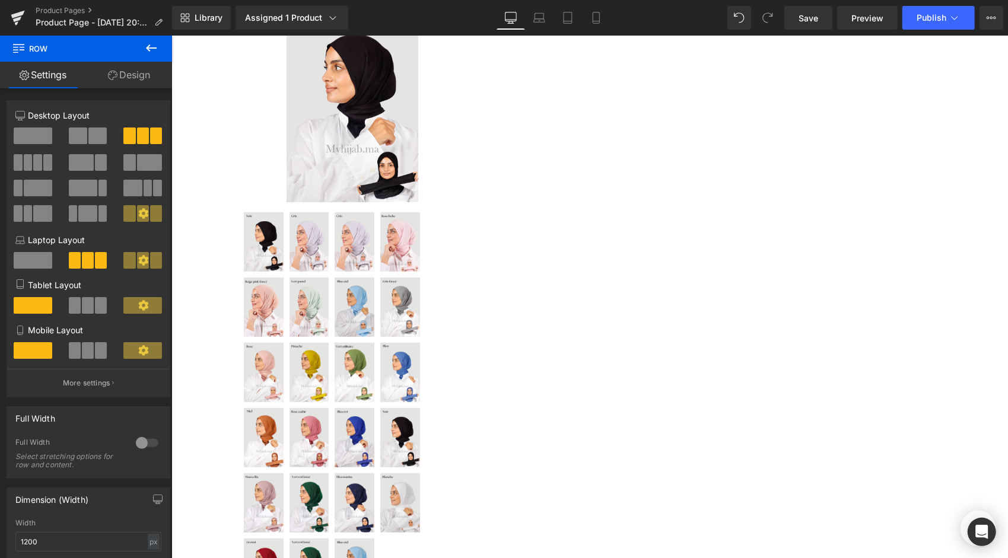
scroll to position [237, 0]
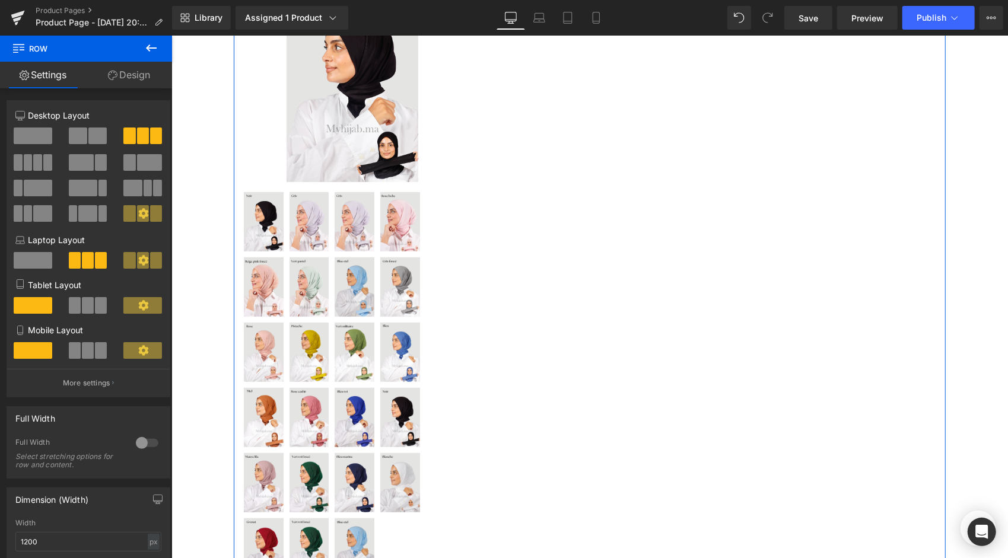
click at [44, 216] on span at bounding box center [42, 213] width 18 height 17
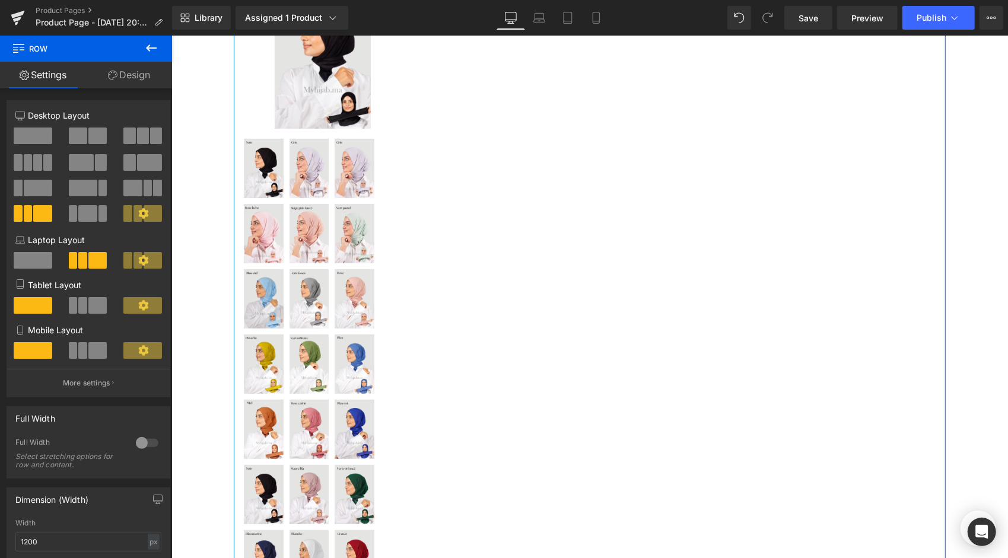
click at [87, 189] on span at bounding box center [83, 188] width 28 height 17
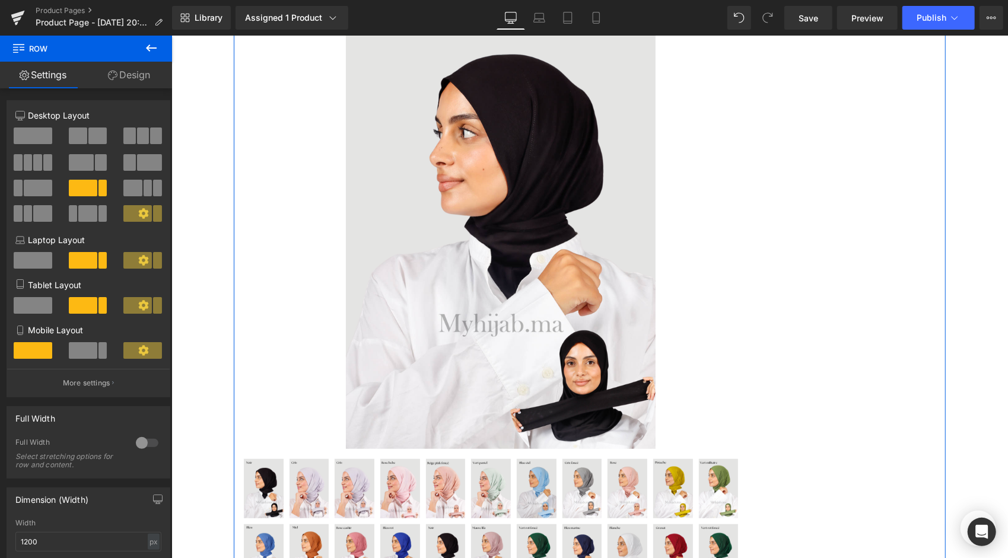
click at [39, 186] on span at bounding box center [38, 188] width 28 height 17
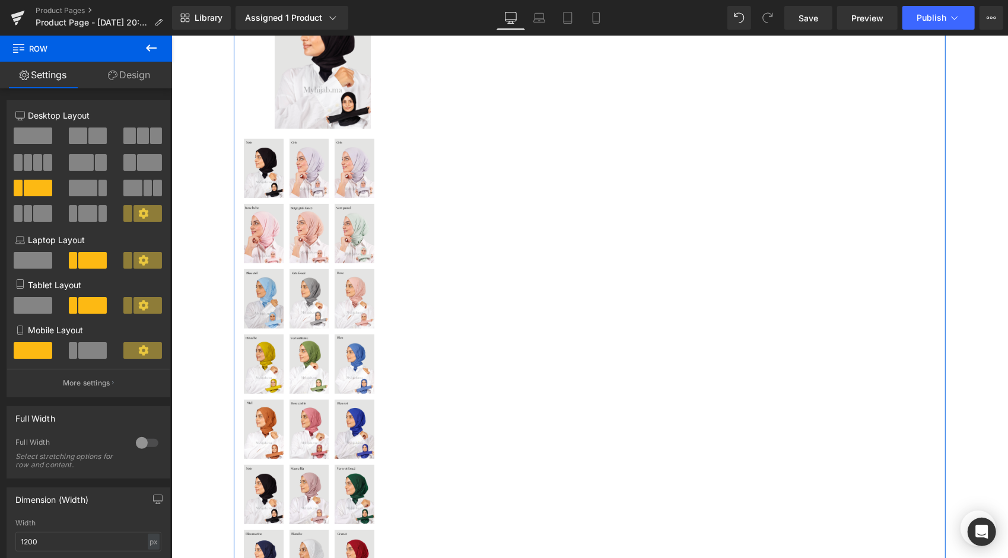
click at [47, 167] on span at bounding box center [47, 162] width 9 height 17
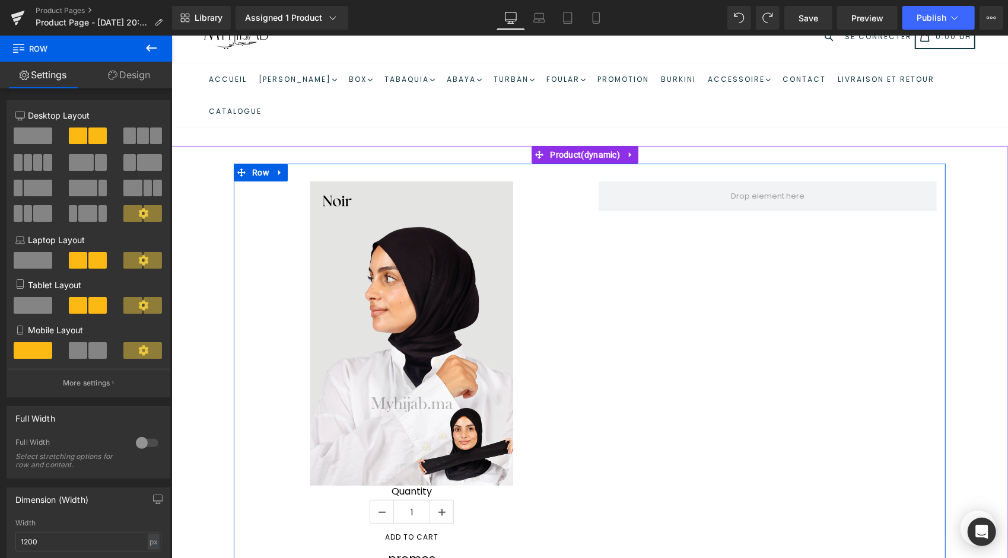
scroll to position [59, 0]
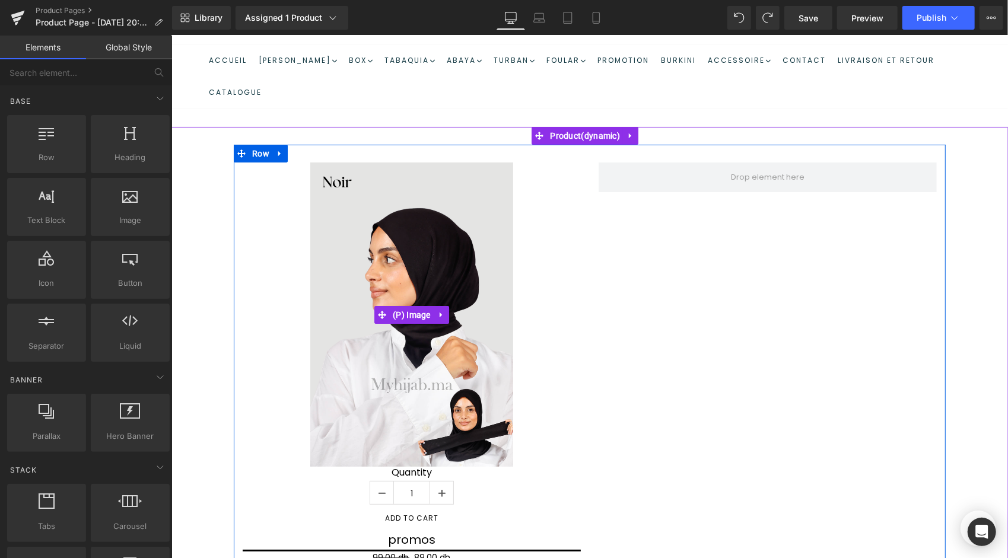
click at [379, 244] on img at bounding box center [411, 314] width 203 height 304
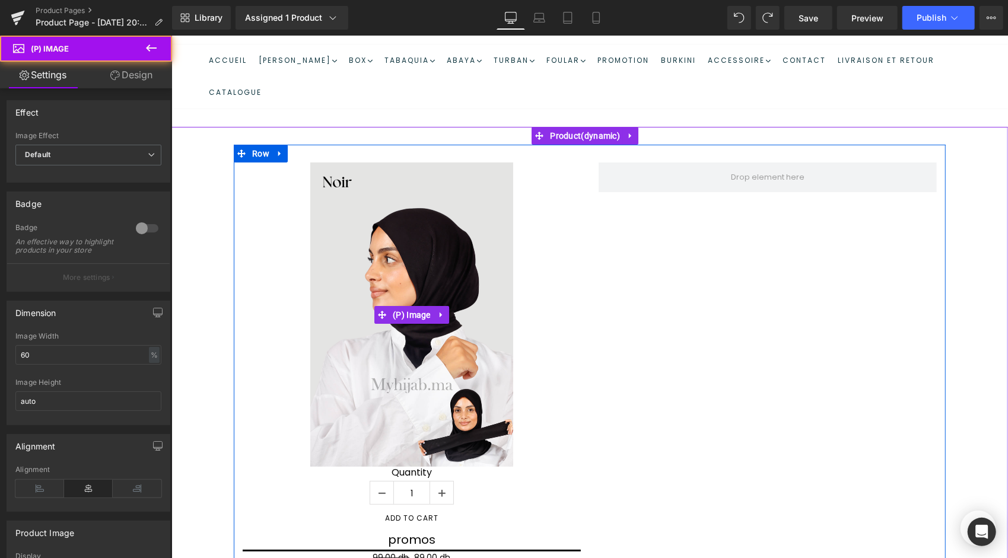
click at [451, 277] on img at bounding box center [411, 314] width 203 height 304
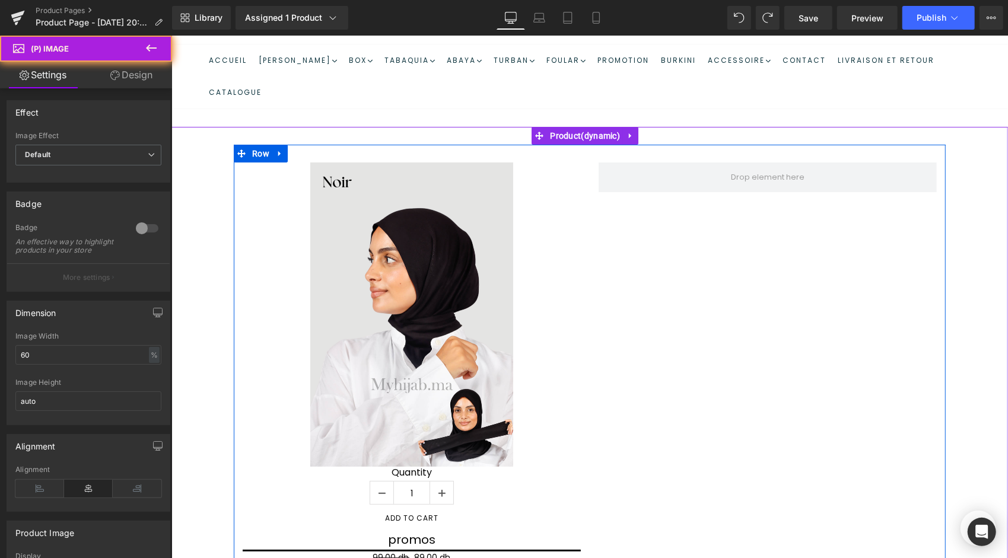
drag, startPoint x: 451, startPoint y: 276, endPoint x: 834, endPoint y: 199, distance: 390.8
click at [834, 199] on div "Sale Off (P) Image Quantity 1 (P) Quantity Add To Cart (P) Cart Button promos (…" at bounding box center [589, 442] width 712 height 597
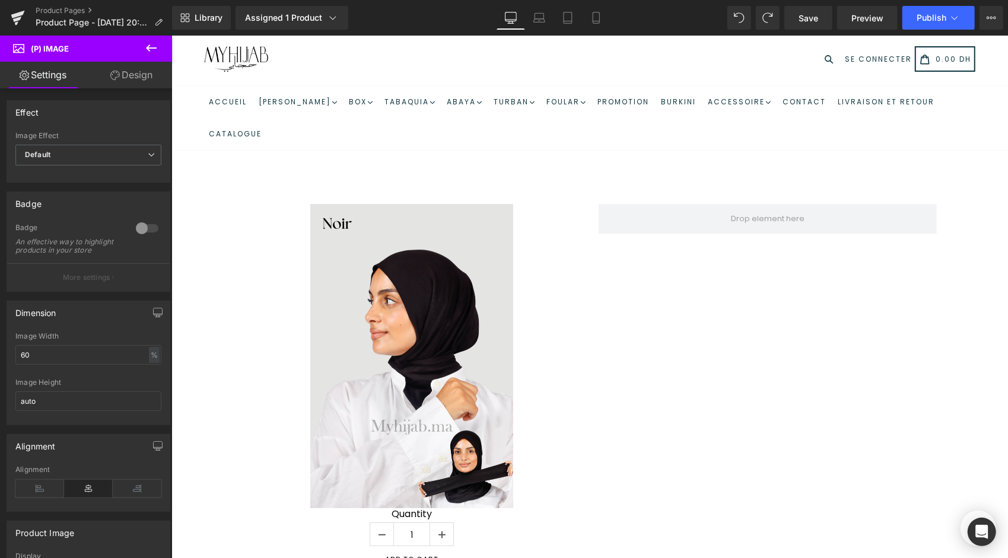
scroll to position [0, 0]
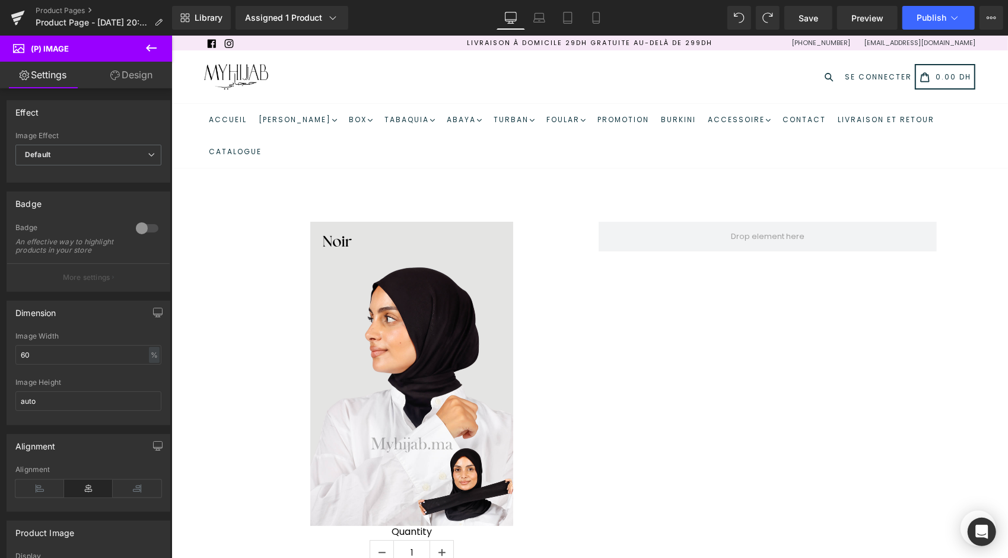
drag, startPoint x: 146, startPoint y: 84, endPoint x: 155, endPoint y: 134, distance: 51.3
click at [146, 83] on link "Design" at bounding box center [131, 75] width 86 height 27
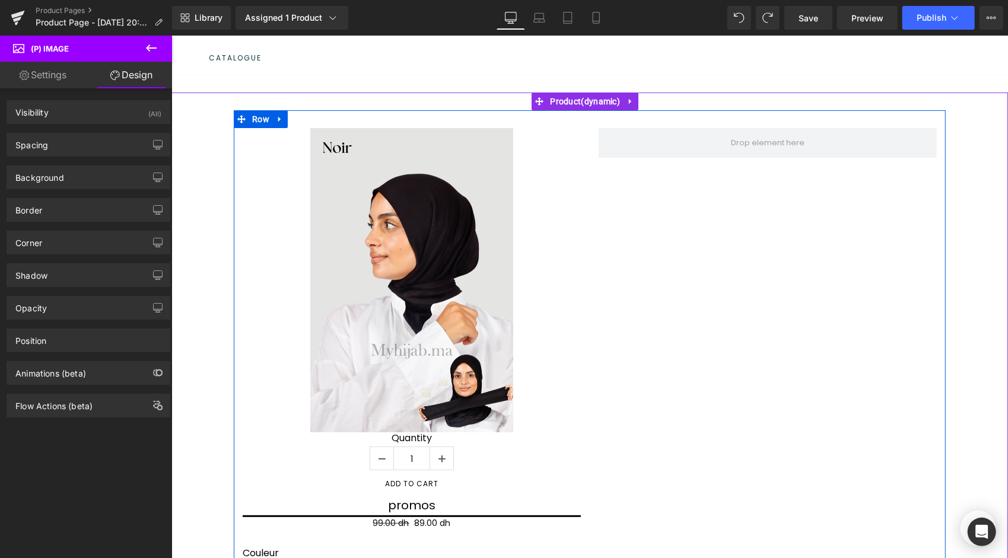
scroll to position [119, 0]
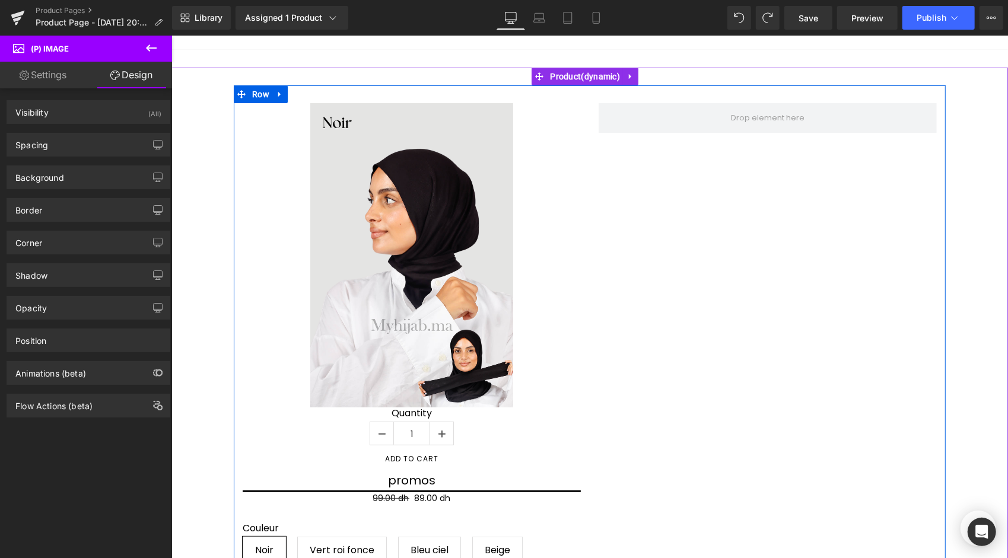
click at [610, 308] on div "Sale Off (P) Image Quantity 1 (P) Quantity Add To Cart (P) Cart Button promos (…" at bounding box center [589, 383] width 712 height 597
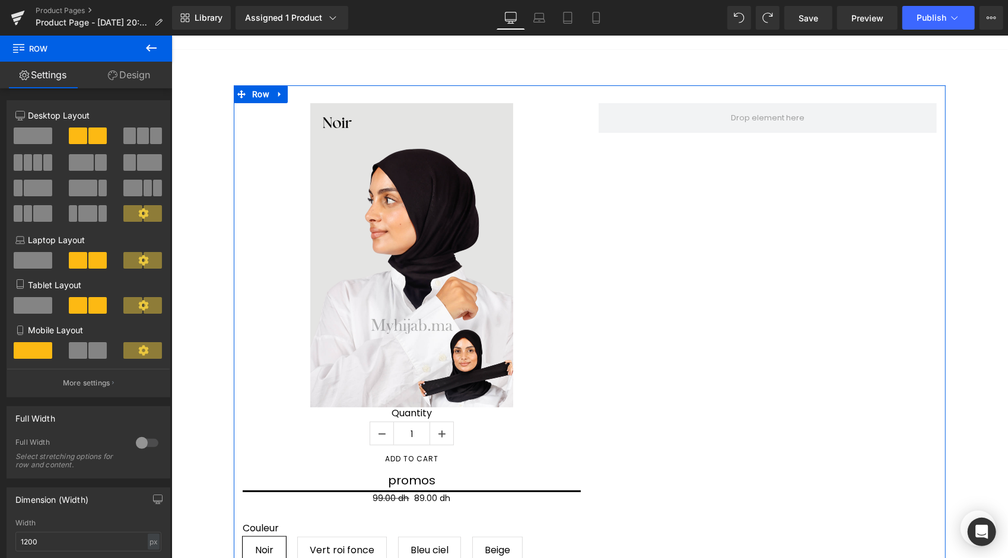
click at [33, 214] on span at bounding box center [42, 213] width 18 height 17
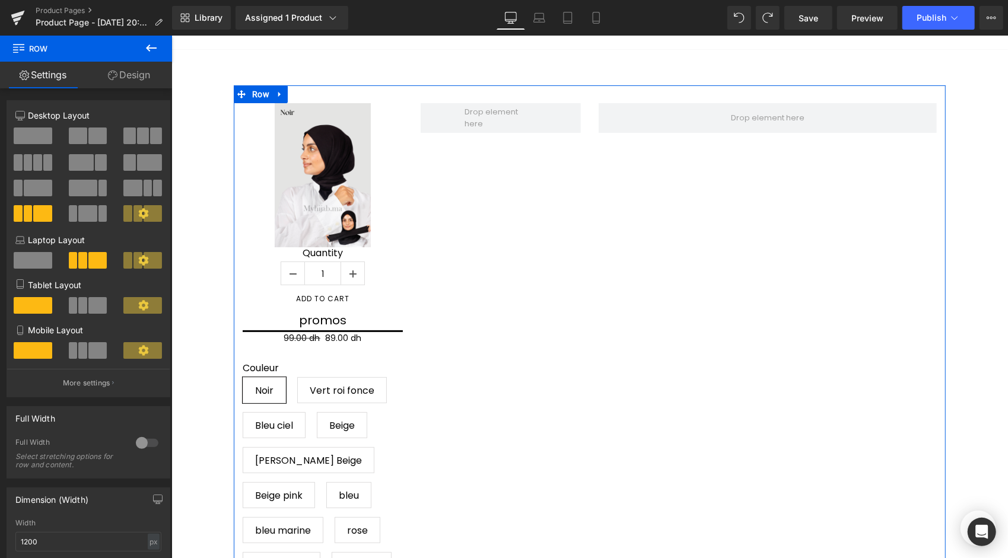
click at [42, 126] on div at bounding box center [88, 179] width 146 height 115
click at [40, 140] on span at bounding box center [33, 136] width 39 height 17
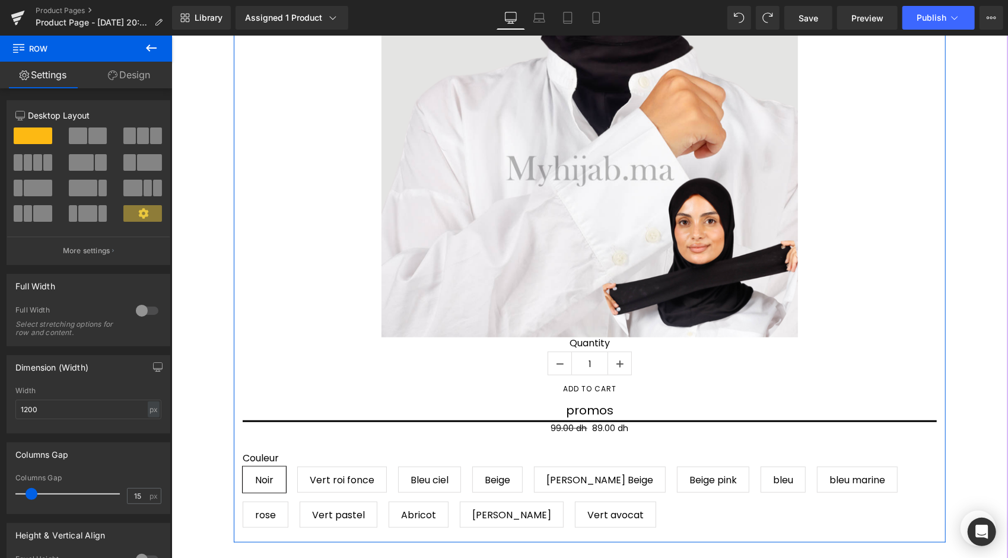
scroll to position [593, 0]
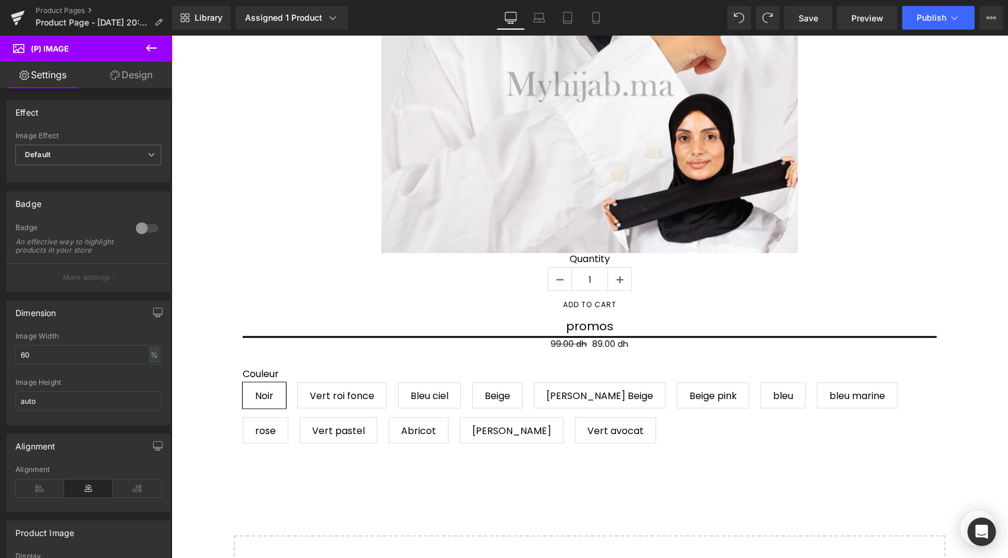
click at [163, 47] on button at bounding box center [151, 49] width 42 height 26
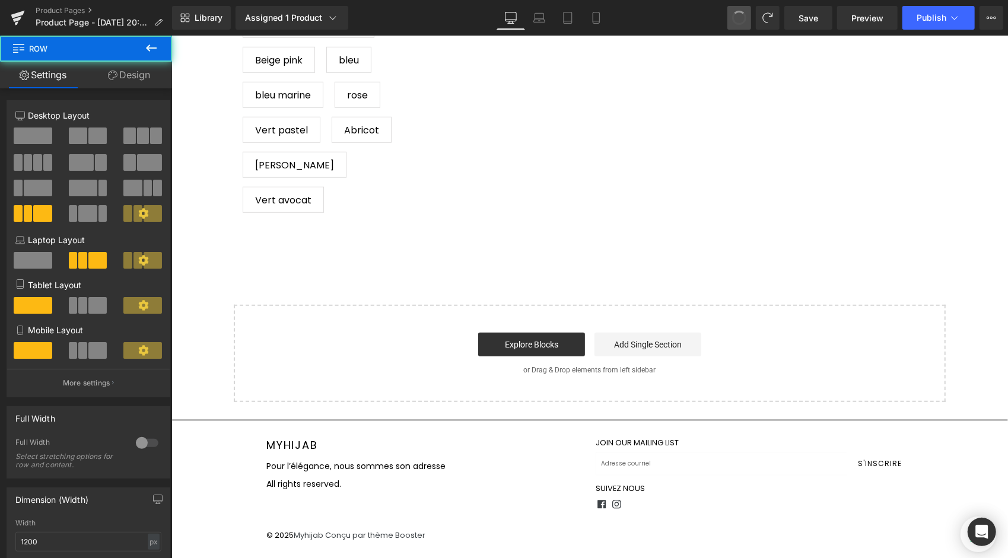
click at [733, 20] on button at bounding box center [739, 18] width 24 height 24
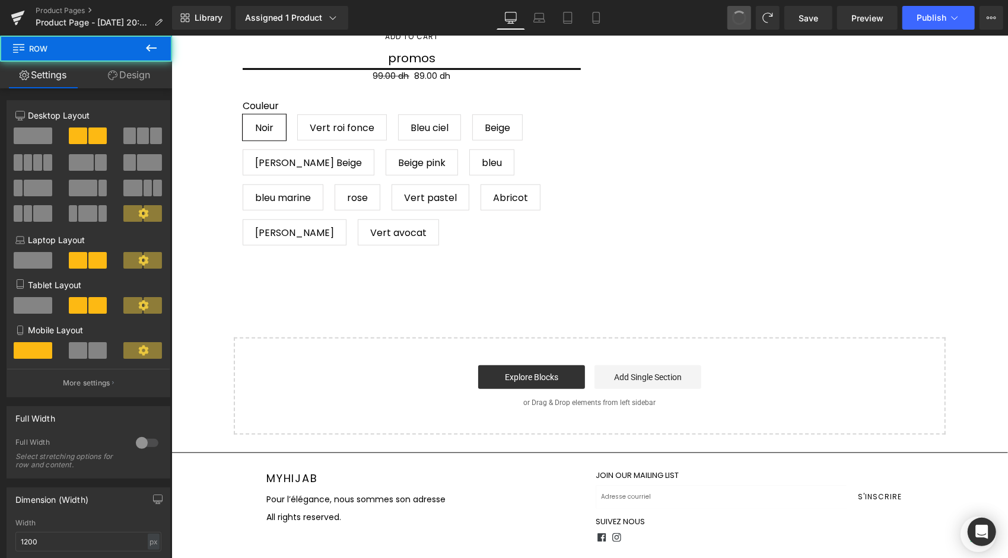
scroll to position [0, 0]
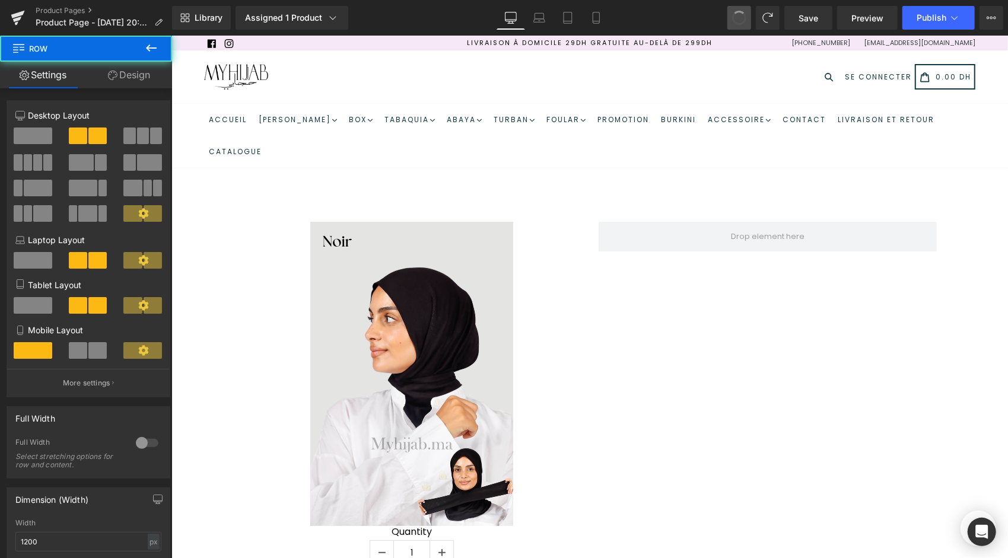
click at [733, 20] on button at bounding box center [739, 18] width 24 height 24
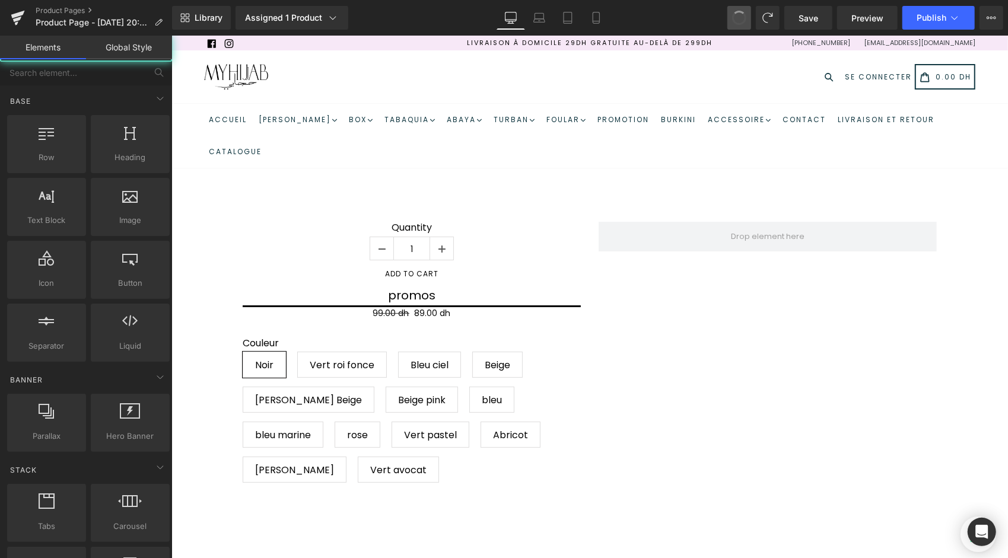
click at [733, 20] on button at bounding box center [739, 18] width 24 height 24
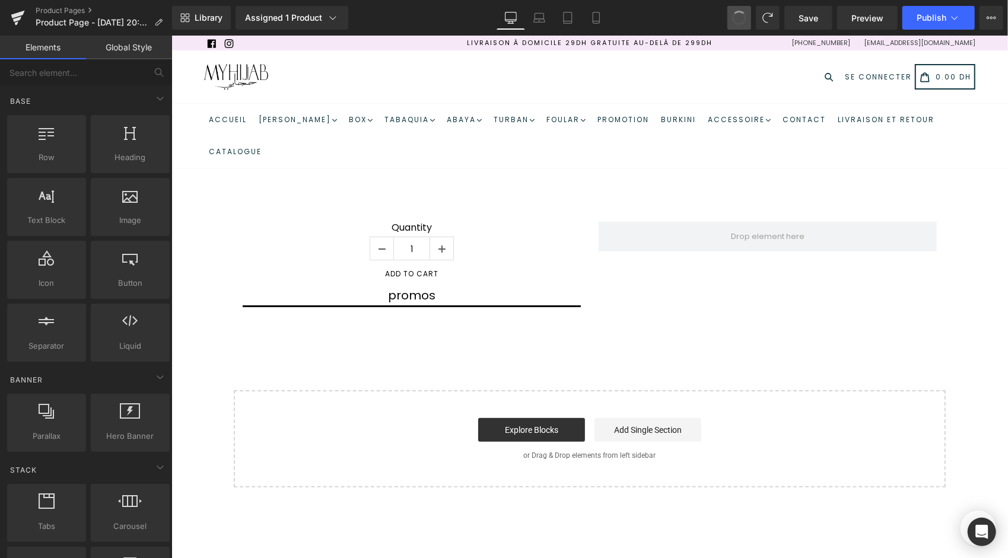
click at [733, 20] on span at bounding box center [739, 18] width 20 height 20
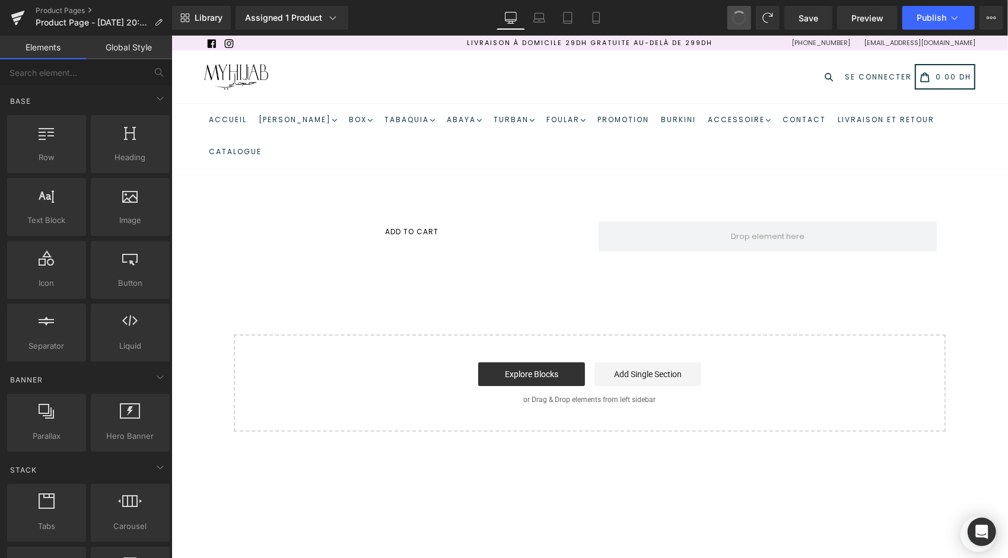
click at [733, 20] on span at bounding box center [739, 18] width 18 height 18
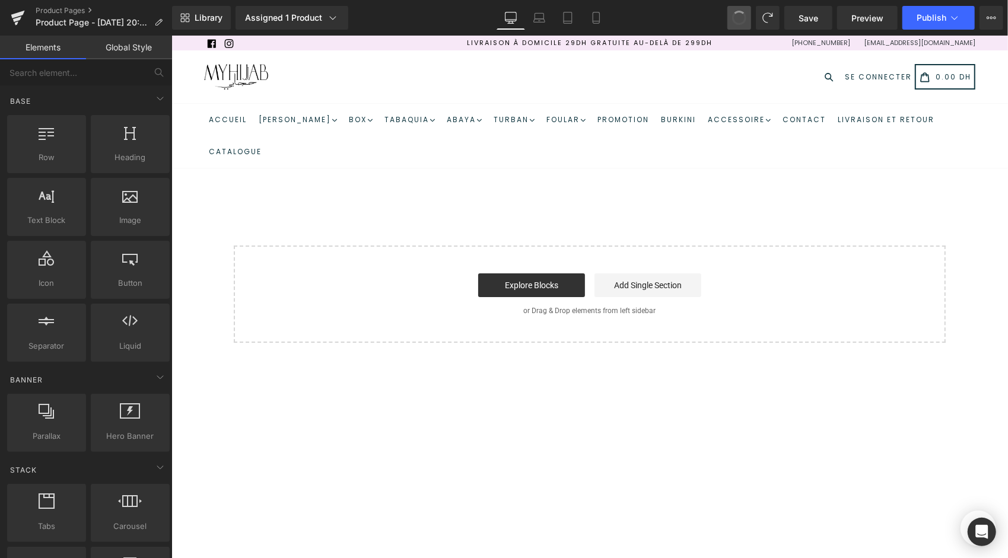
click at [733, 20] on span at bounding box center [739, 18] width 18 height 18
click at [733, 20] on span at bounding box center [739, 17] width 17 height 17
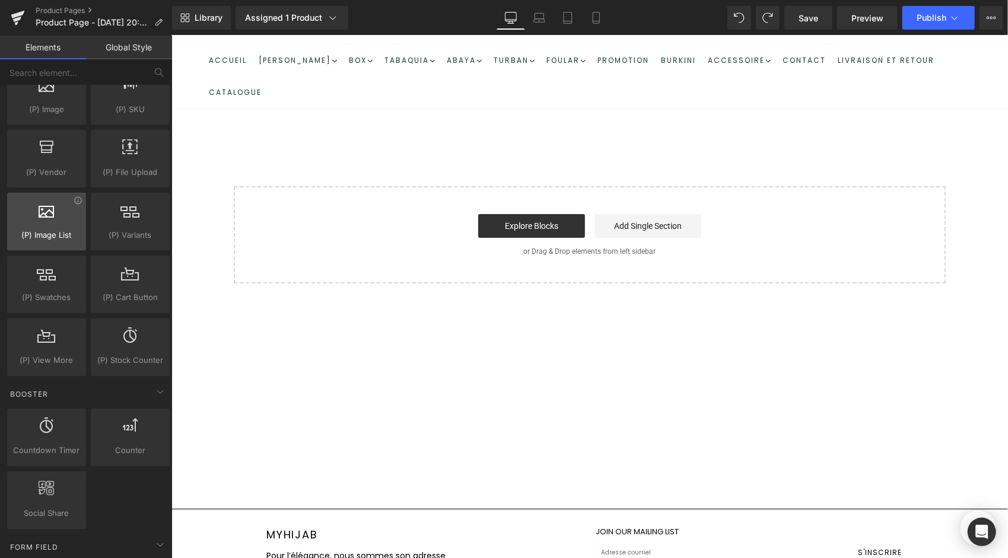
scroll to position [1296, 0]
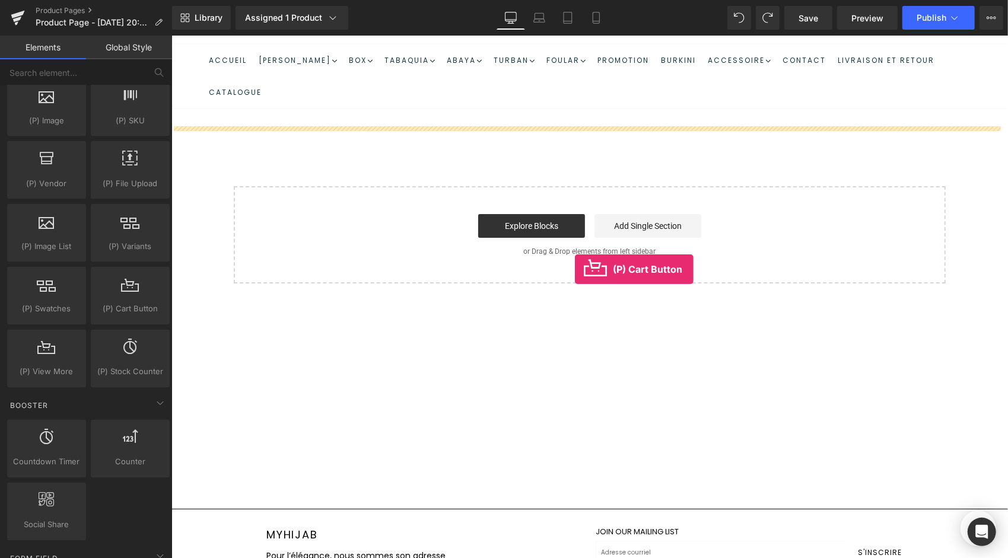
drag, startPoint x: 302, startPoint y: 317, endPoint x: 572, endPoint y: 253, distance: 276.9
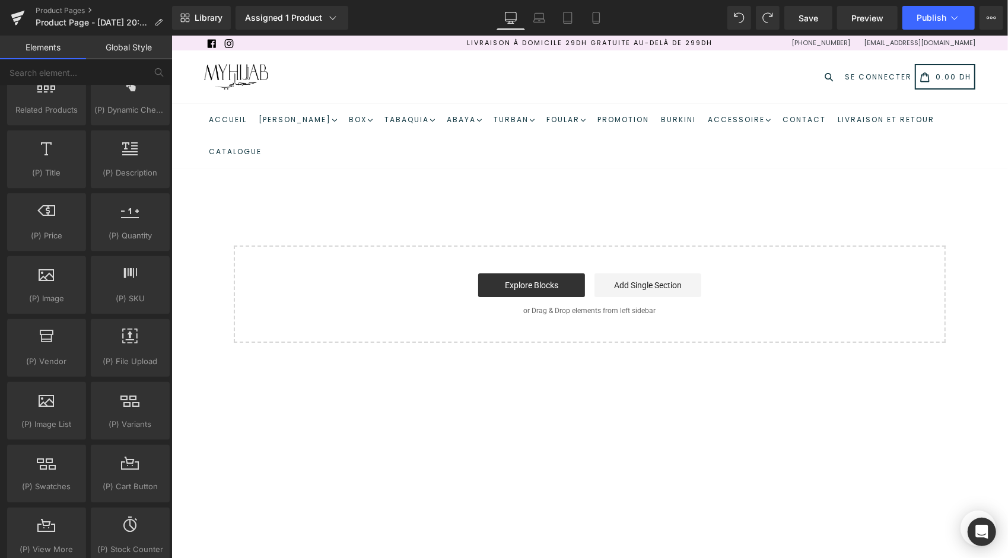
scroll to position [1237, 0]
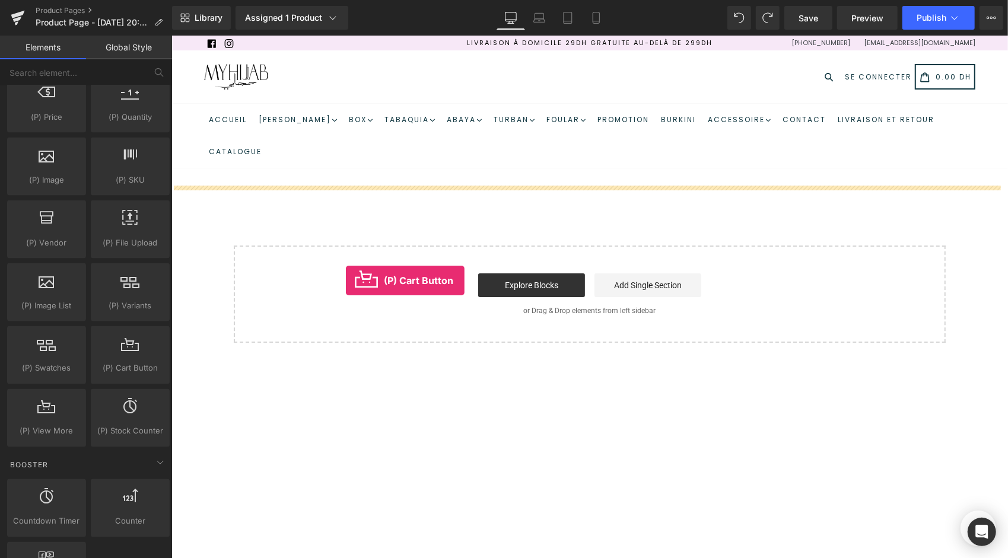
drag, startPoint x: 278, startPoint y: 371, endPoint x: 345, endPoint y: 280, distance: 113.3
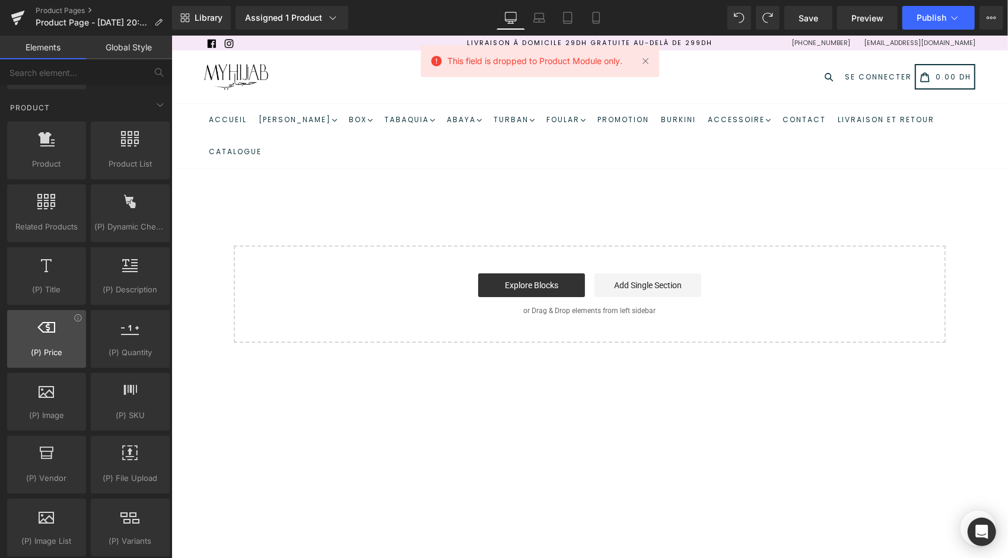
scroll to position [1000, 0]
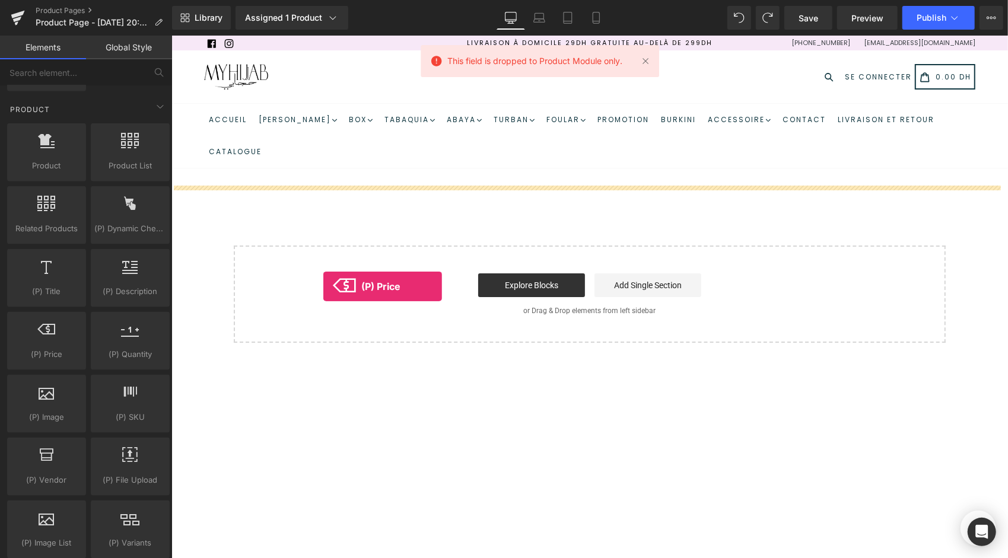
drag, startPoint x: 193, startPoint y: 329, endPoint x: 365, endPoint y: 270, distance: 181.9
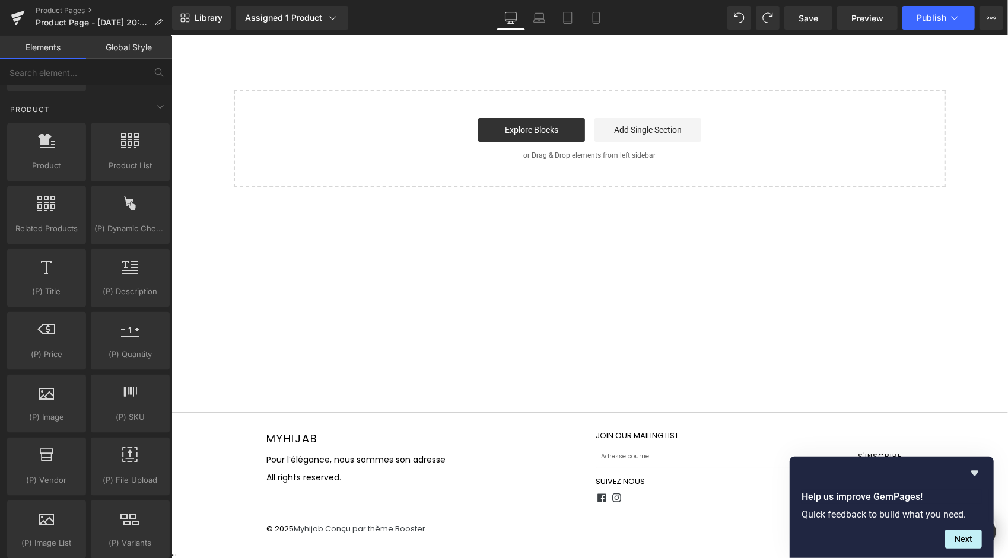
scroll to position [0, 0]
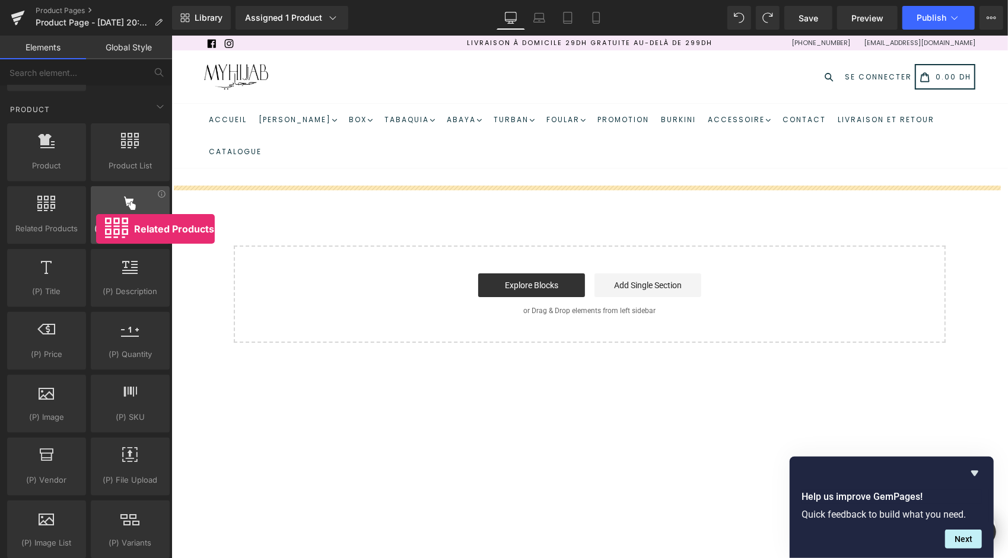
drag, startPoint x: 79, startPoint y: 229, endPoint x: 96, endPoint y: 229, distance: 16.6
click at [96, 229] on div "Product products, goods, sells Product List products, lists, collections, goods…" at bounding box center [88, 404] width 167 height 566
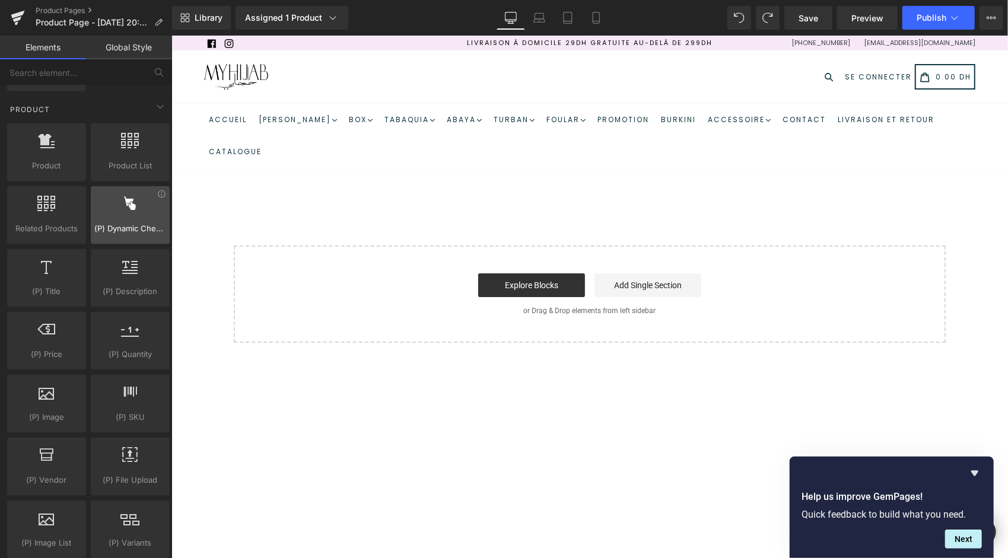
click at [113, 214] on div at bounding box center [130, 209] width 72 height 27
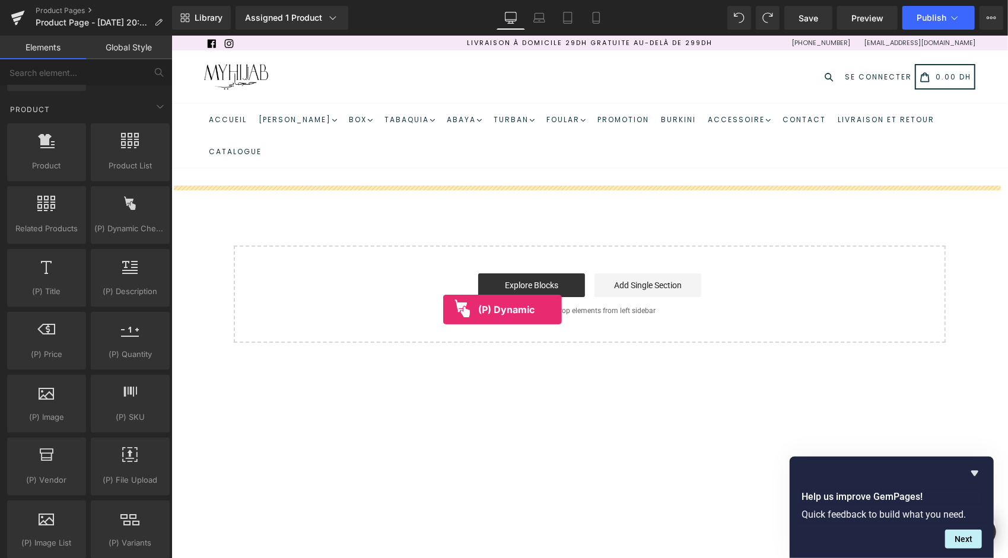
drag, startPoint x: 282, startPoint y: 248, endPoint x: 571, endPoint y: 323, distance: 297.6
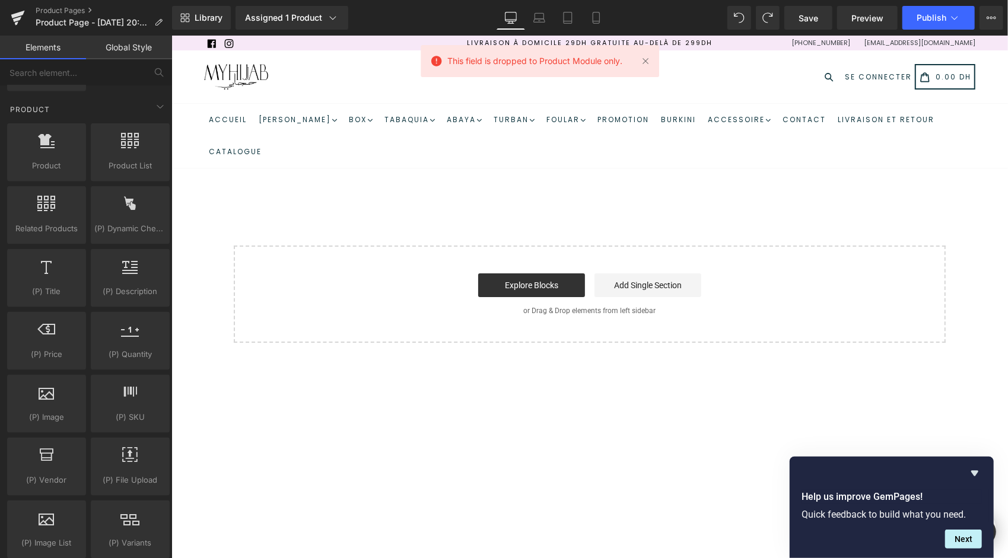
click at [477, 174] on main "Select your layout" at bounding box center [589, 359] width 836 height 382
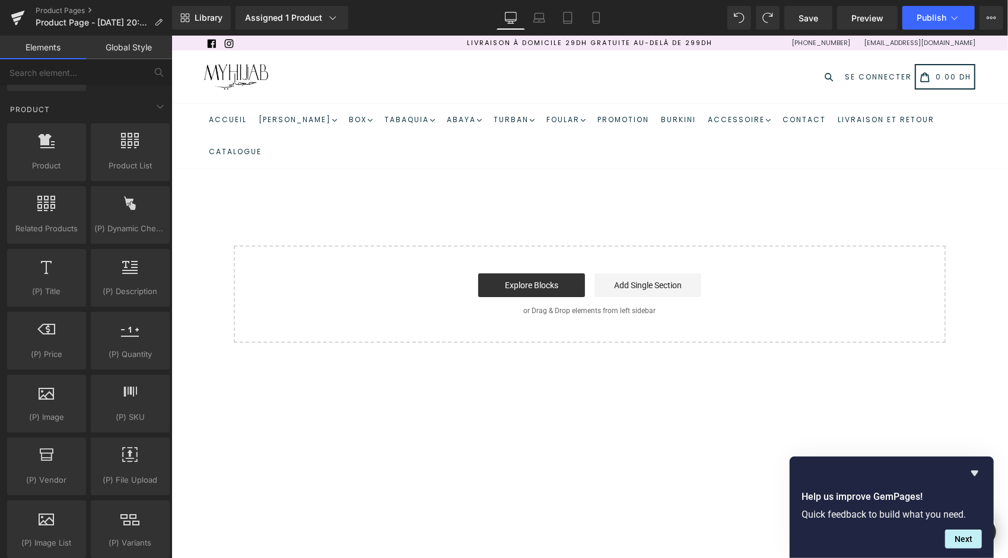
click at [65, 3] on div "Product Pages Product Page - Oct 7, 20:18:09" at bounding box center [86, 18] width 172 height 36
click at [64, 11] on link "Product Pages" at bounding box center [104, 10] width 136 height 9
